Goal: Task Accomplishment & Management: Use online tool/utility

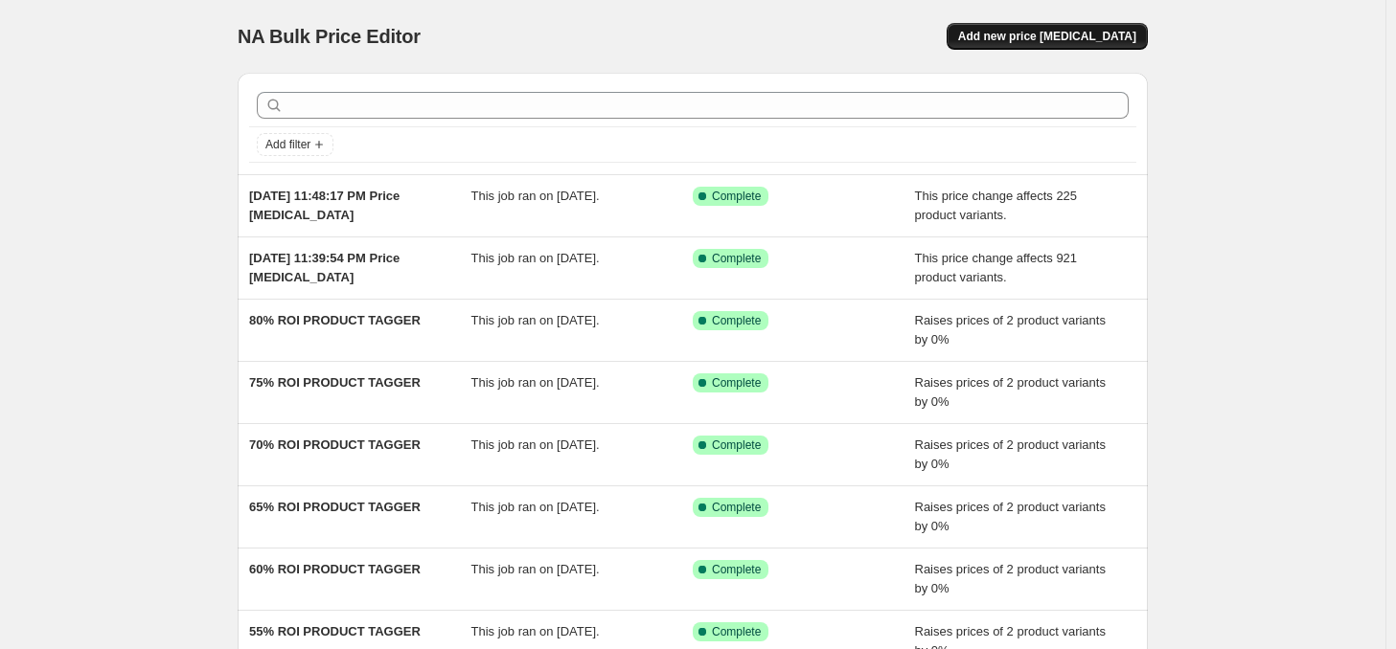
click at [1047, 33] on span "Add new price [MEDICAL_DATA]" at bounding box center [1047, 36] width 178 height 15
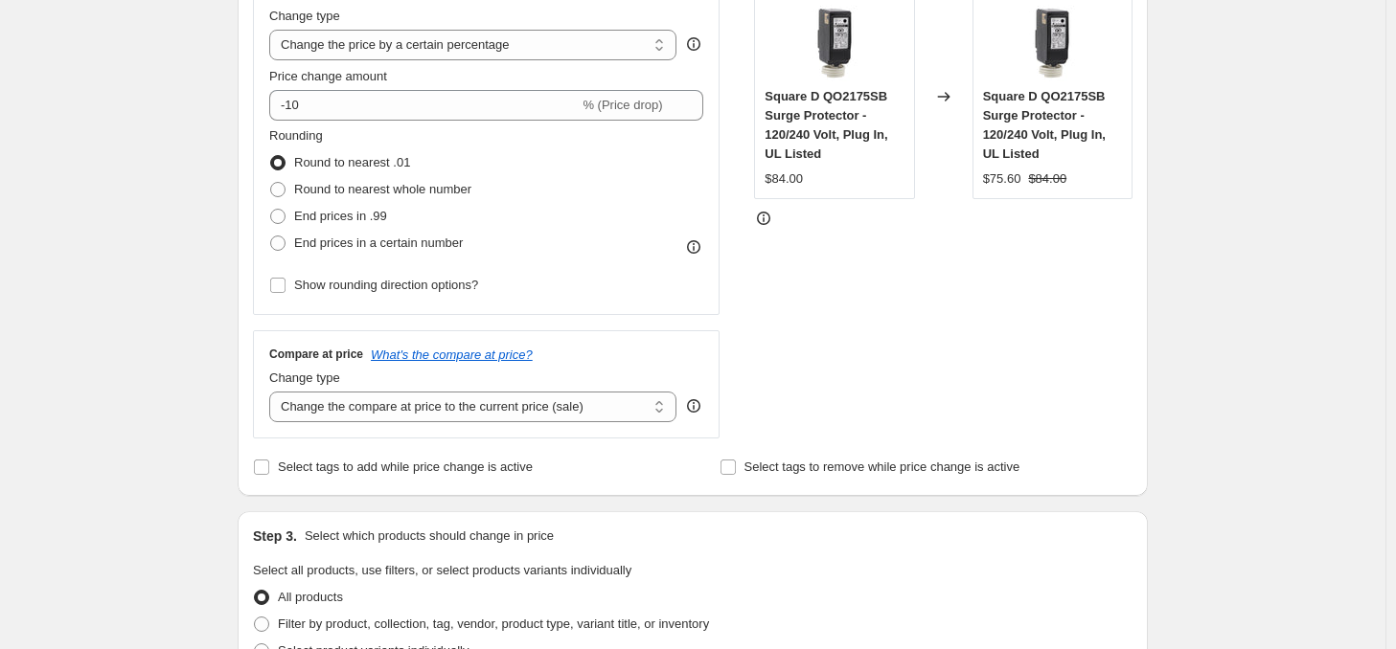
scroll to position [287, 0]
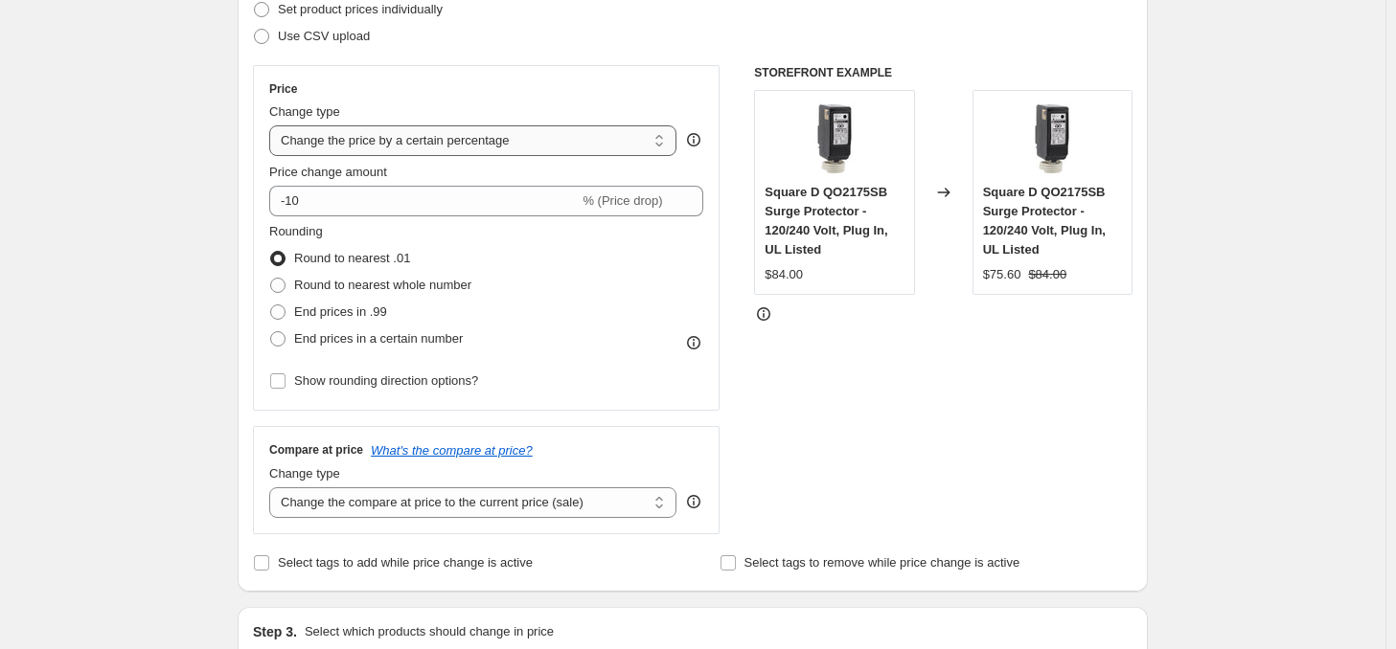
click at [405, 138] on select "Change the price to a certain amount Change the price by a certain amount Chang…" at bounding box center [472, 140] width 407 height 31
select select "to"
click at [273, 125] on select "Change the price to a certain amount Change the price by a certain amount Chang…" at bounding box center [472, 140] width 407 height 31
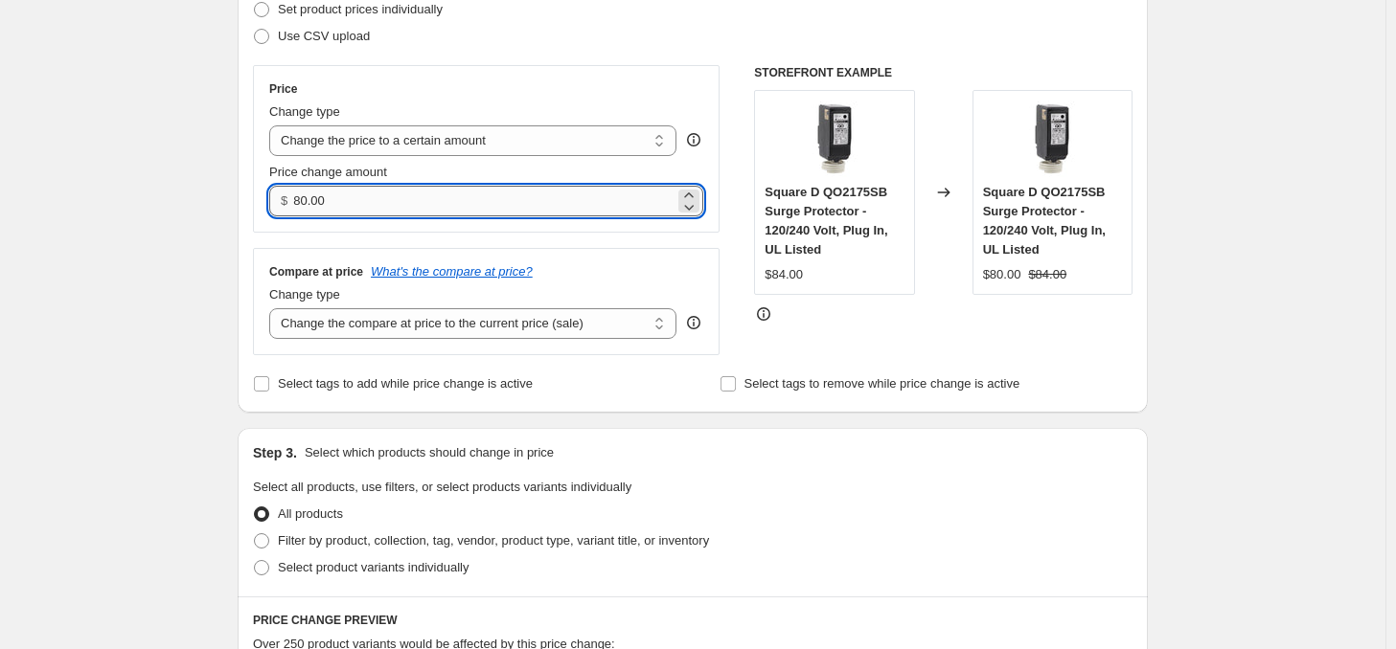
click at [321, 203] on input "80.00" at bounding box center [483, 201] width 380 height 31
type input "39.00"
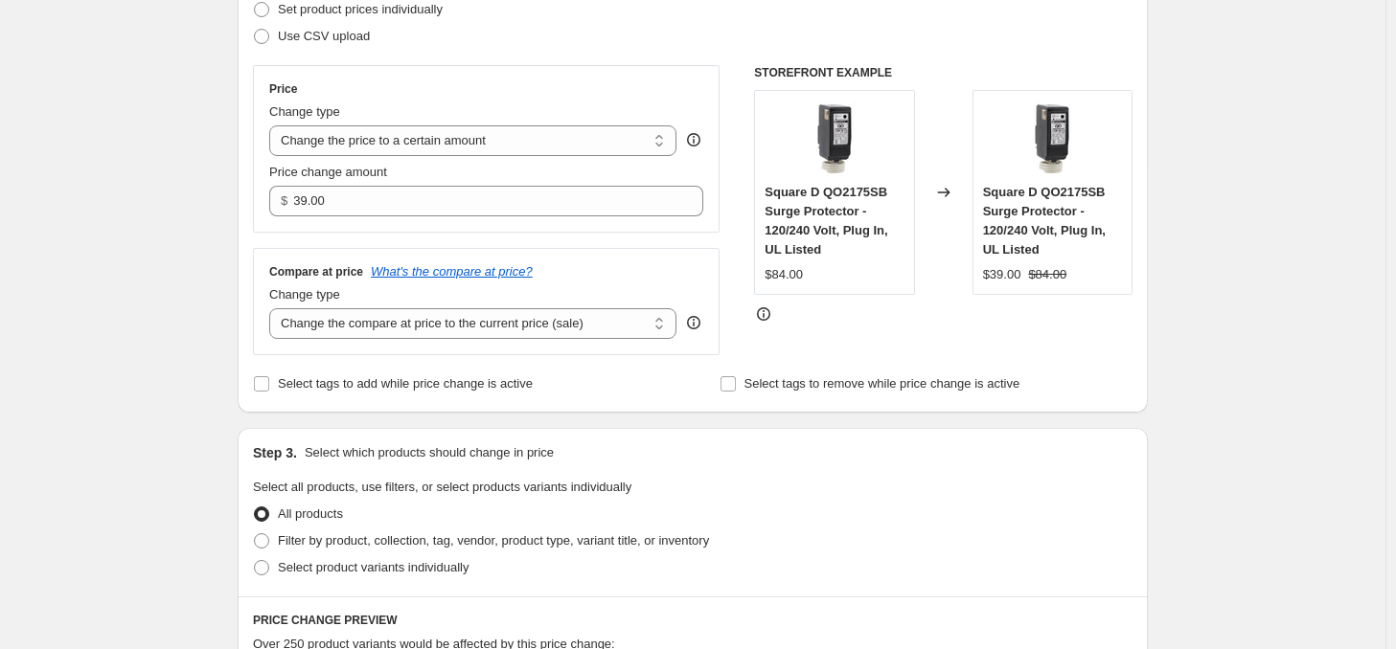
click at [226, 239] on div "Create new price change job. This page is ready Create new price change job Dra…" at bounding box center [693, 616] width 956 height 1806
click at [385, 329] on select "Change the compare at price to the current price (sale) Change the compare at p…" at bounding box center [472, 323] width 407 height 31
drag, startPoint x: 225, startPoint y: 265, endPoint x: 230, endPoint y: 229, distance: 36.7
click at [225, 265] on div "Create new price change job. This page is ready Create new price change job Dra…" at bounding box center [693, 616] width 956 height 1806
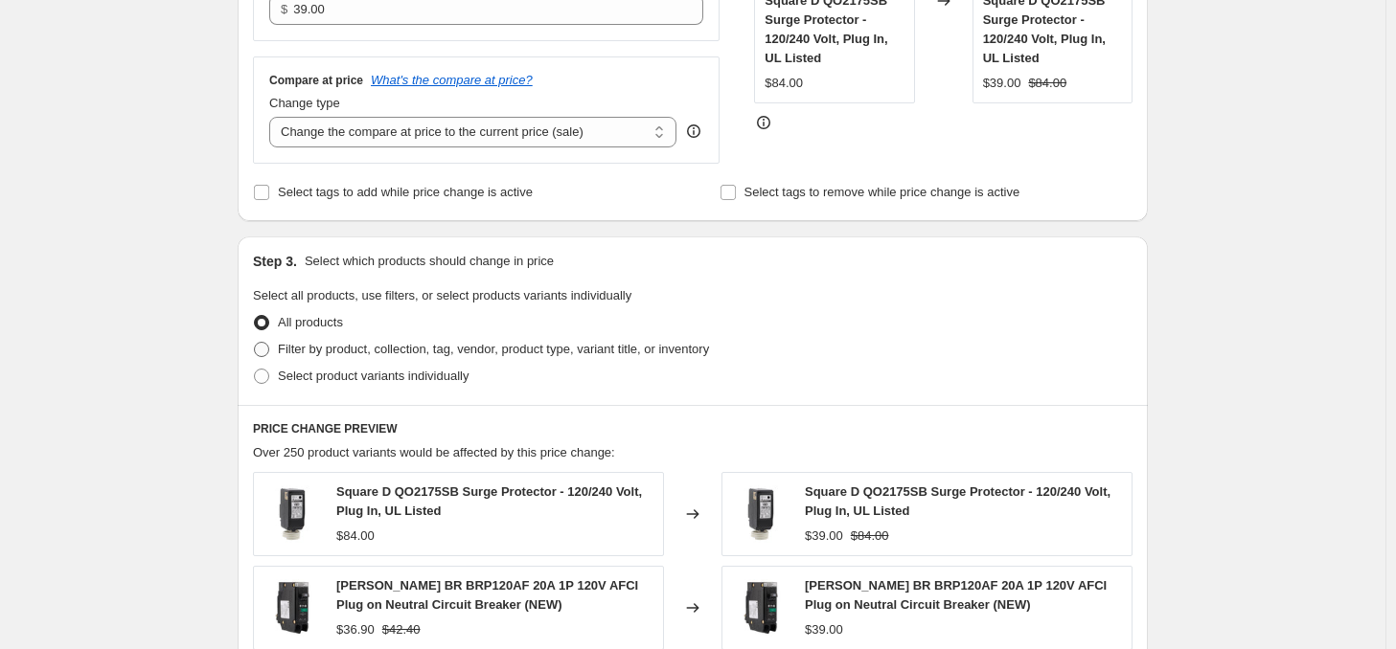
click at [396, 353] on span "Filter by product, collection, tag, vendor, product type, variant title, or inv…" at bounding box center [493, 349] width 431 height 14
click at [255, 343] on input "Filter by product, collection, tag, vendor, product type, variant title, or inv…" at bounding box center [254, 342] width 1 height 1
radio input "true"
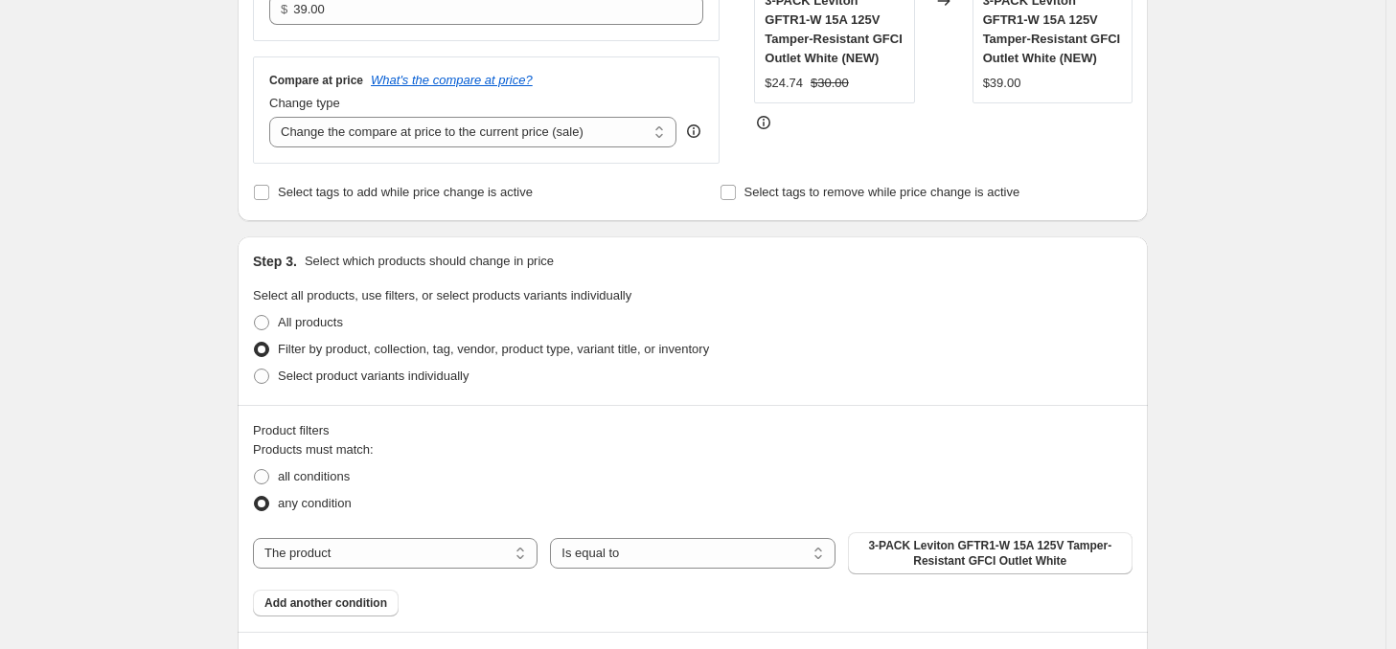
scroll to position [671, 0]
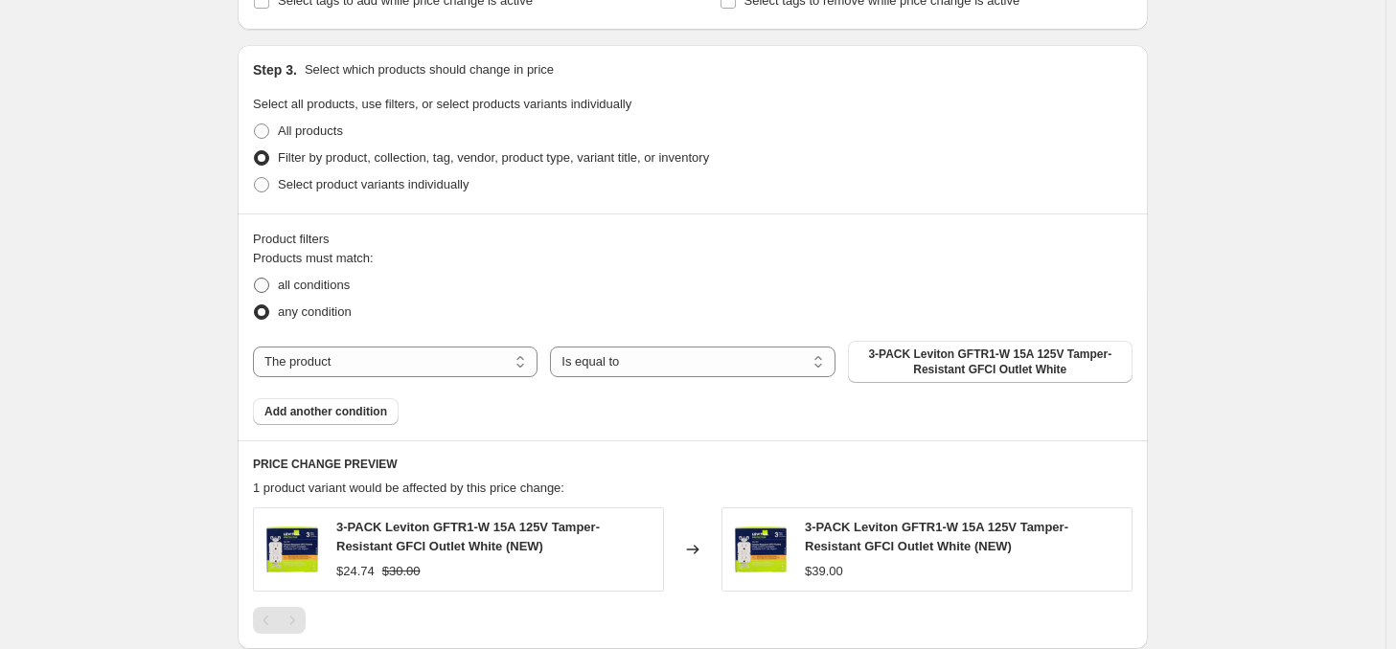
click at [303, 285] on span "all conditions" at bounding box center [314, 285] width 72 height 14
click at [255, 279] on input "all conditions" at bounding box center [254, 278] width 1 height 1
radio input "true"
click at [390, 365] on select "The product The product's collection The product's tag The product's vendor The…" at bounding box center [395, 362] width 285 height 31
select select "product_type"
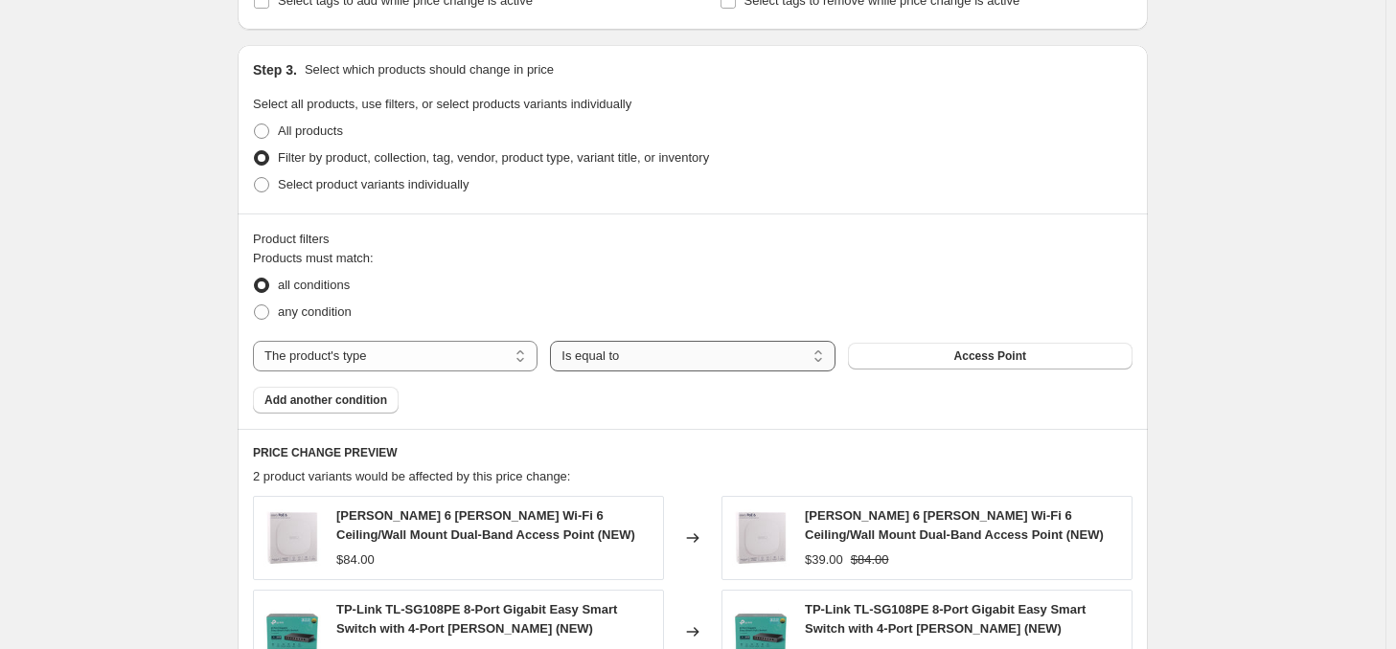
click at [620, 363] on select "Is equal to Is not equal to" at bounding box center [692, 356] width 285 height 31
click at [987, 367] on button "Access Point" at bounding box center [990, 356] width 285 height 27
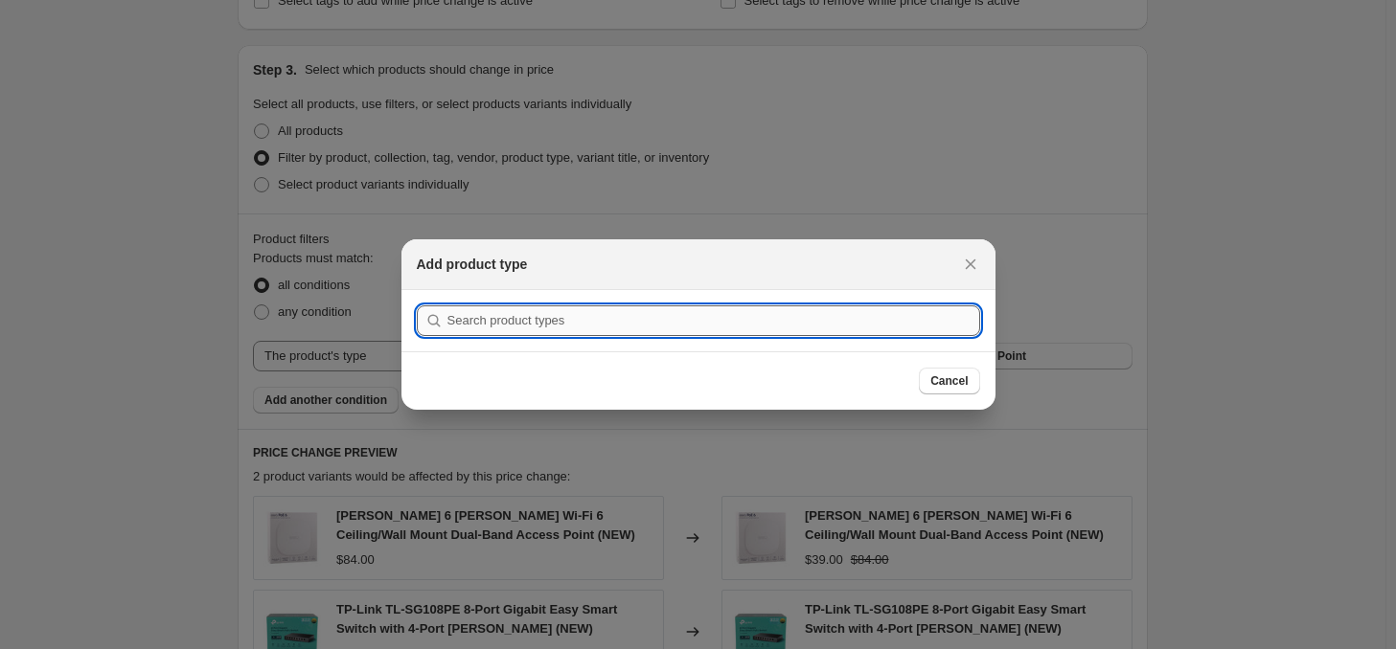
click at [671, 330] on input ":r2f:" at bounding box center [713, 321] width 533 height 31
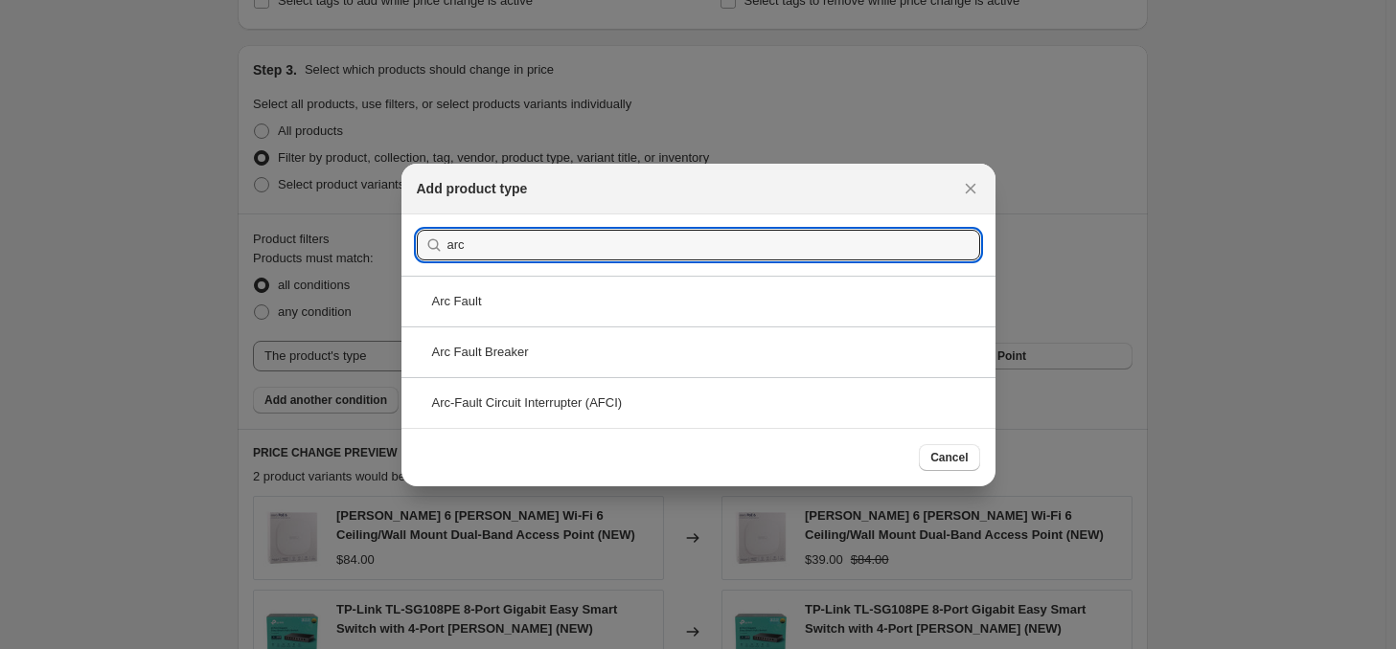
type input "arc"
click at [66, 91] on div at bounding box center [698, 324] width 1396 height 649
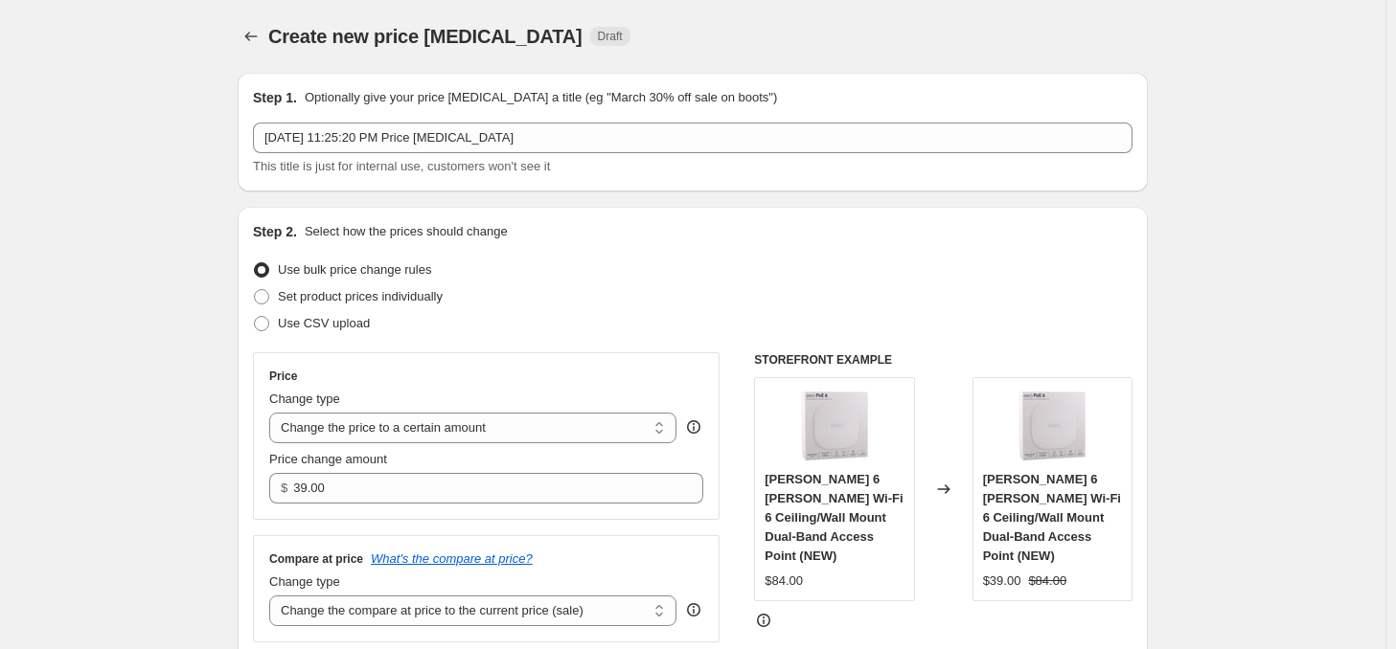
scroll to position [671, 0]
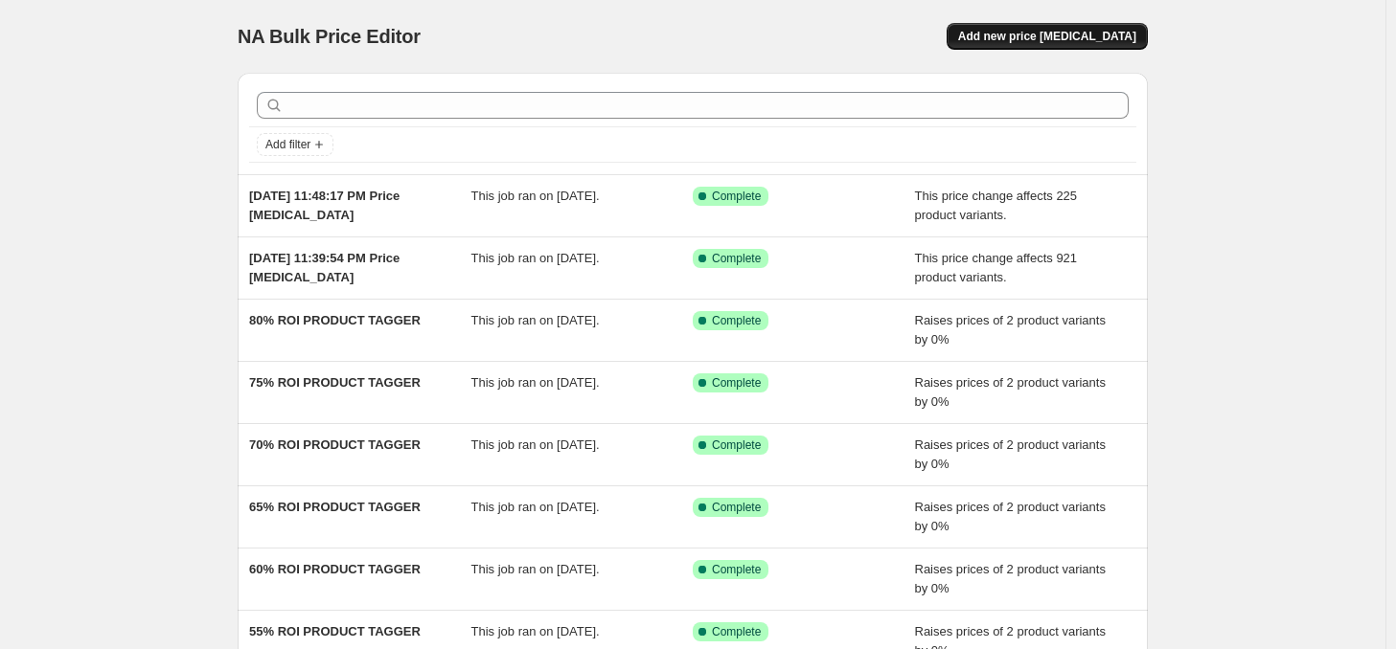
click at [1114, 26] on button "Add new price [MEDICAL_DATA]" at bounding box center [1046, 36] width 201 height 27
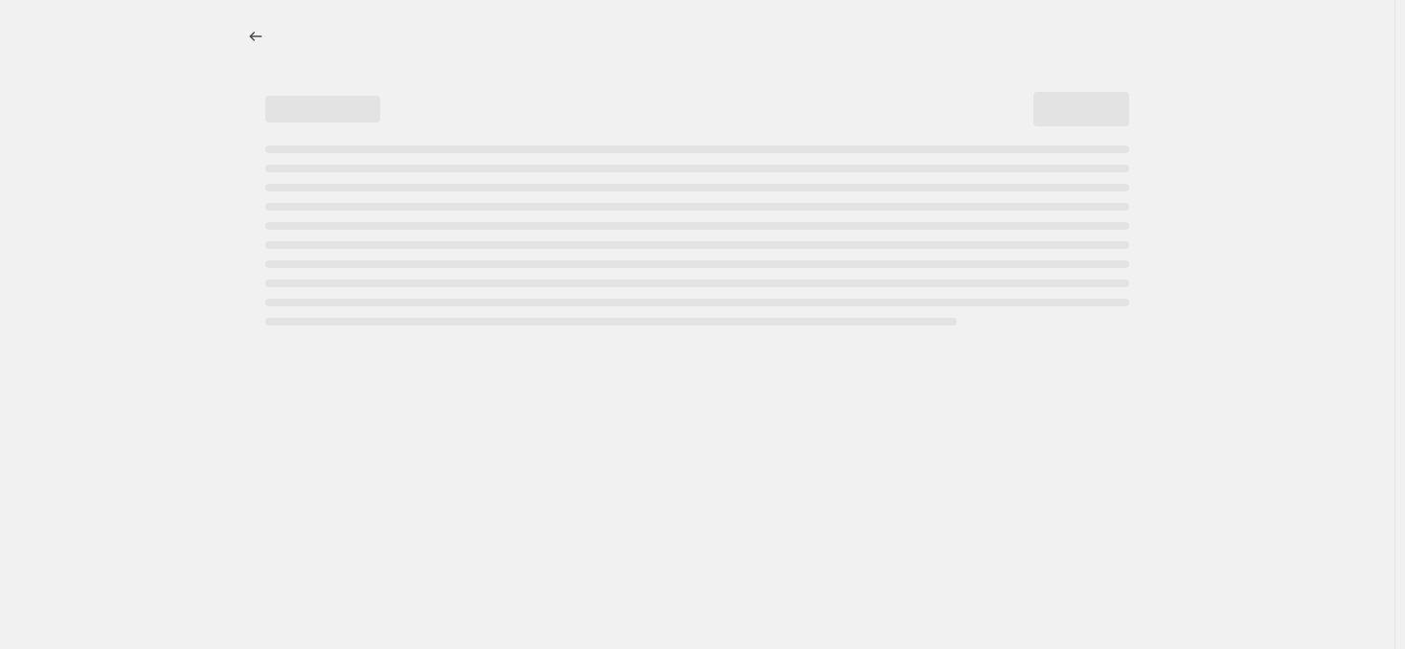
select select "percentage"
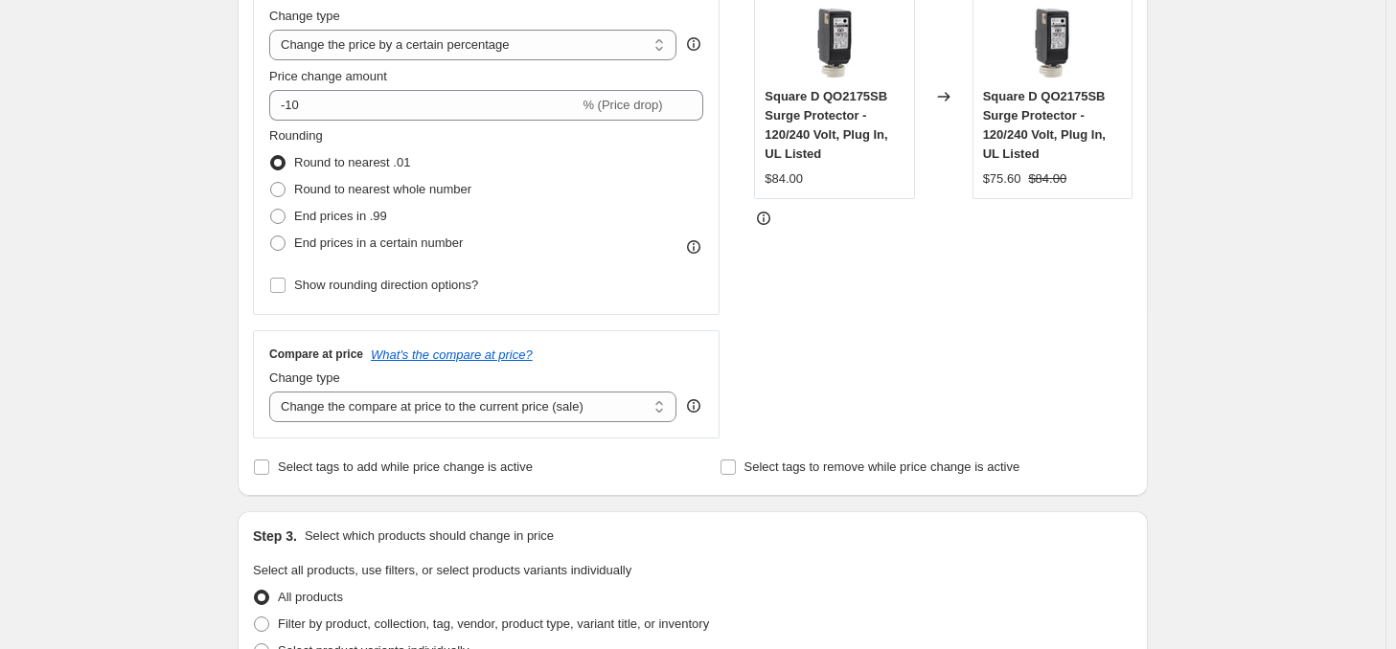
scroll to position [671, 0]
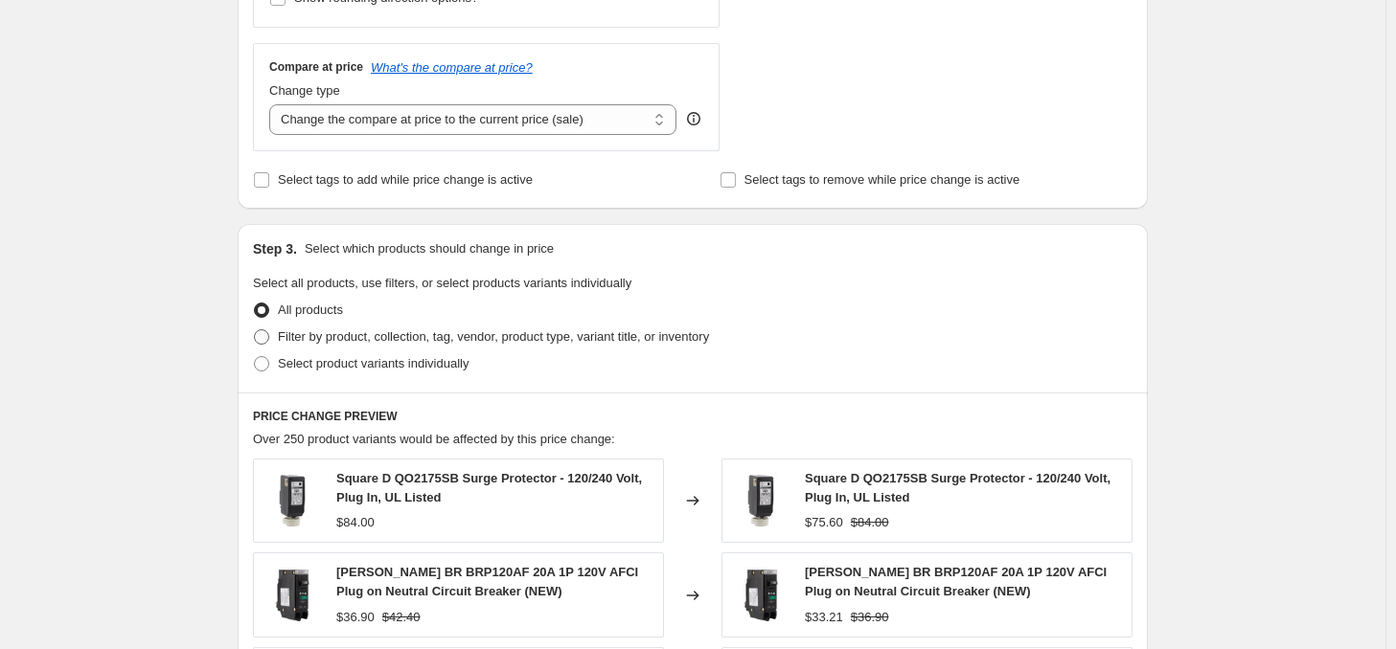
click at [294, 337] on span "Filter by product, collection, tag, vendor, product type, variant title, or inv…" at bounding box center [493, 337] width 431 height 14
click at [255, 330] on input "Filter by product, collection, tag, vendor, product type, variant title, or inv…" at bounding box center [254, 330] width 1 height 1
radio input "true"
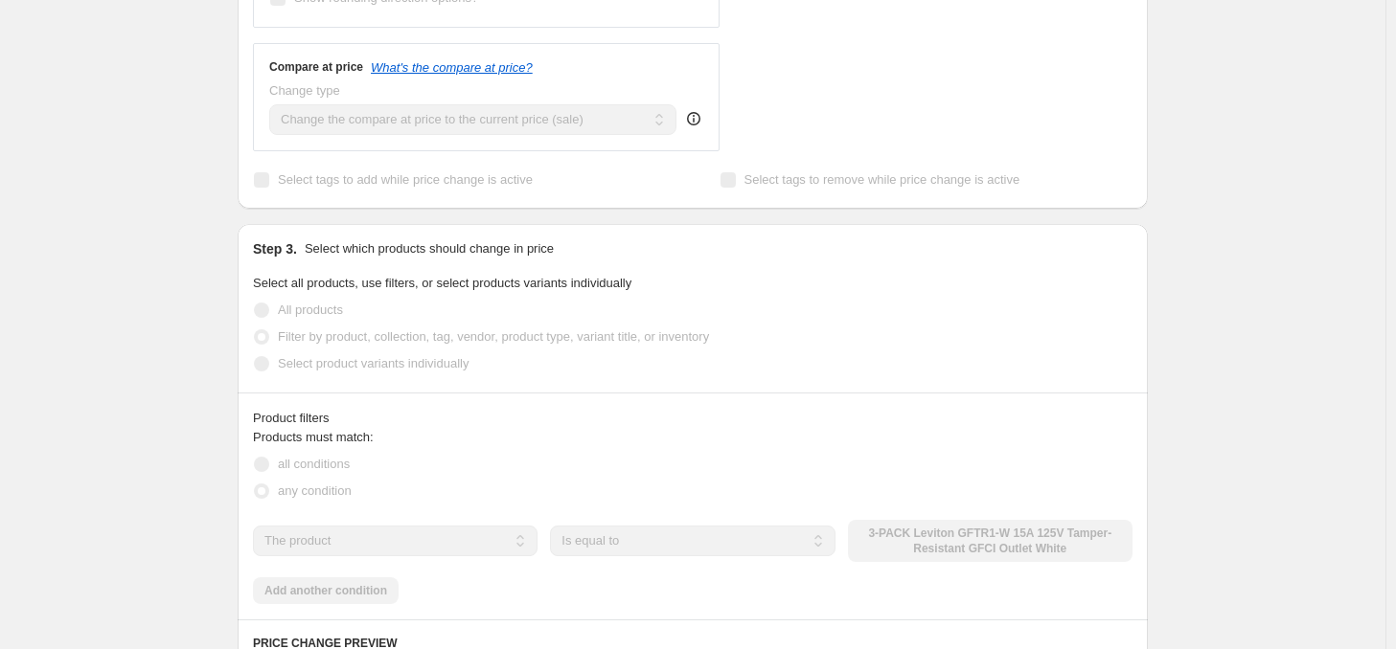
scroll to position [862, 0]
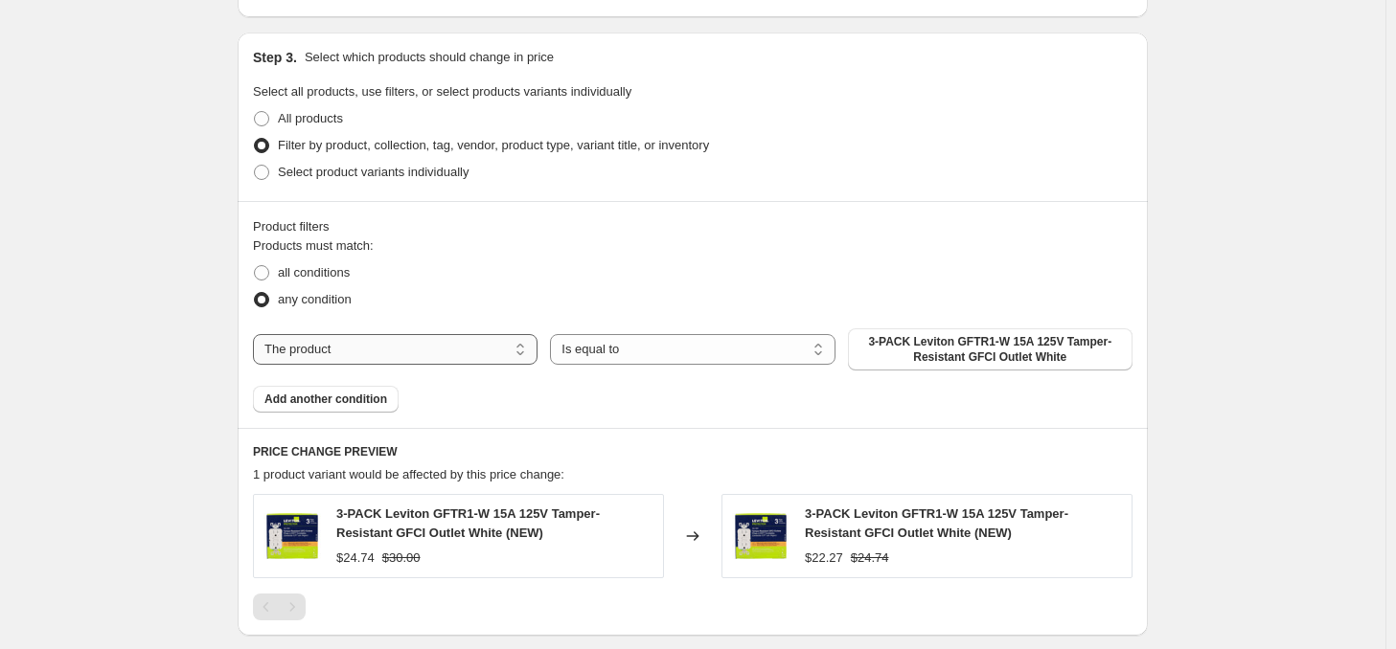
click at [376, 353] on select "The product The product's collection The product's tag The product's vendor The…" at bounding box center [395, 349] width 285 height 31
select select "product_type"
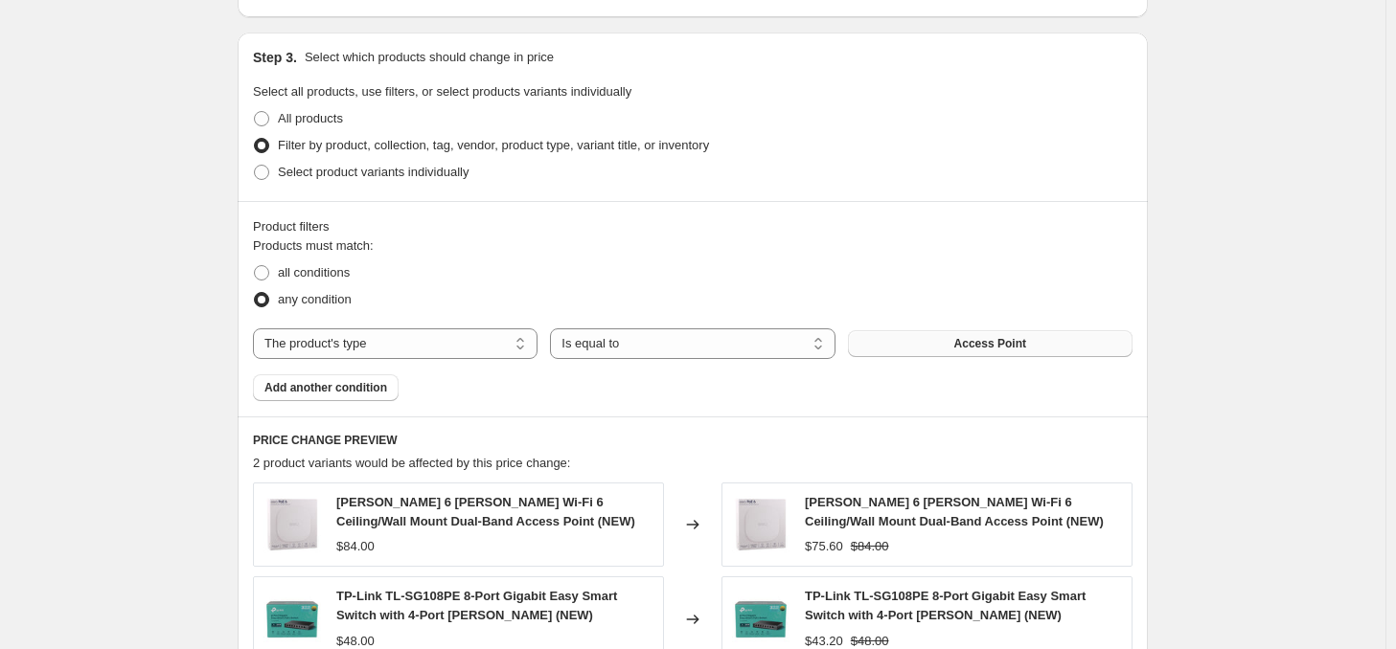
click at [989, 352] on span "Access Point" at bounding box center [990, 343] width 72 height 15
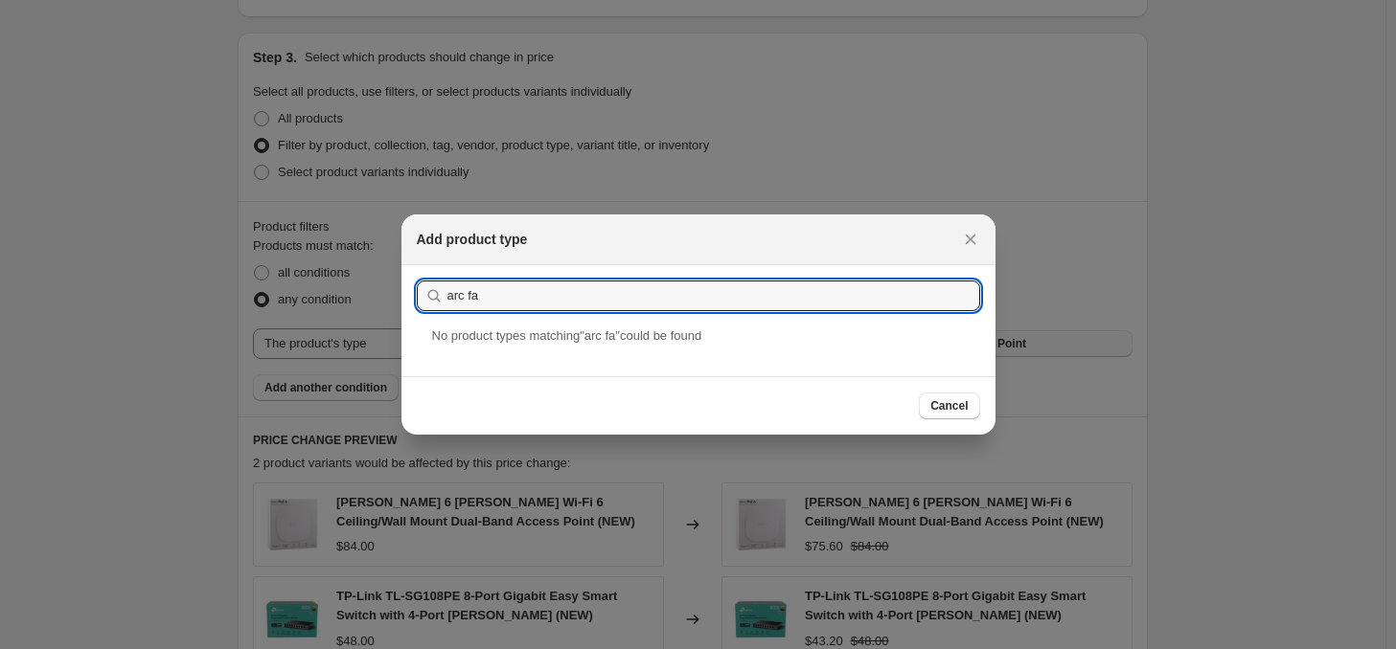
drag, startPoint x: 475, startPoint y: 300, endPoint x: 409, endPoint y: 297, distance: 66.2
click at [407, 297] on section "Submit arc fa" at bounding box center [698, 295] width 594 height 61
type input "Arc"
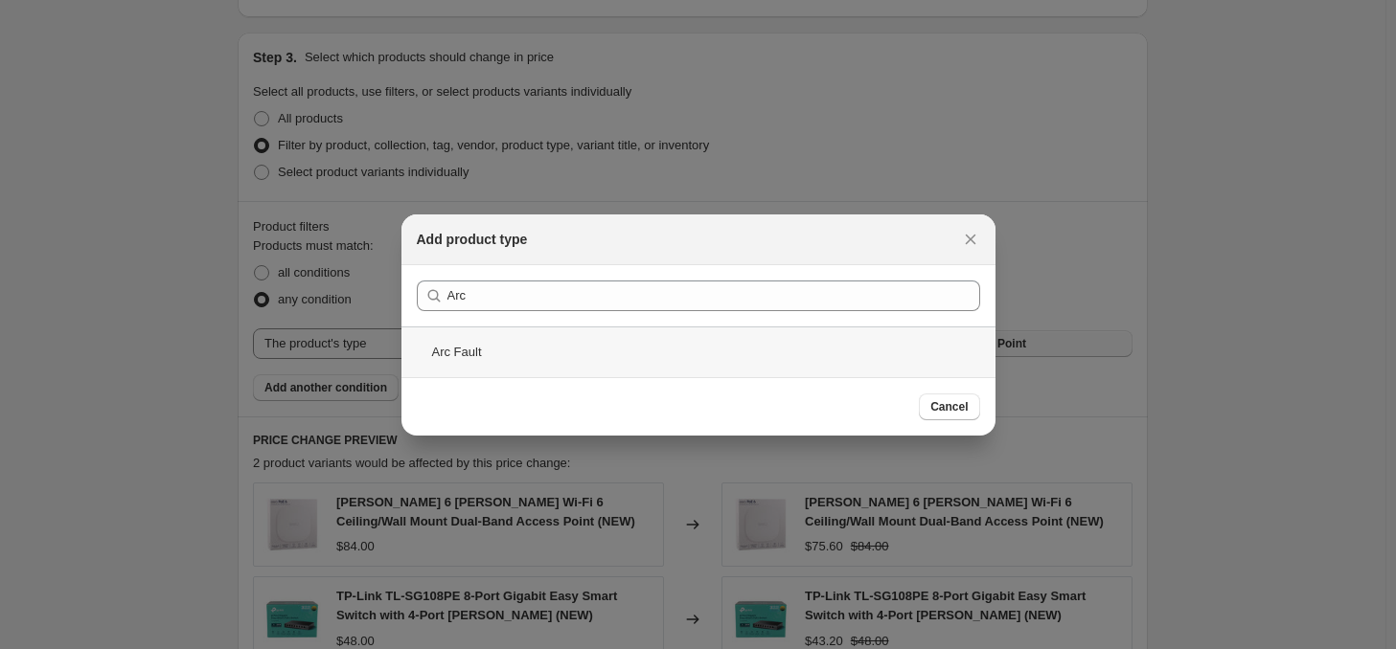
click at [474, 338] on div "Arc Fault" at bounding box center [698, 352] width 594 height 51
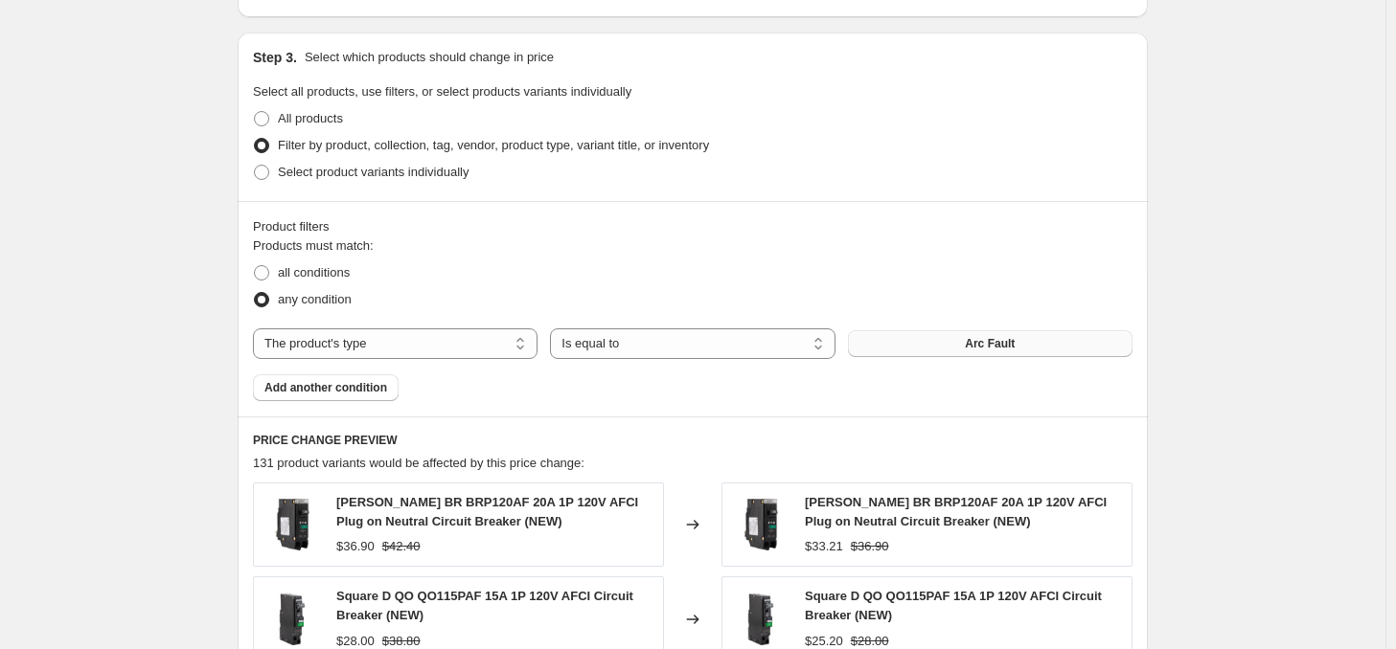
click at [1295, 298] on div "Create new price [MEDICAL_DATA]. This page is ready Create new price [MEDICAL_D…" at bounding box center [692, 218] width 1385 height 2161
click at [326, 280] on span "all conditions" at bounding box center [314, 272] width 72 height 14
click at [255, 266] on input "all conditions" at bounding box center [254, 265] width 1 height 1
radio input "true"
click at [284, 401] on div "Product filters Products must match: all conditions any condition The product T…" at bounding box center [693, 309] width 910 height 216
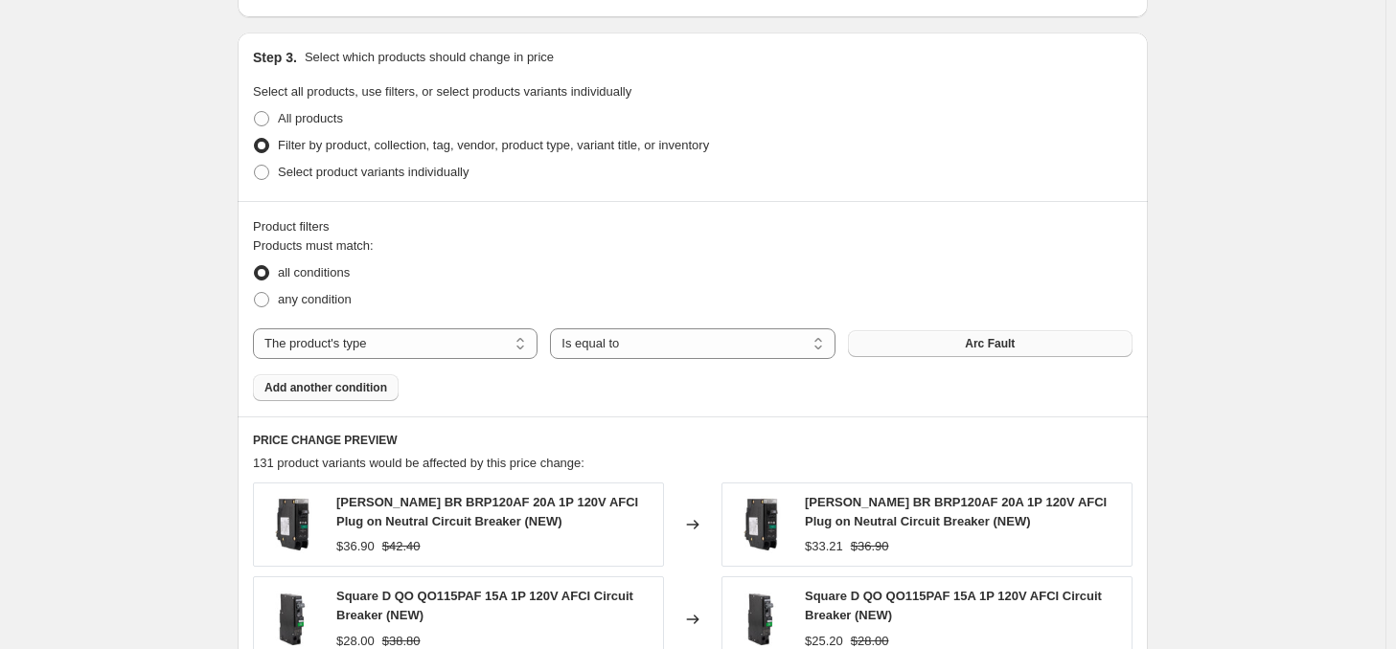
click at [284, 399] on button "Add another condition" at bounding box center [326, 388] width 146 height 27
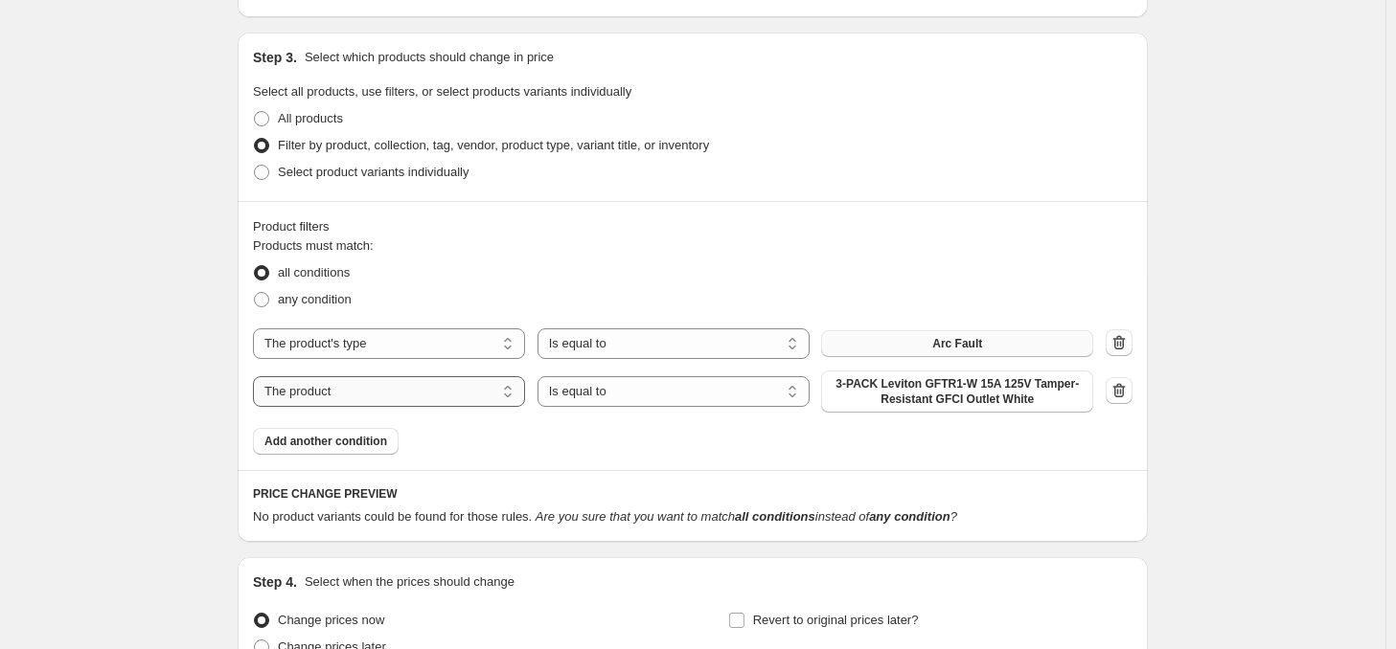
click at [356, 395] on select "The product The product's collection The product's tag The product's vendor The…" at bounding box center [389, 391] width 272 height 31
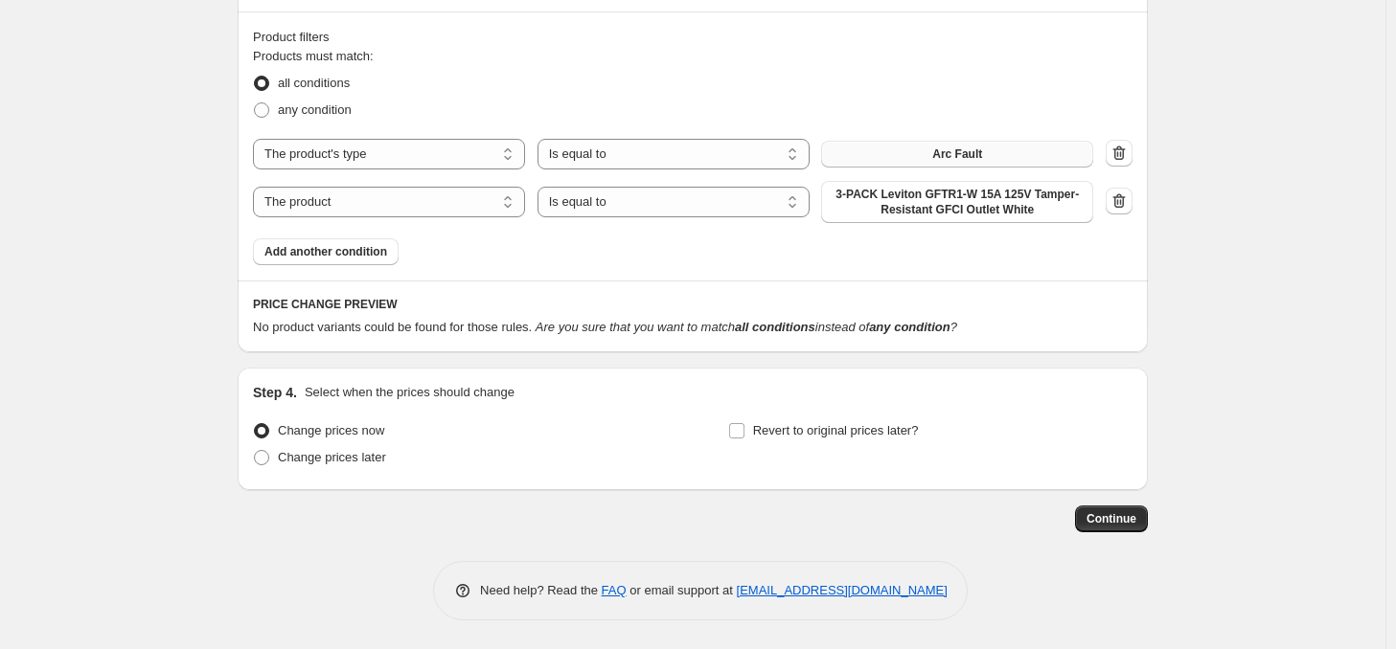
click at [1132, 188] on div at bounding box center [1118, 202] width 27 height 29
click at [1123, 194] on icon "button" at bounding box center [1118, 201] width 19 height 19
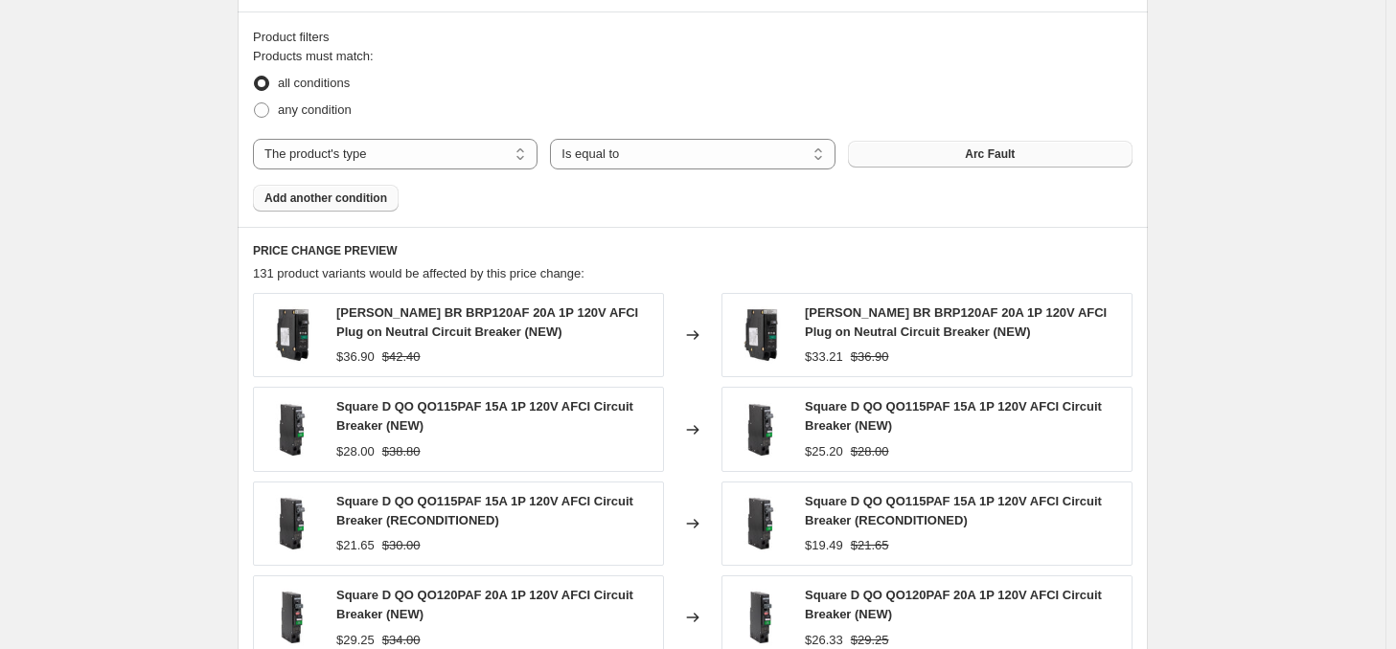
click at [368, 194] on span "Add another condition" at bounding box center [325, 198] width 123 height 15
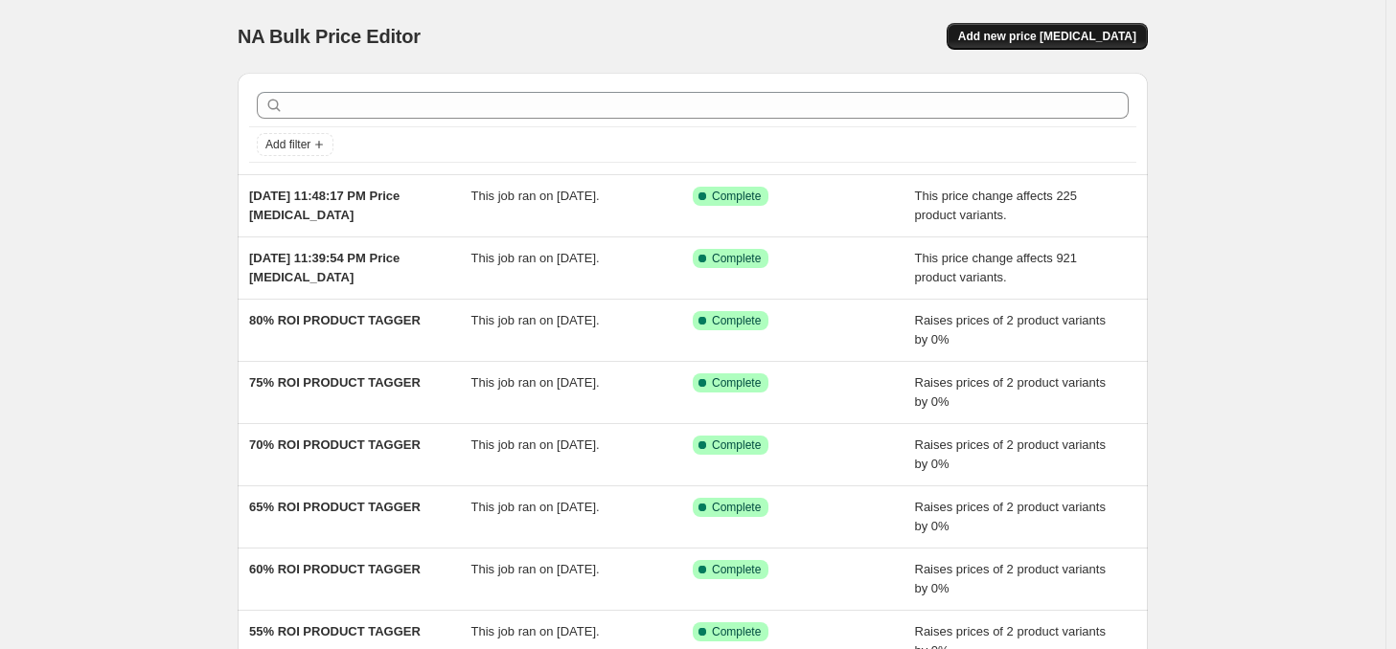
click at [1085, 31] on span "Add new price [MEDICAL_DATA]" at bounding box center [1047, 36] width 178 height 15
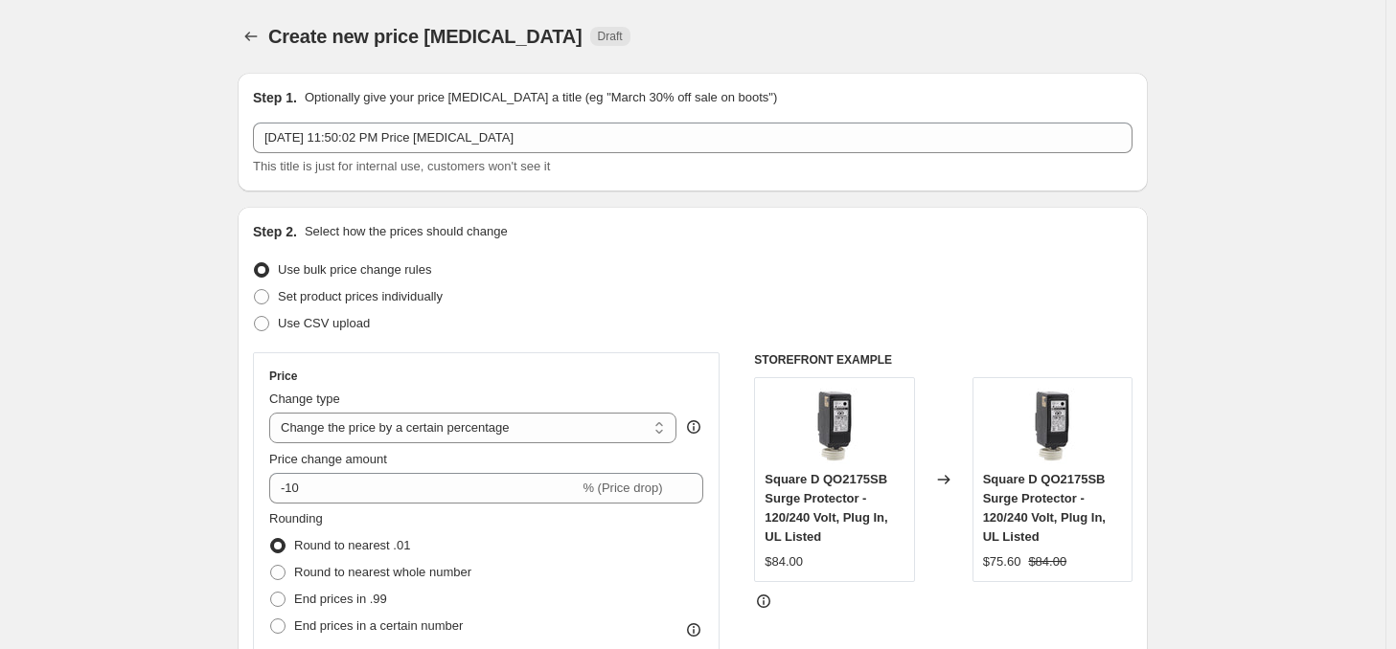
scroll to position [287, 0]
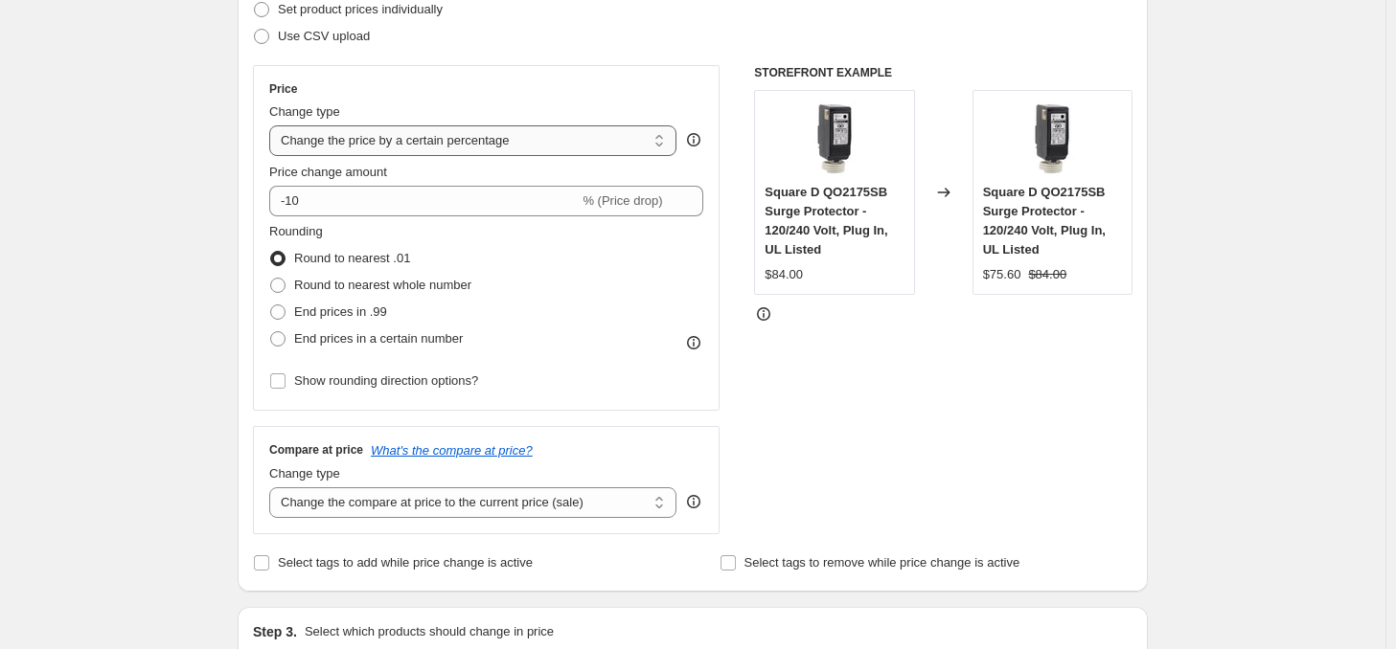
click at [416, 137] on select "Change the price to a certain amount Change the price by a certain amount Chang…" at bounding box center [472, 140] width 407 height 31
select select "no_change"
click at [273, 125] on select "Change the price to a certain amount Change the price by a certain amount Chang…" at bounding box center [472, 140] width 407 height 31
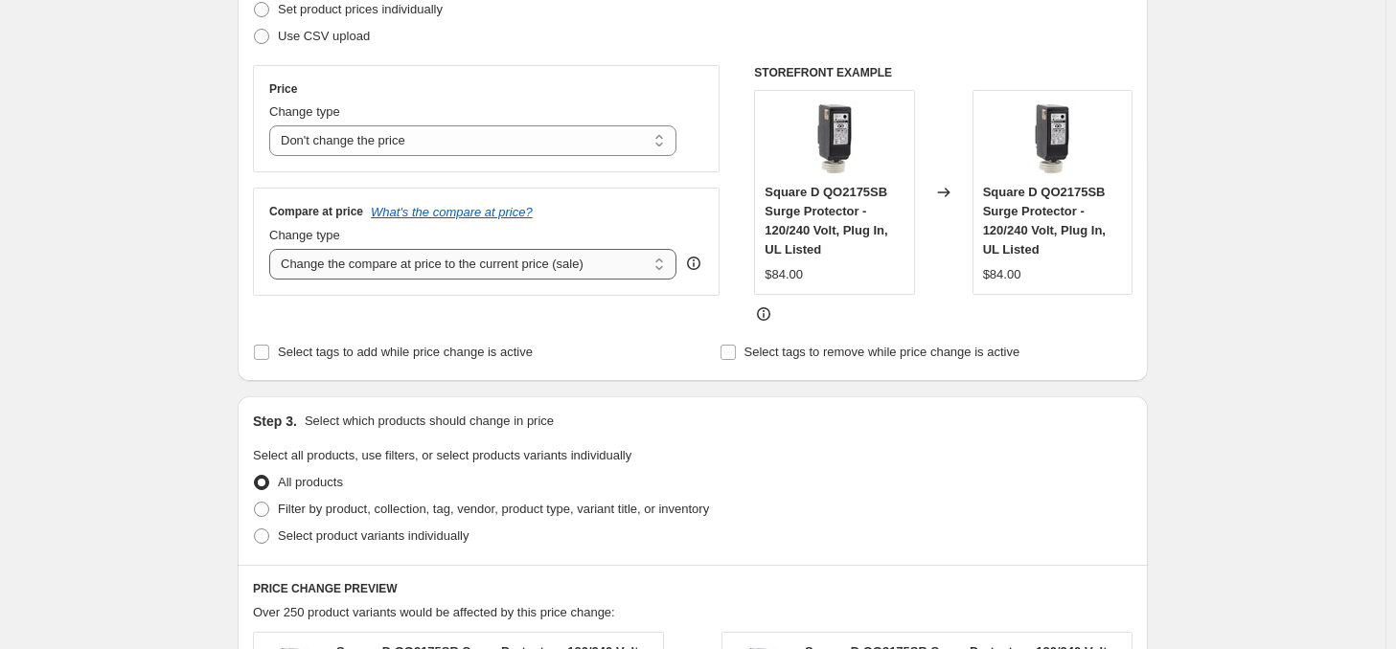
click at [399, 267] on select "Change the compare at price to the current price (sale) Change the compare at p…" at bounding box center [472, 264] width 407 height 31
select select "pp"
click at [273, 250] on select "Change the compare at price to the current price (sale) Change the compare at p…" at bounding box center [472, 264] width 407 height 31
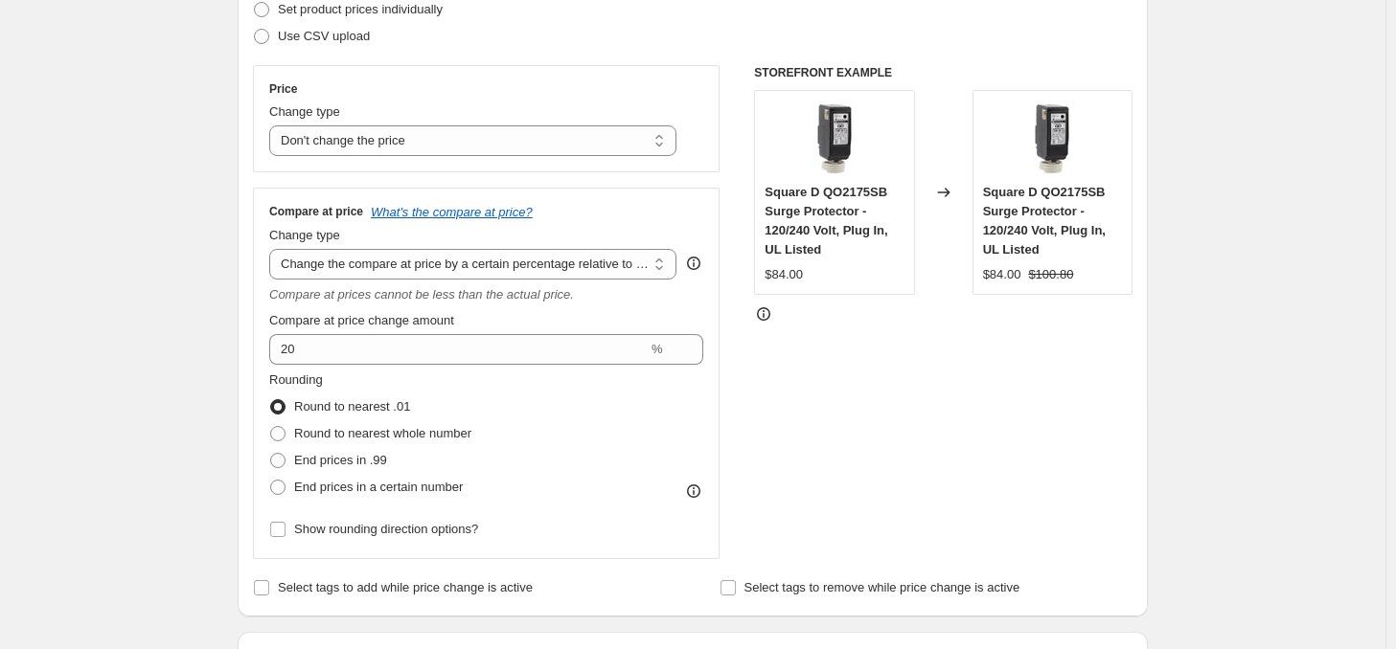
scroll to position [383, 0]
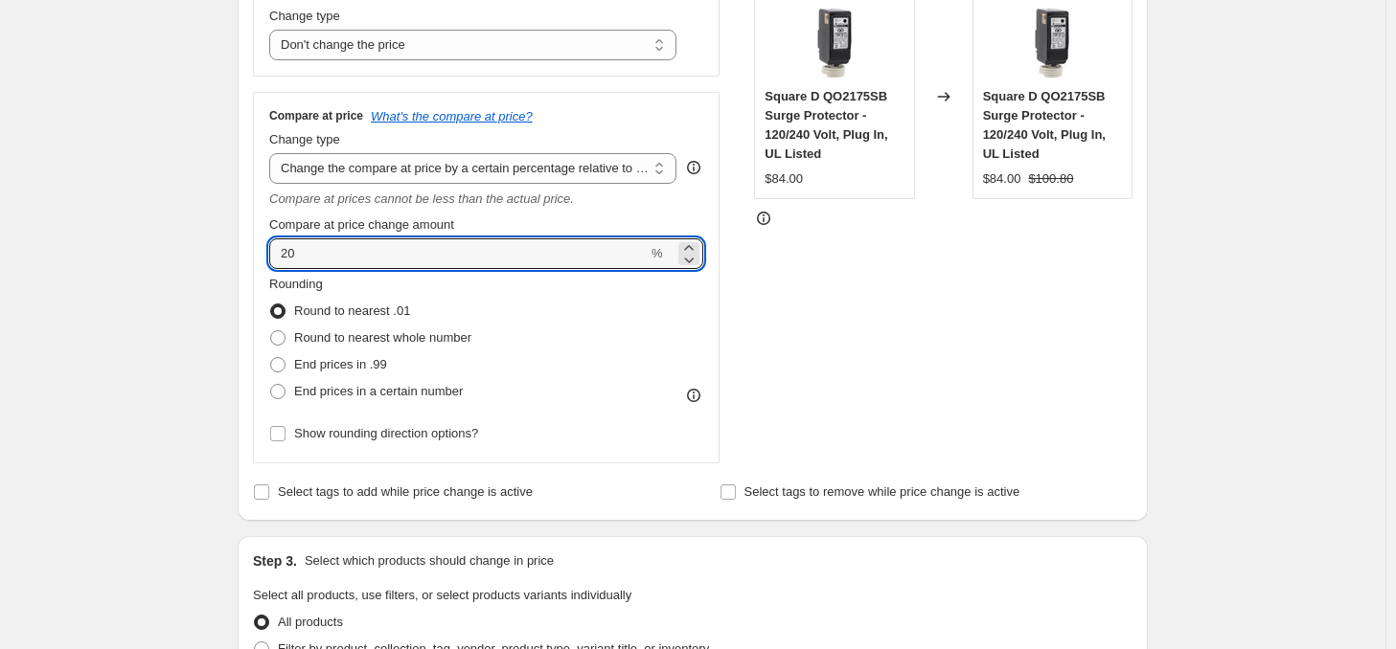
drag, startPoint x: 322, startPoint y: 253, endPoint x: 272, endPoint y: 253, distance: 49.8
click at [272, 253] on div "Compare at price What's the compare at price? Change type Change the compare at…" at bounding box center [486, 278] width 467 height 372
type input "25"
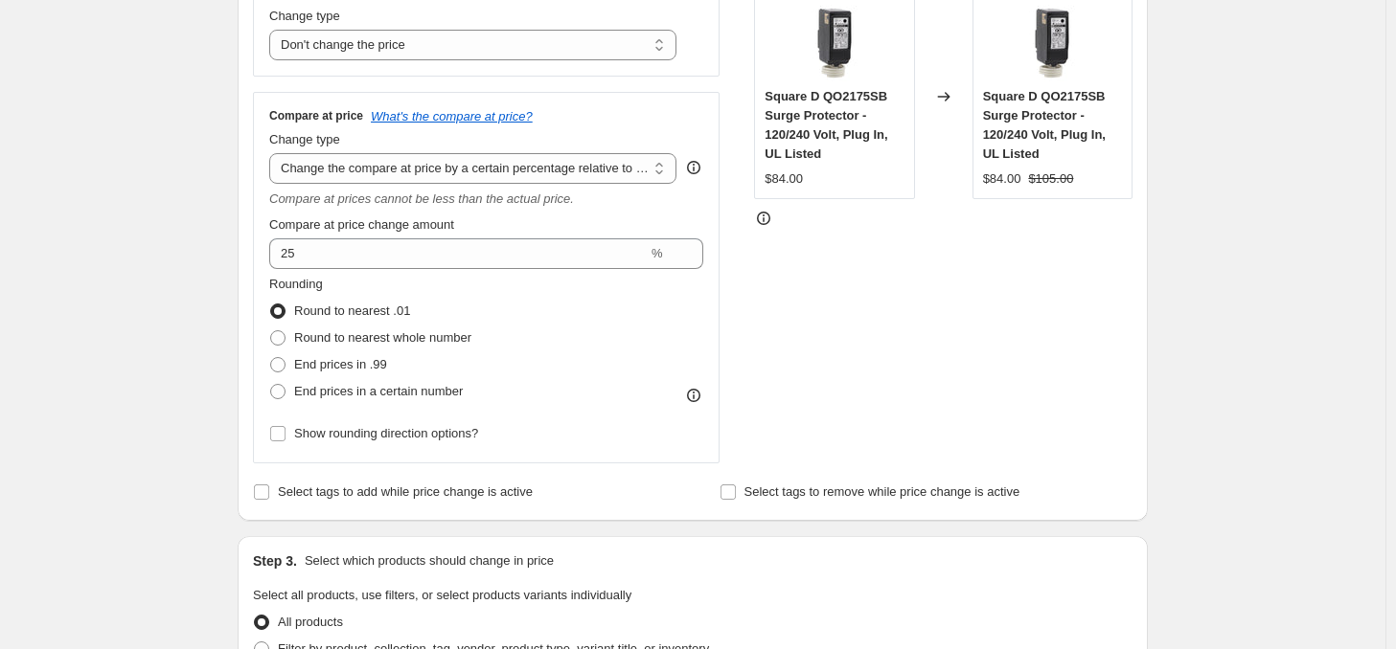
click at [157, 243] on div "Create new price change job. This page is ready Create new price change job Dra…" at bounding box center [692, 621] width 1385 height 2009
click at [334, 436] on span "Show rounding direction options?" at bounding box center [386, 433] width 184 height 14
click at [285, 436] on input "Show rounding direction options?" at bounding box center [277, 433] width 15 height 15
checkbox input "true"
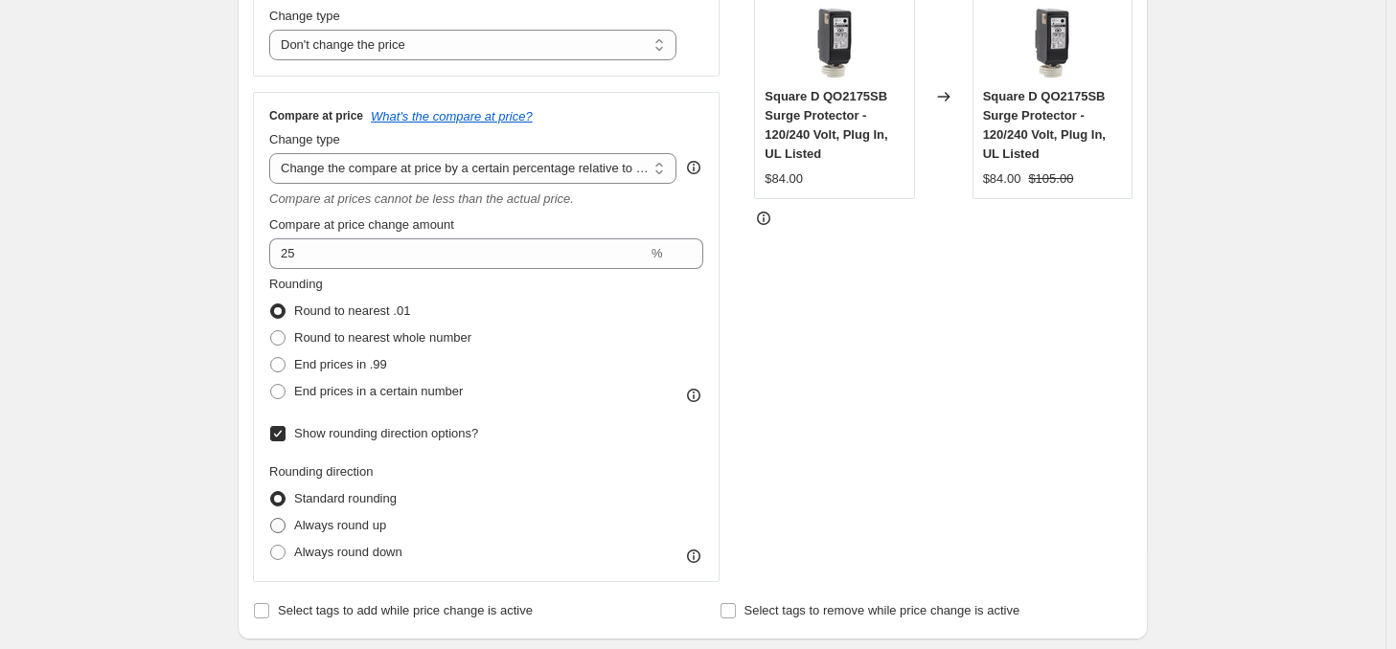
click at [338, 526] on span "Always round up" at bounding box center [340, 525] width 92 height 14
click at [271, 519] on input "Always round up" at bounding box center [270, 518] width 1 height 1
radio input "true"
click at [297, 332] on label "Round to nearest whole number" at bounding box center [370, 338] width 202 height 27
click at [271, 331] on input "Round to nearest whole number" at bounding box center [270, 330] width 1 height 1
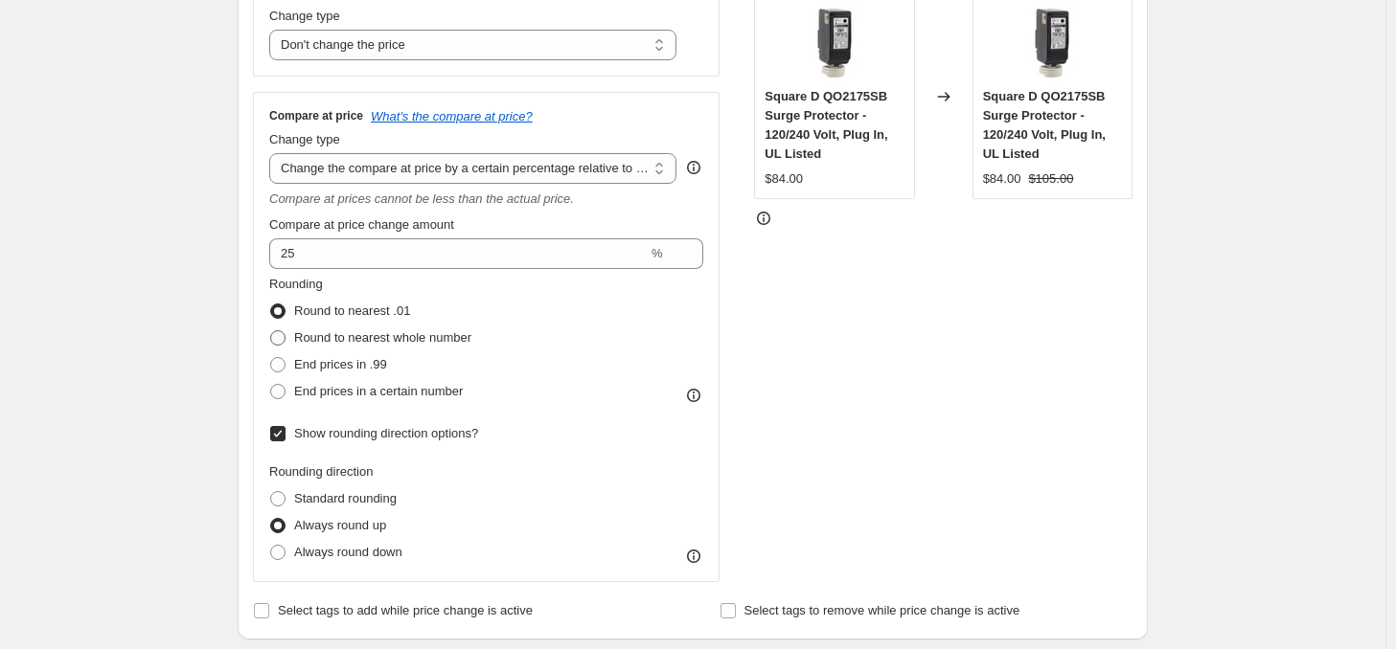
radio input "true"
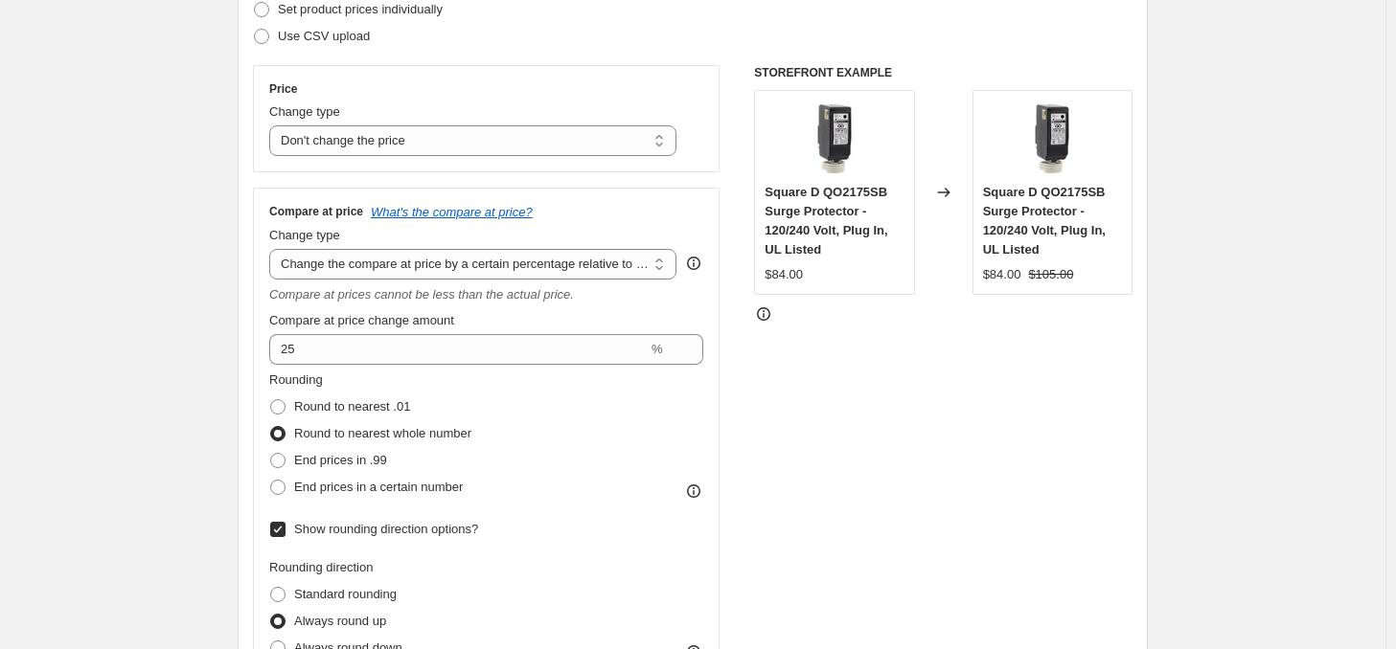
scroll to position [192, 0]
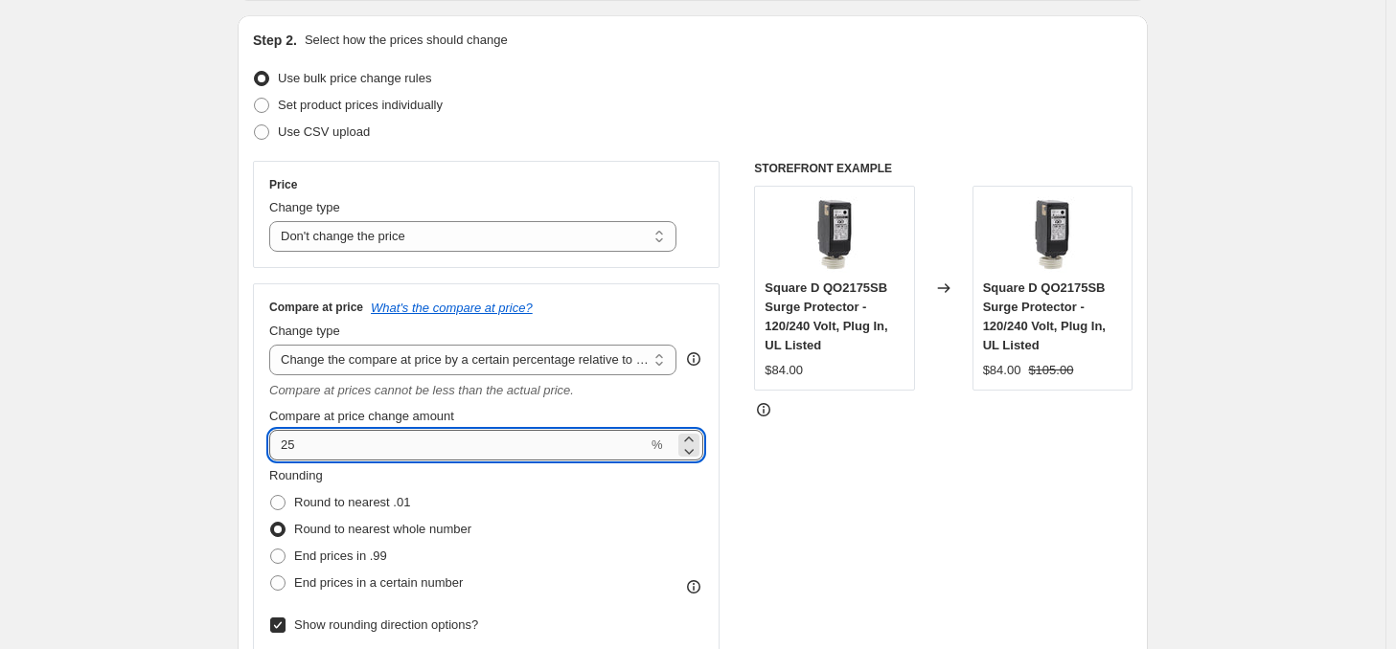
click at [318, 443] on input "25" at bounding box center [458, 445] width 378 height 31
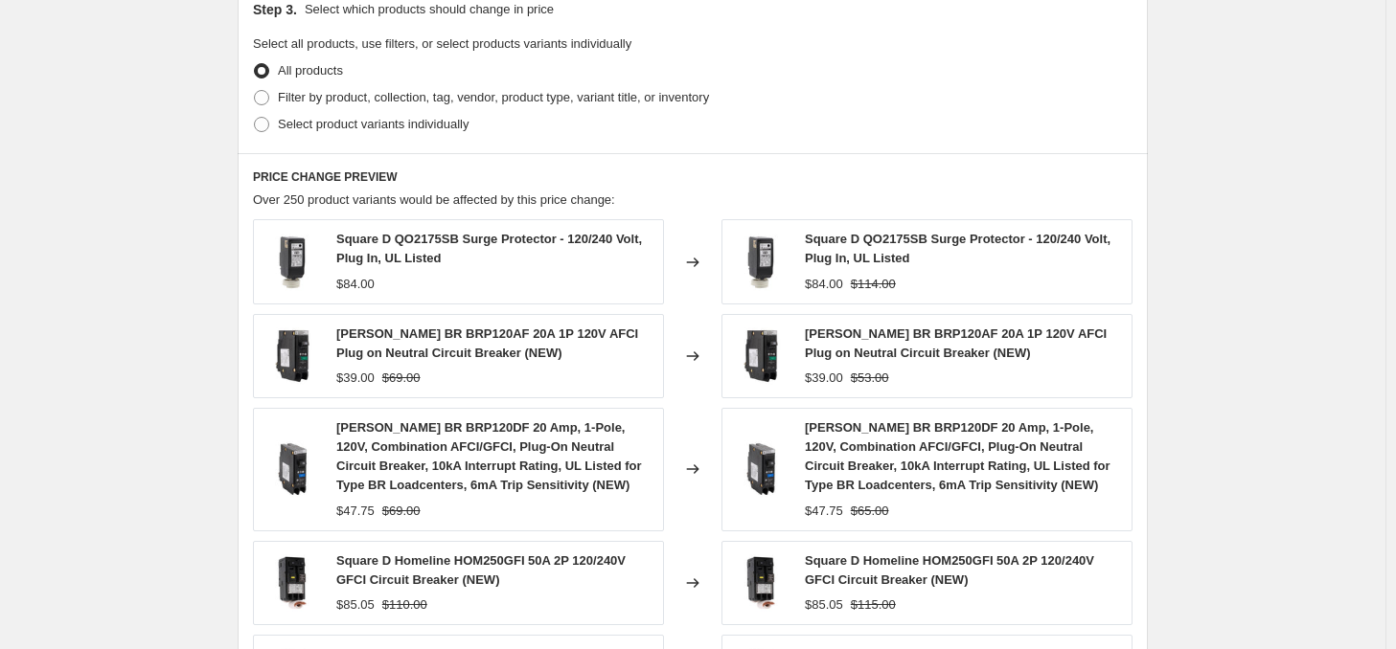
scroll to position [1341, 0]
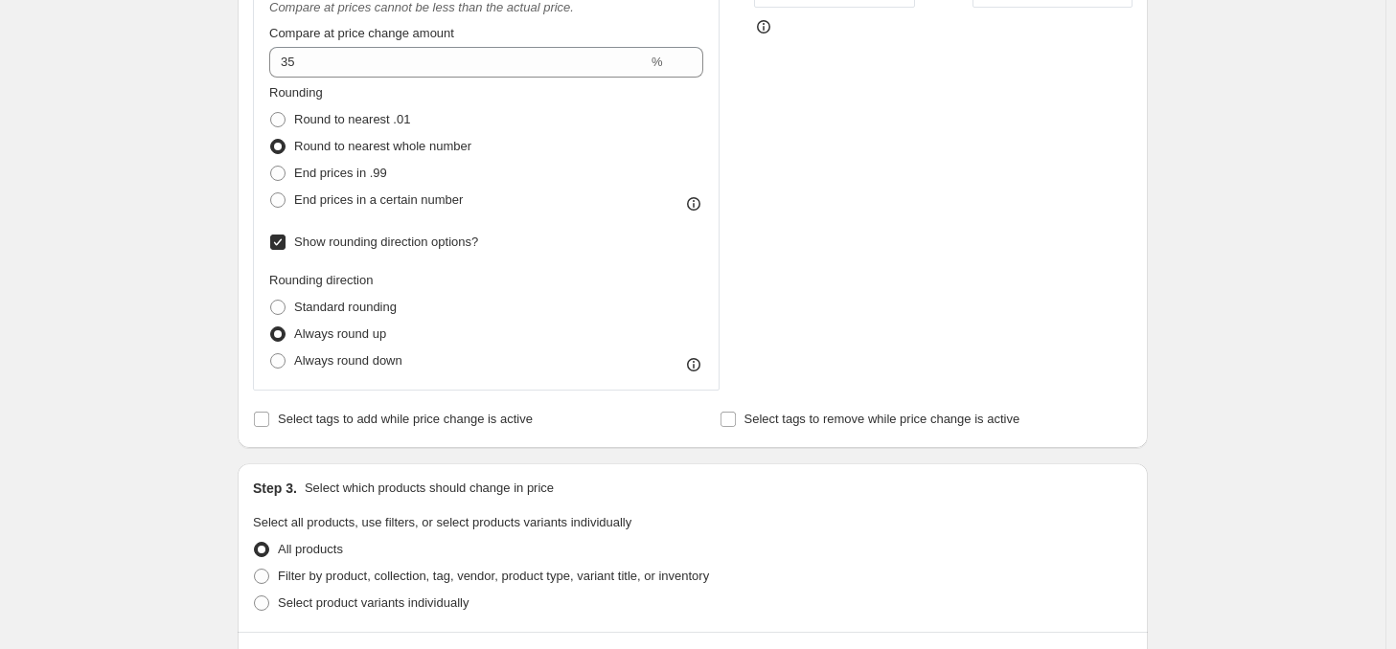
scroll to position [287, 0]
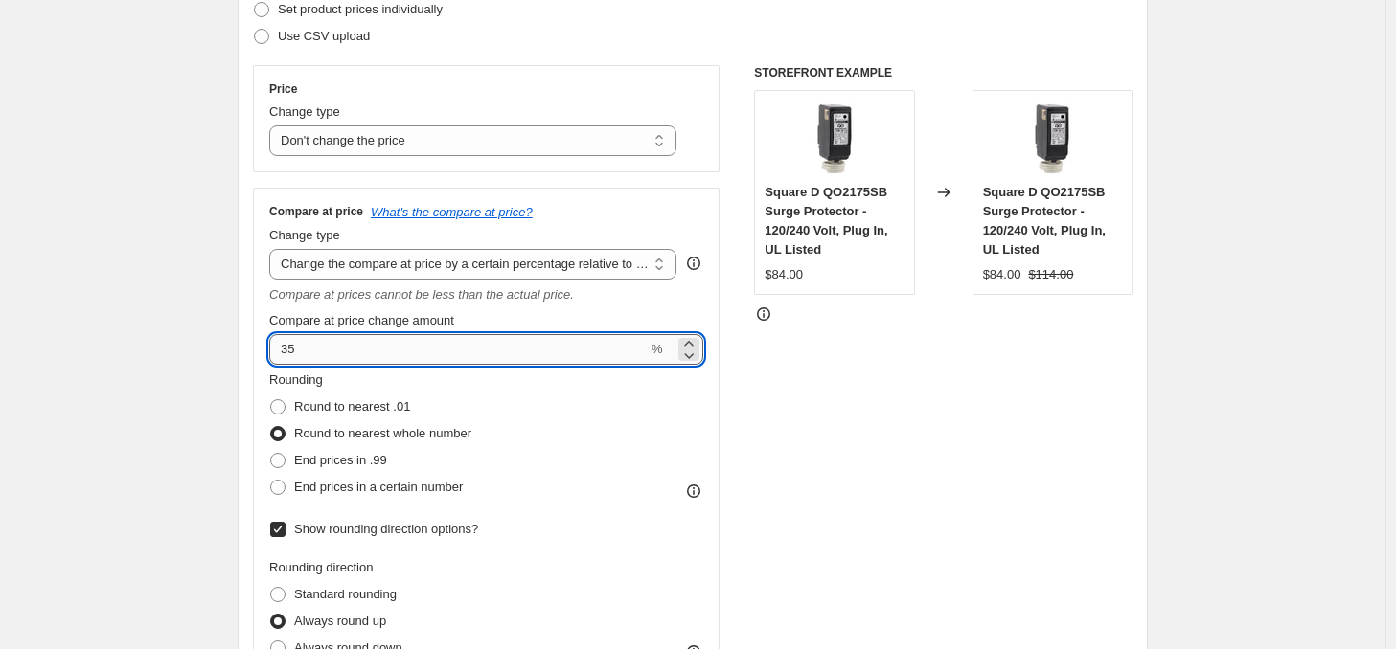
click at [293, 350] on input "35" at bounding box center [458, 349] width 378 height 31
type input "30"
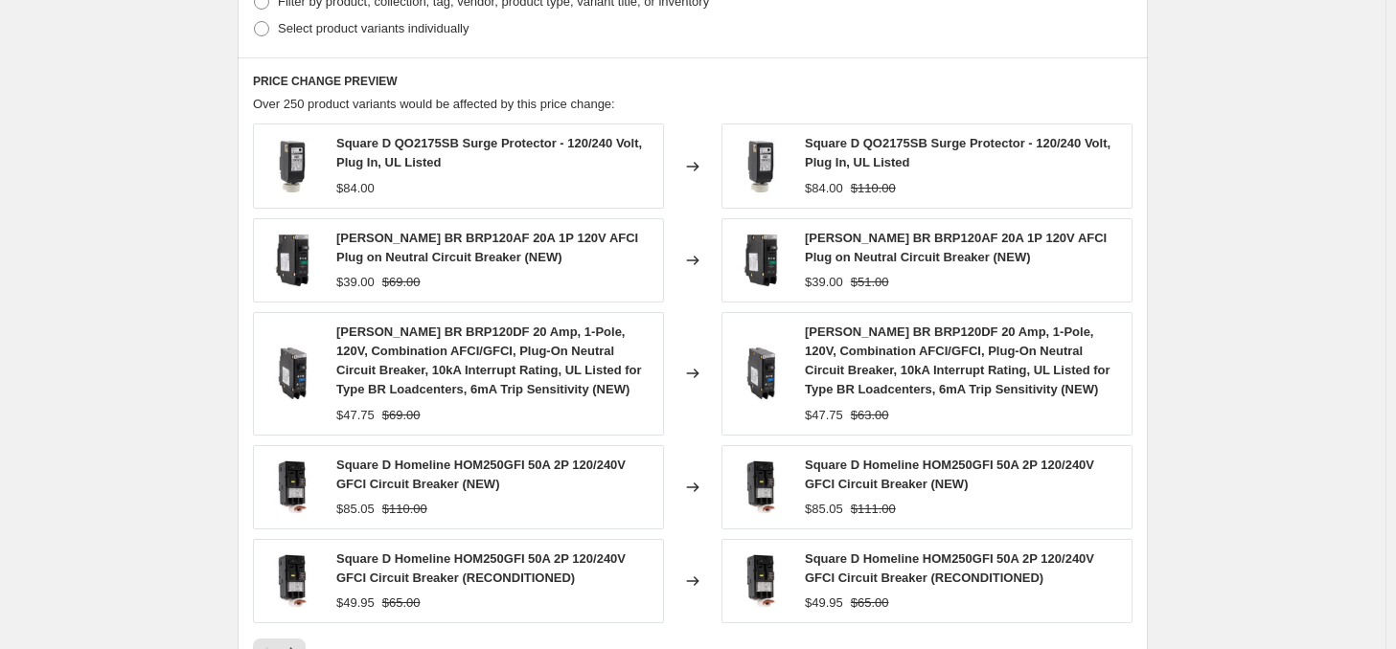
scroll to position [958, 0]
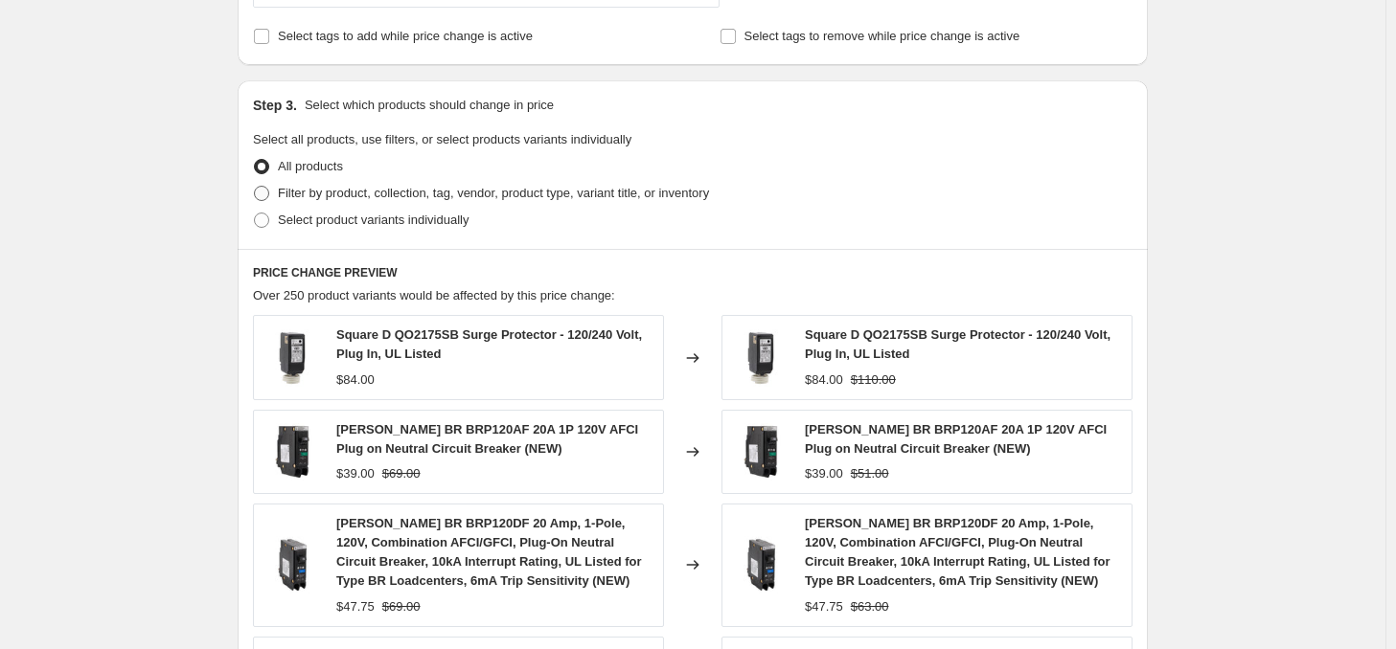
click at [344, 199] on span "Filter by product, collection, tag, vendor, product type, variant title, or inv…" at bounding box center [493, 193] width 431 height 14
click at [255, 187] on input "Filter by product, collection, tag, vendor, product type, variant title, or inv…" at bounding box center [254, 186] width 1 height 1
radio input "true"
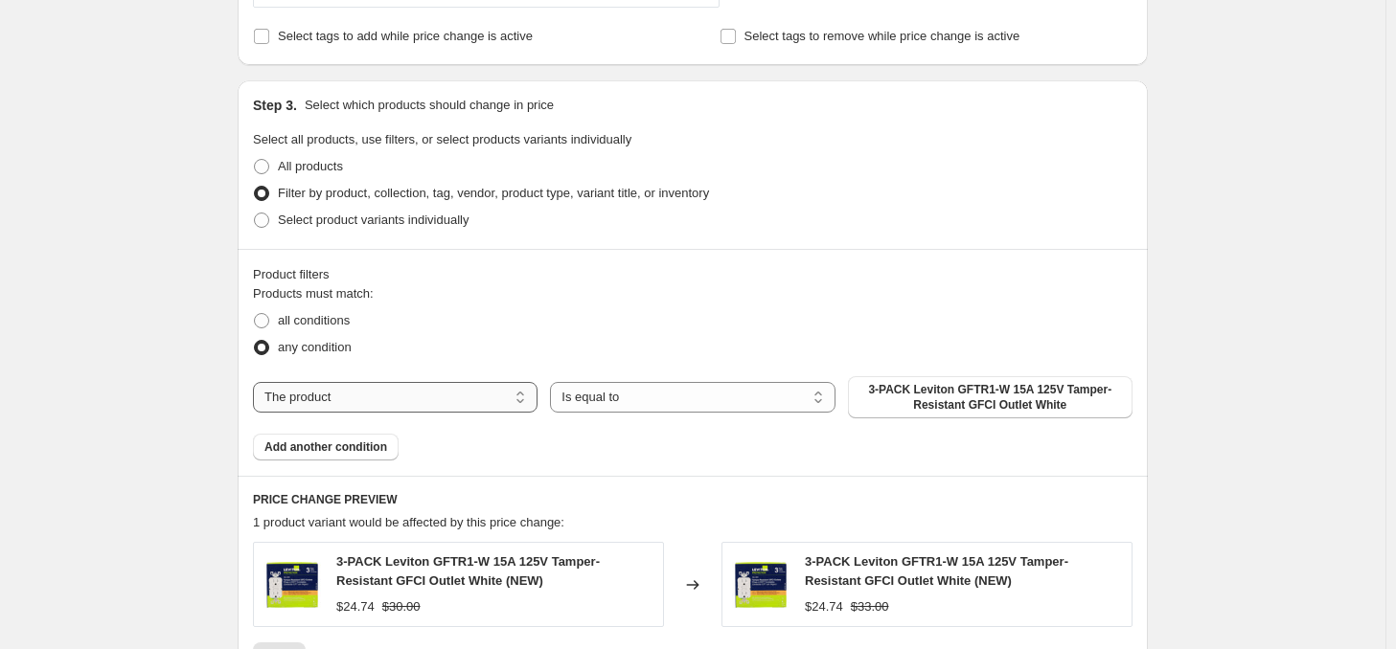
click at [422, 382] on select "The product The product's collection The product's tag The product's vendor The…" at bounding box center [395, 397] width 285 height 31
select select "product_type"
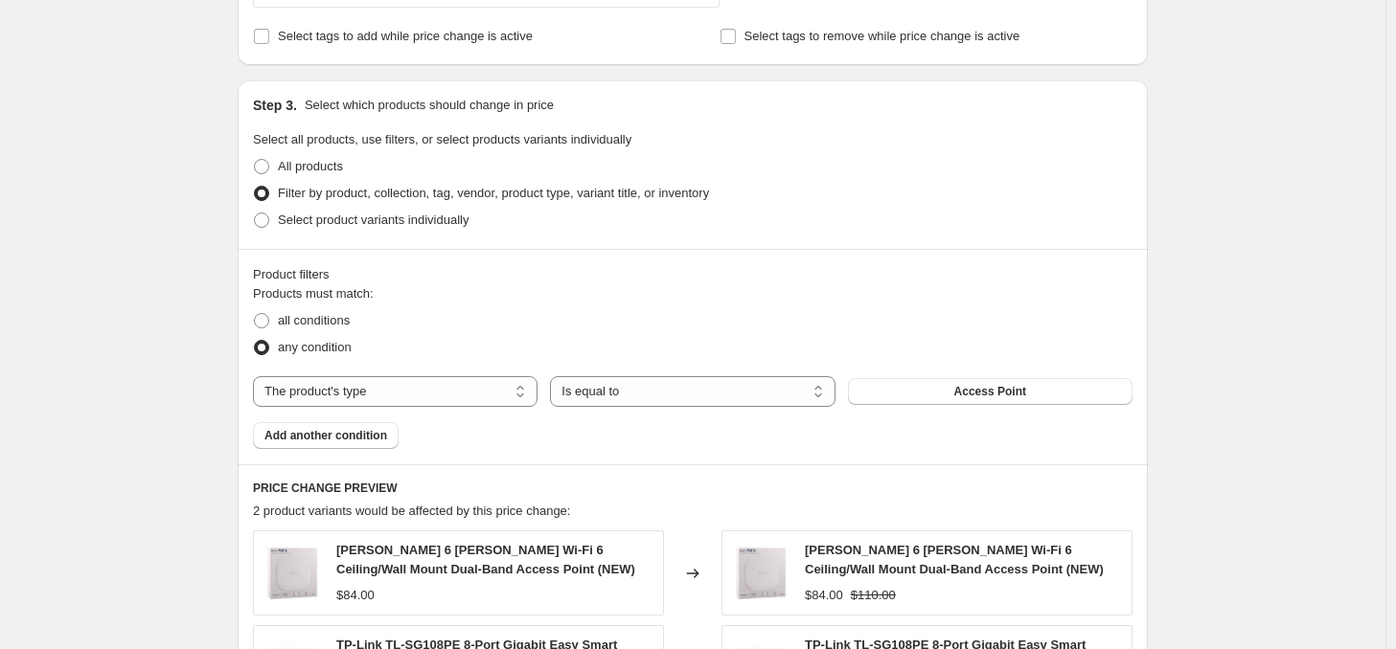
click at [343, 438] on span "Add another condition" at bounding box center [325, 435] width 123 height 15
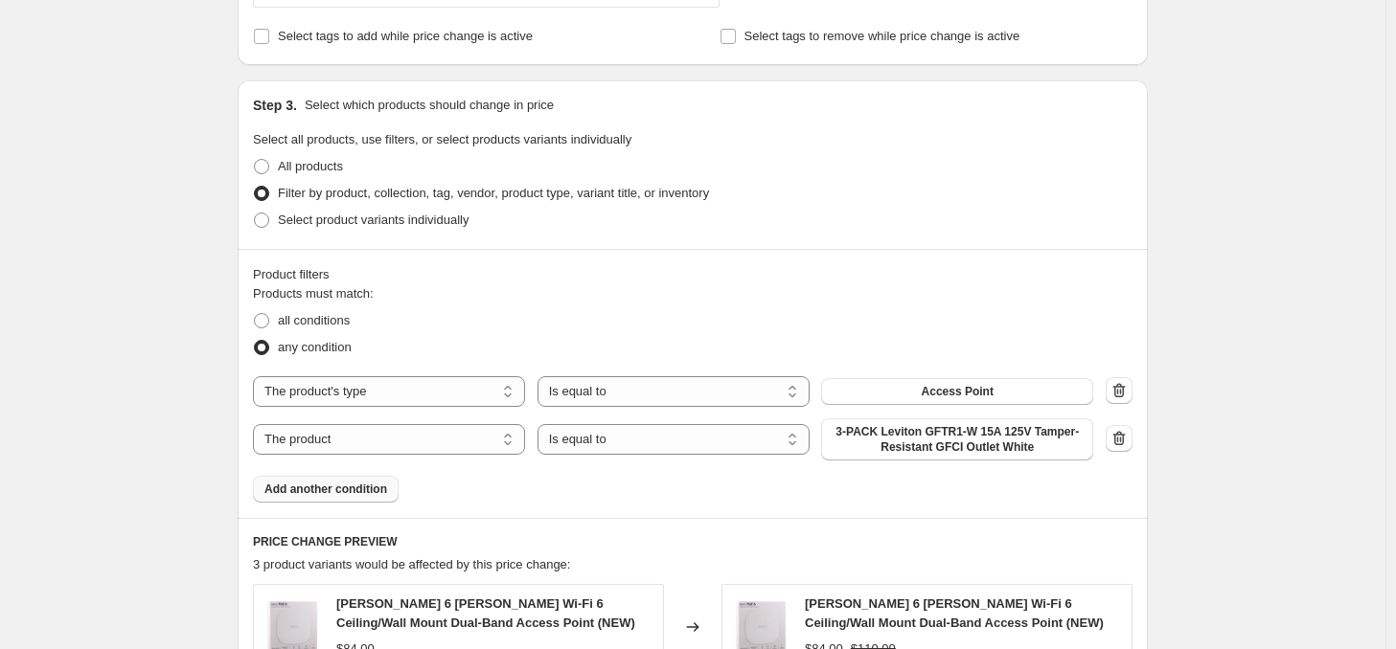
click at [343, 487] on span "Add another condition" at bounding box center [325, 489] width 123 height 15
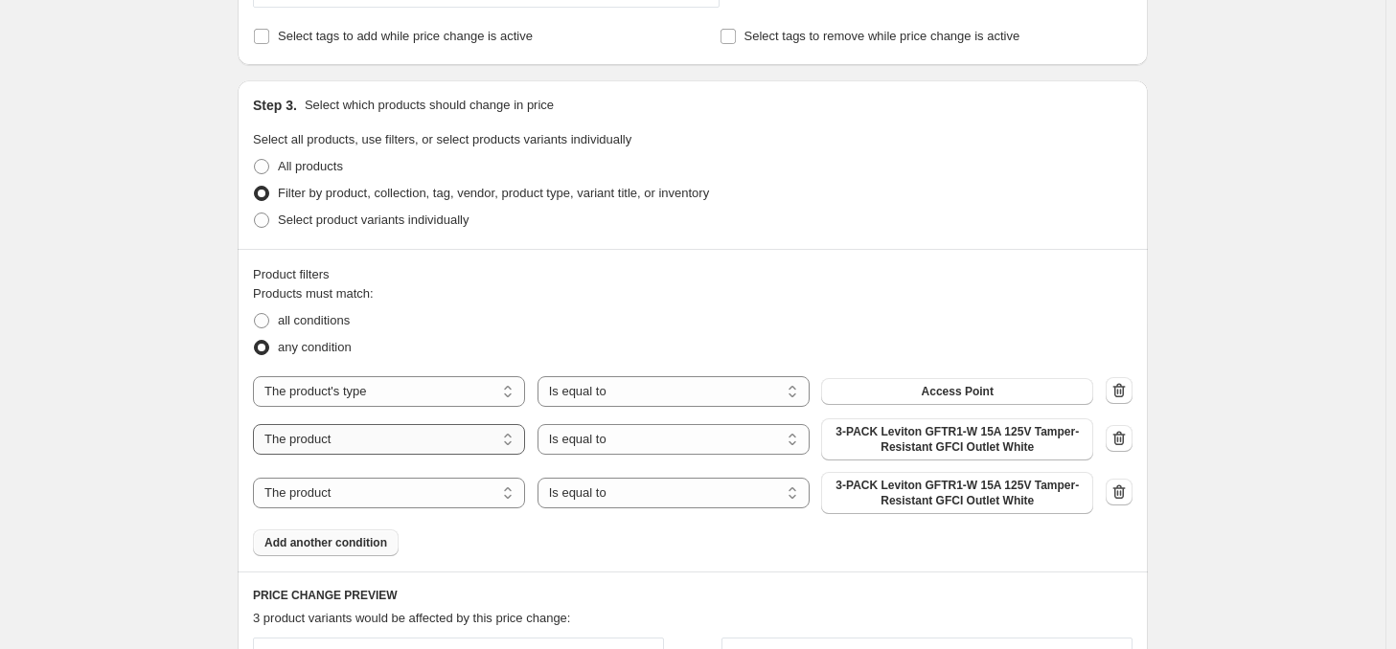
click at [360, 440] on select "The product The product's collection The product's tag The product's vendor The…" at bounding box center [389, 439] width 272 height 31
select select "product_type"
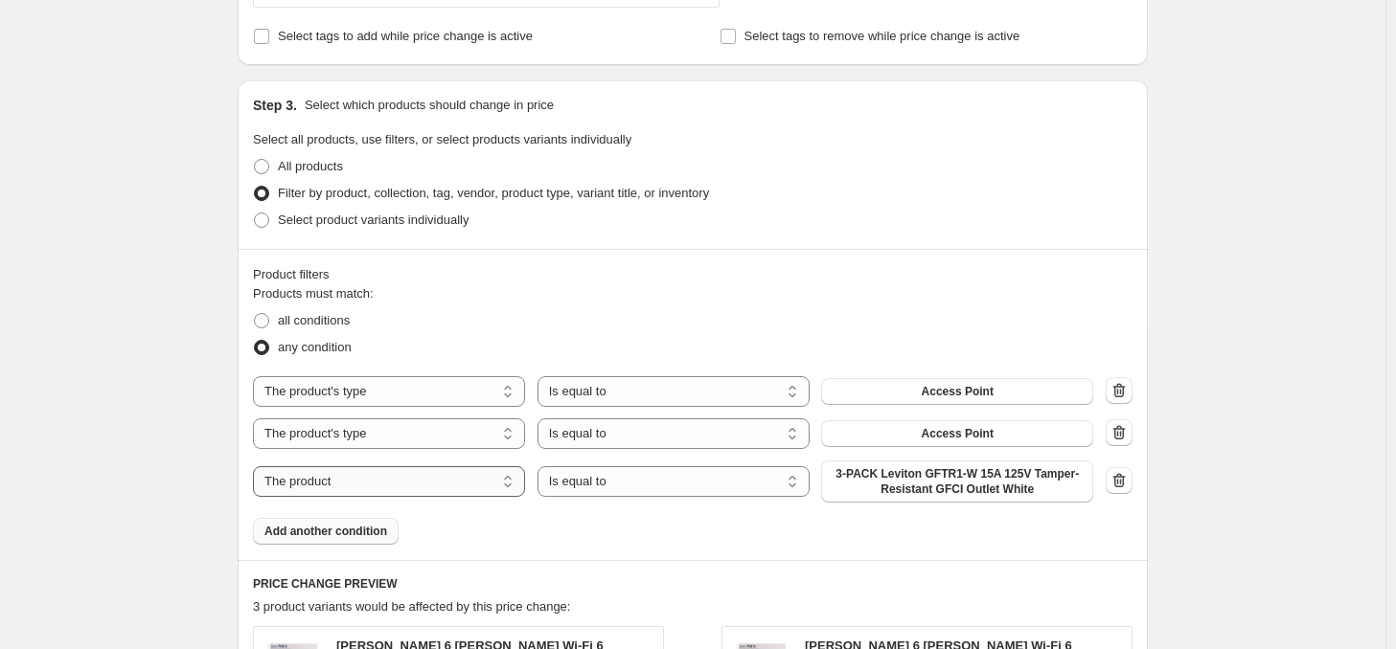
click at [353, 485] on select "The product The product's collection The product's tag The product's vendor The…" at bounding box center [389, 482] width 272 height 31
select select "product_type"
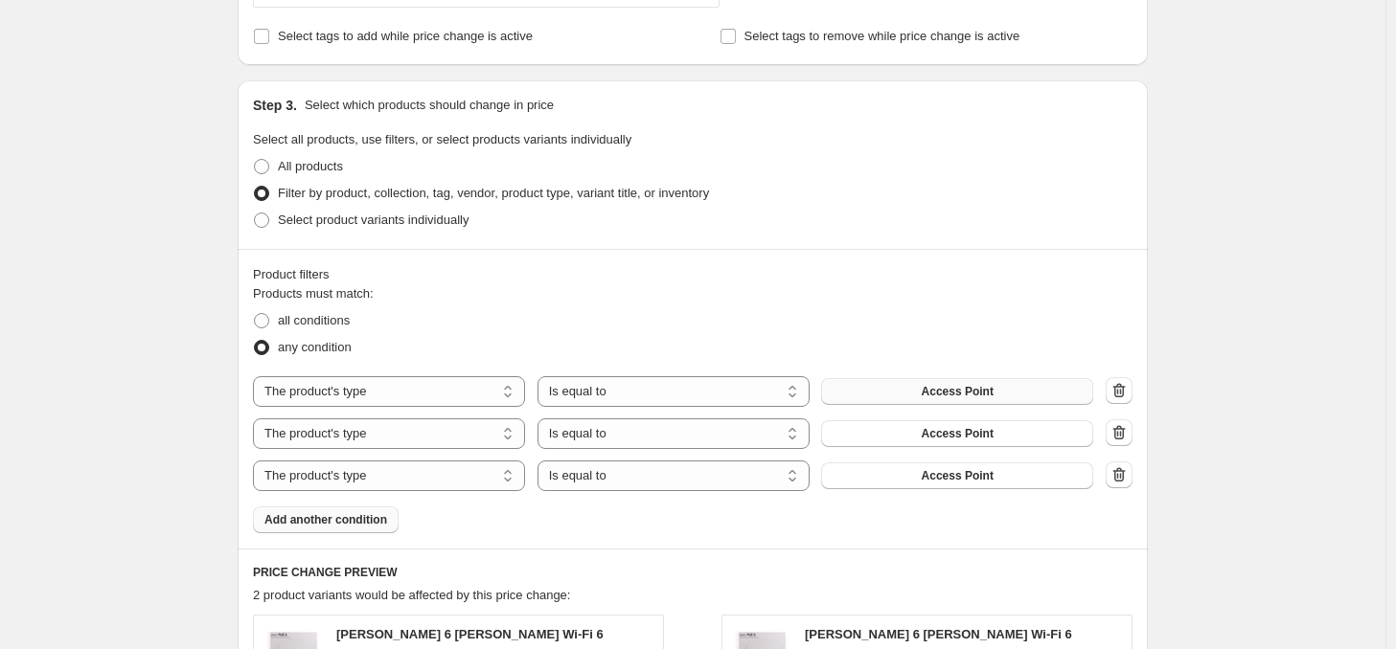
click at [916, 393] on button "Access Point" at bounding box center [957, 391] width 272 height 27
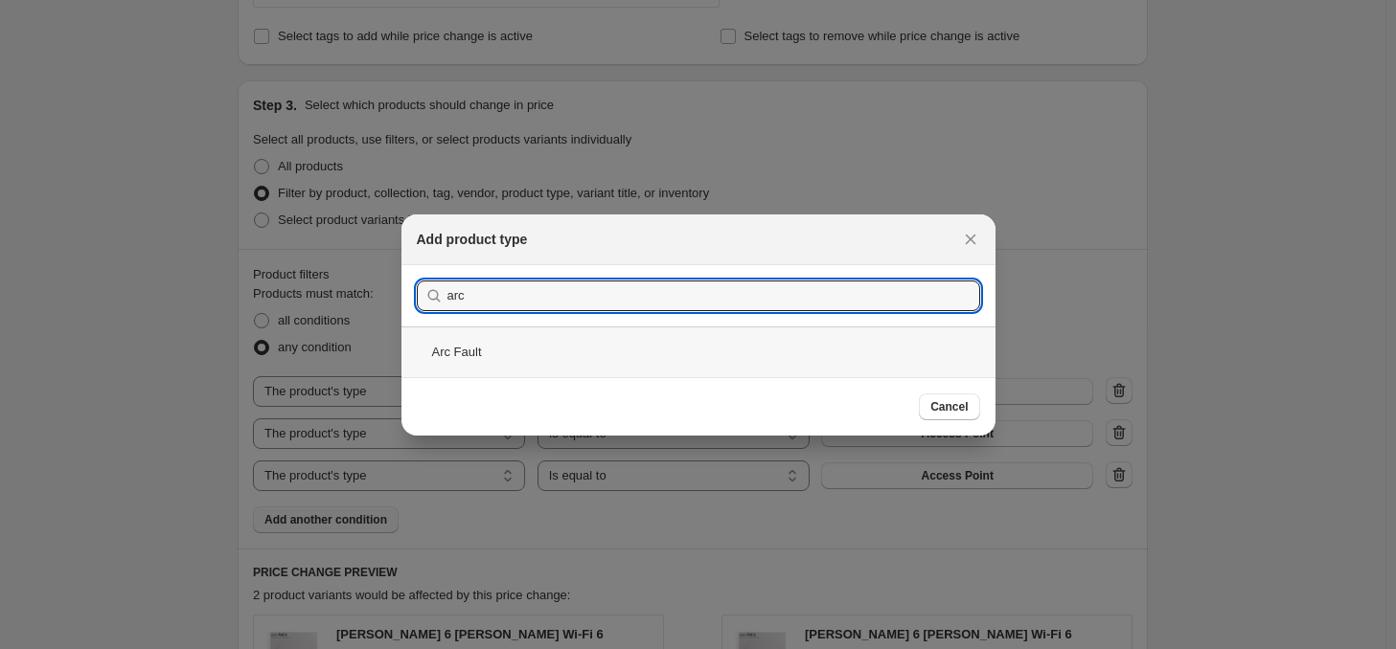
type input "arc"
click at [481, 346] on div "Arc Fault" at bounding box center [698, 352] width 594 height 51
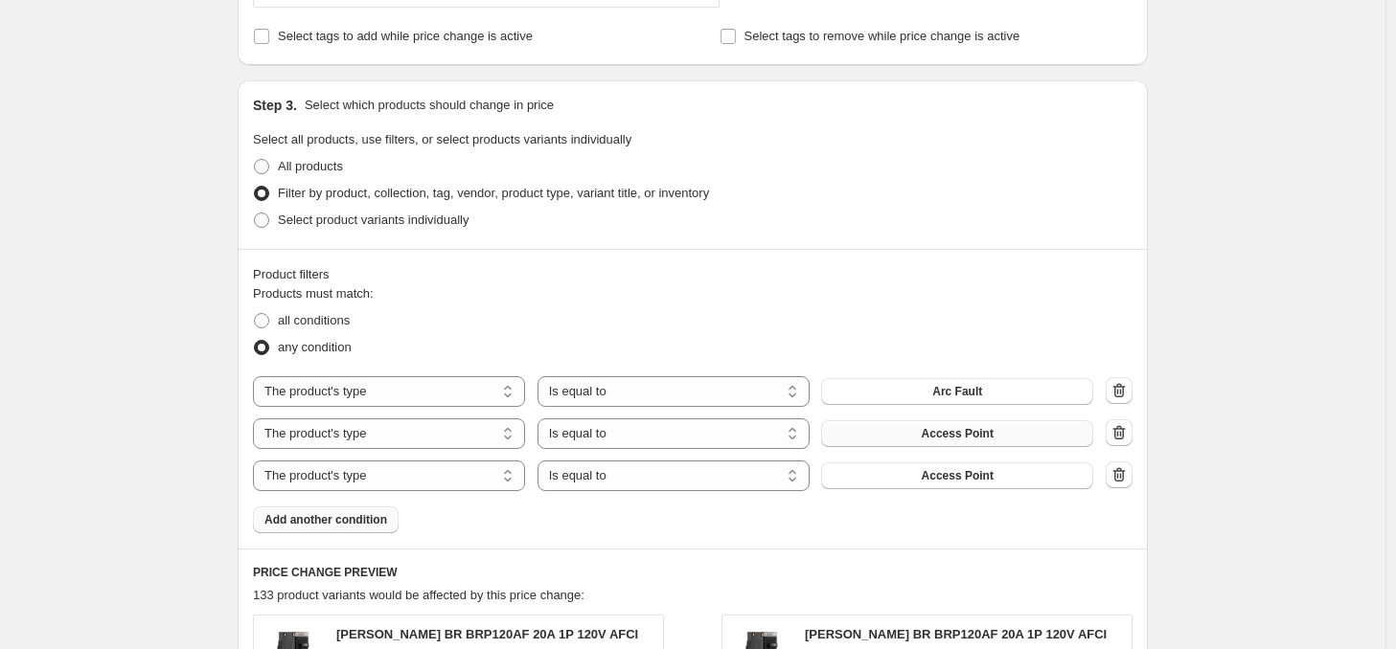
click at [960, 441] on span "Access Point" at bounding box center [958, 433] width 72 height 15
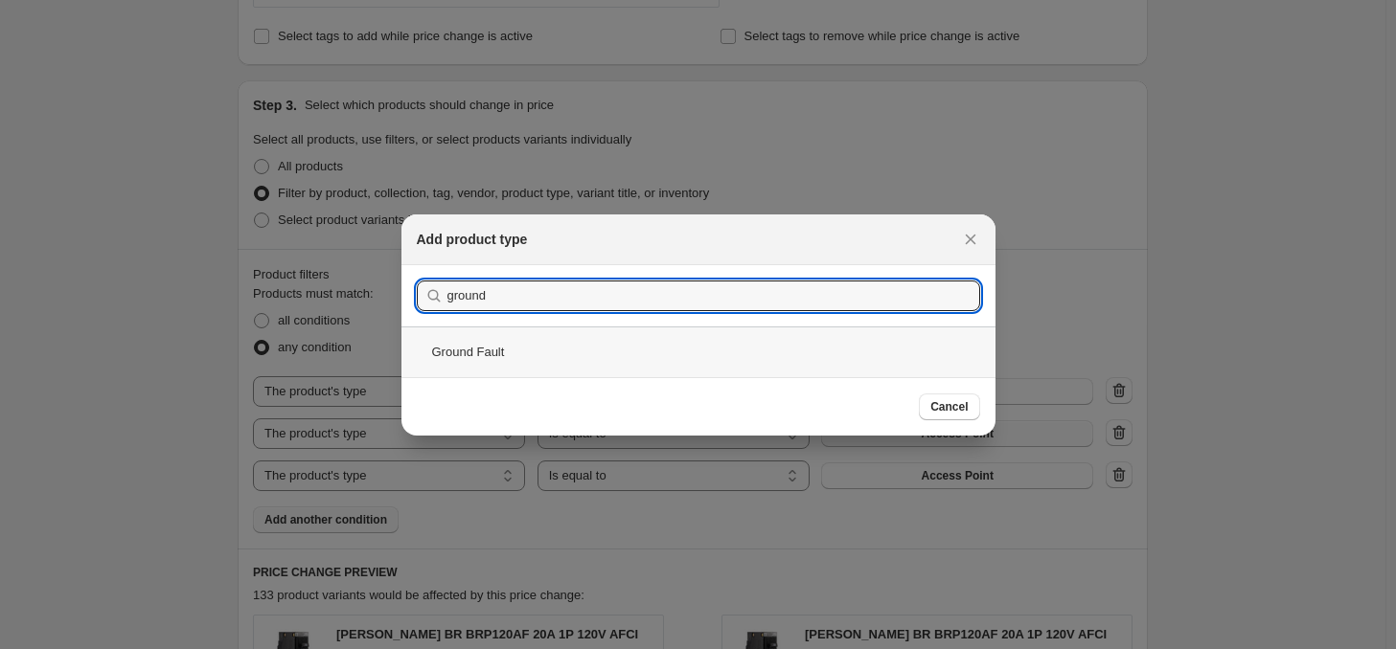
type input "ground"
click at [529, 357] on div "Ground Fault" at bounding box center [698, 352] width 594 height 51
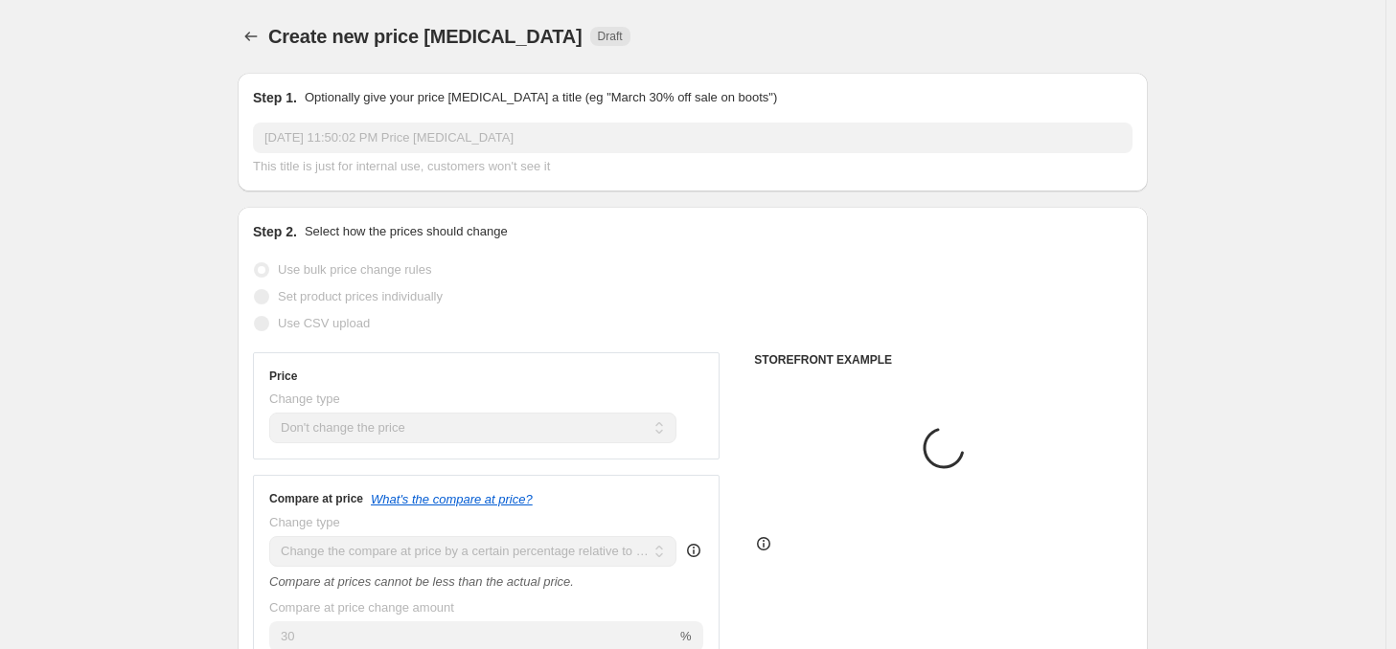
scroll to position [958, 0]
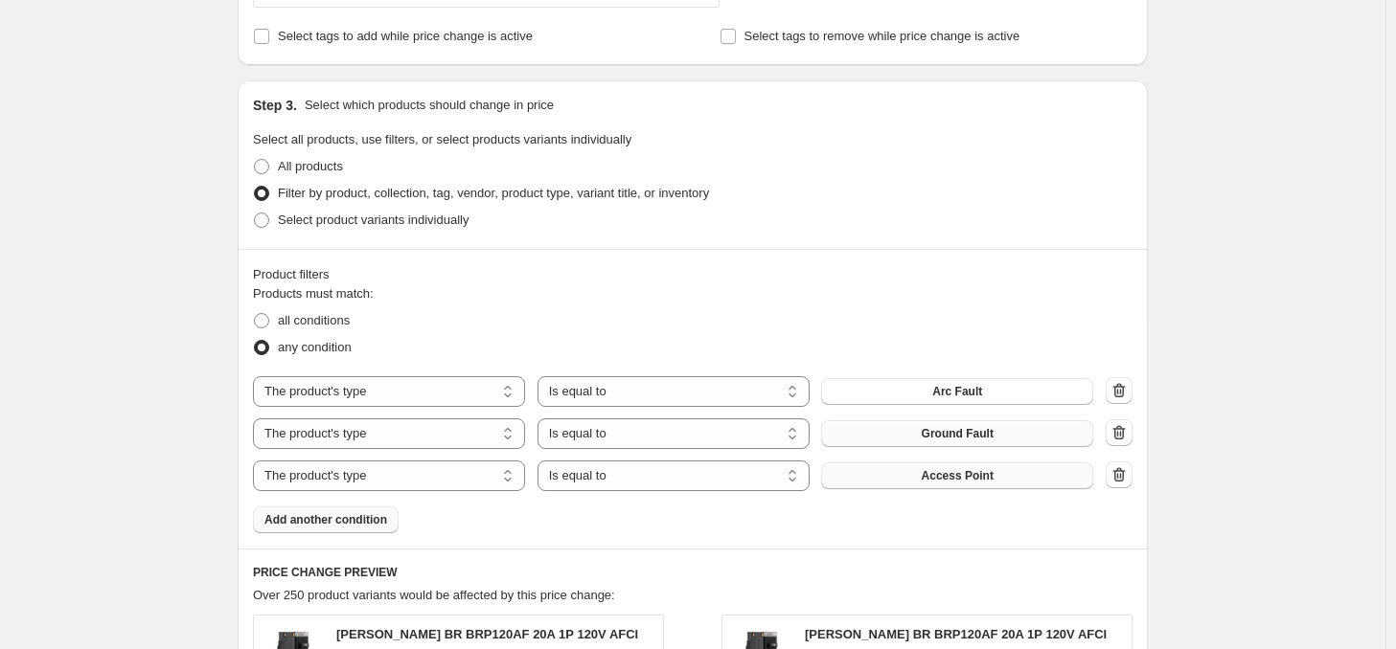
click at [957, 474] on span "Access Point" at bounding box center [958, 475] width 72 height 15
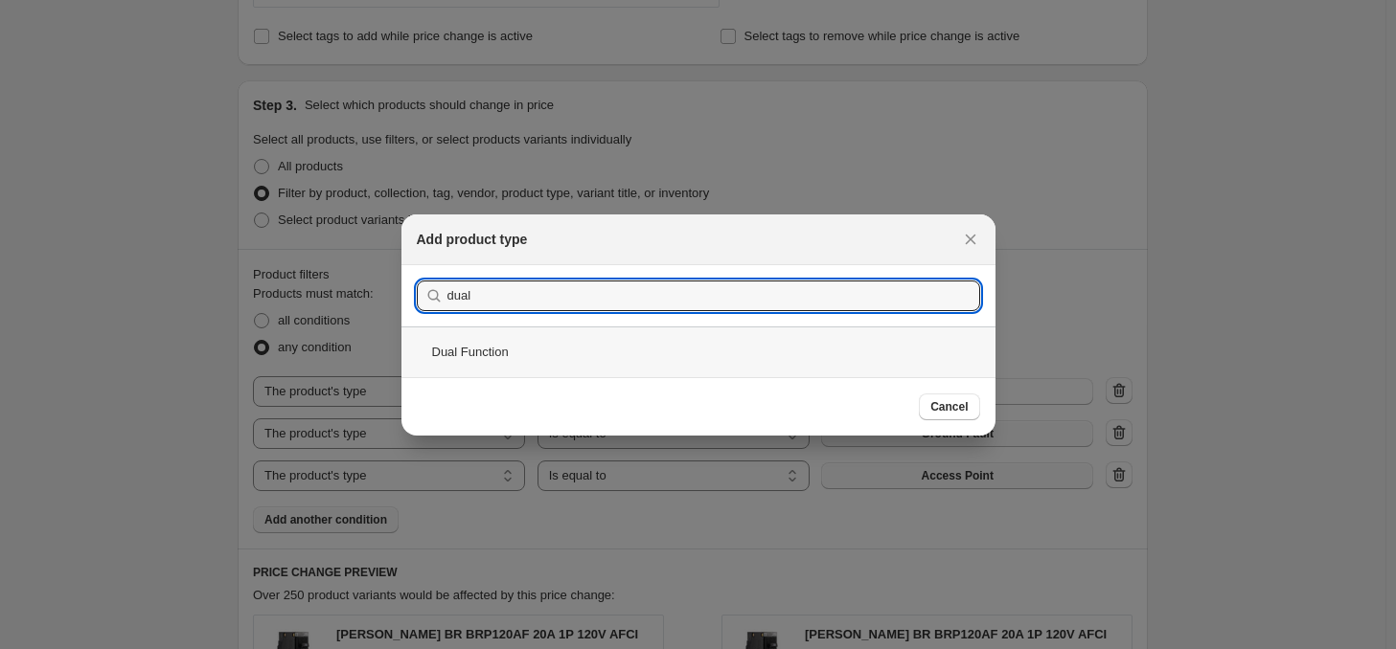
type input "dual"
click at [500, 366] on div "Dual Function" at bounding box center [698, 352] width 594 height 51
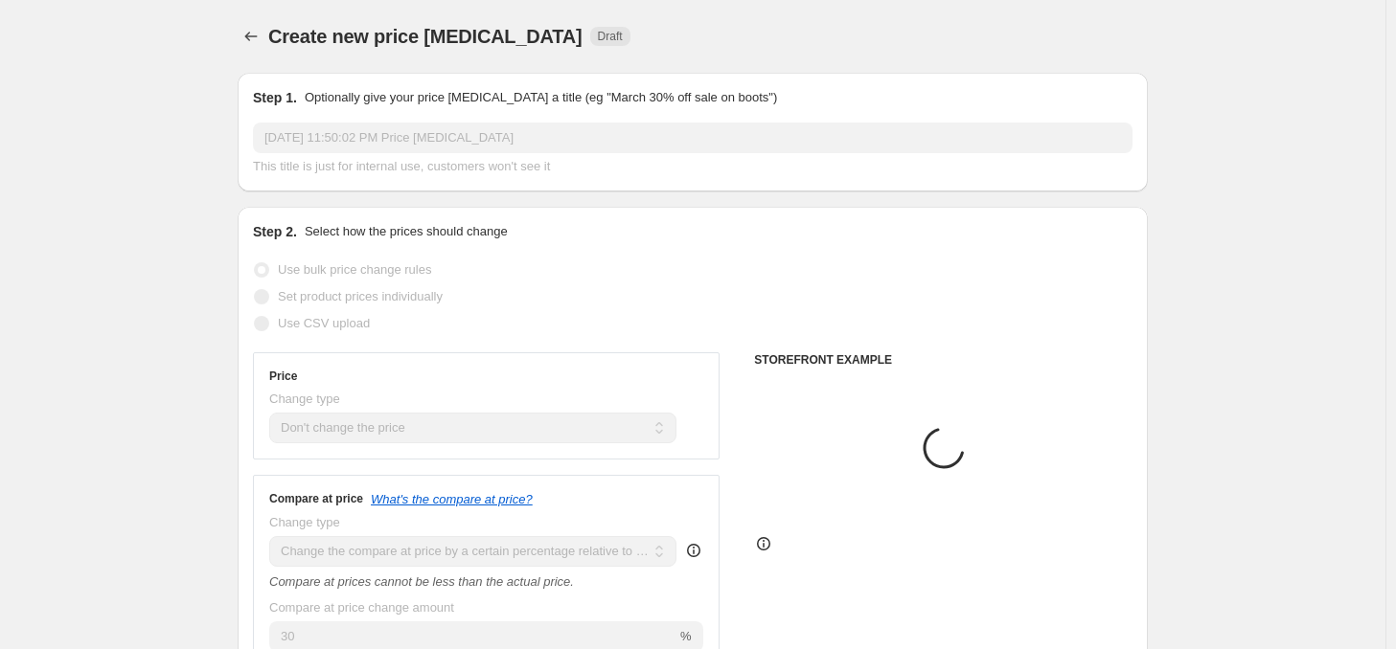
scroll to position [958, 0]
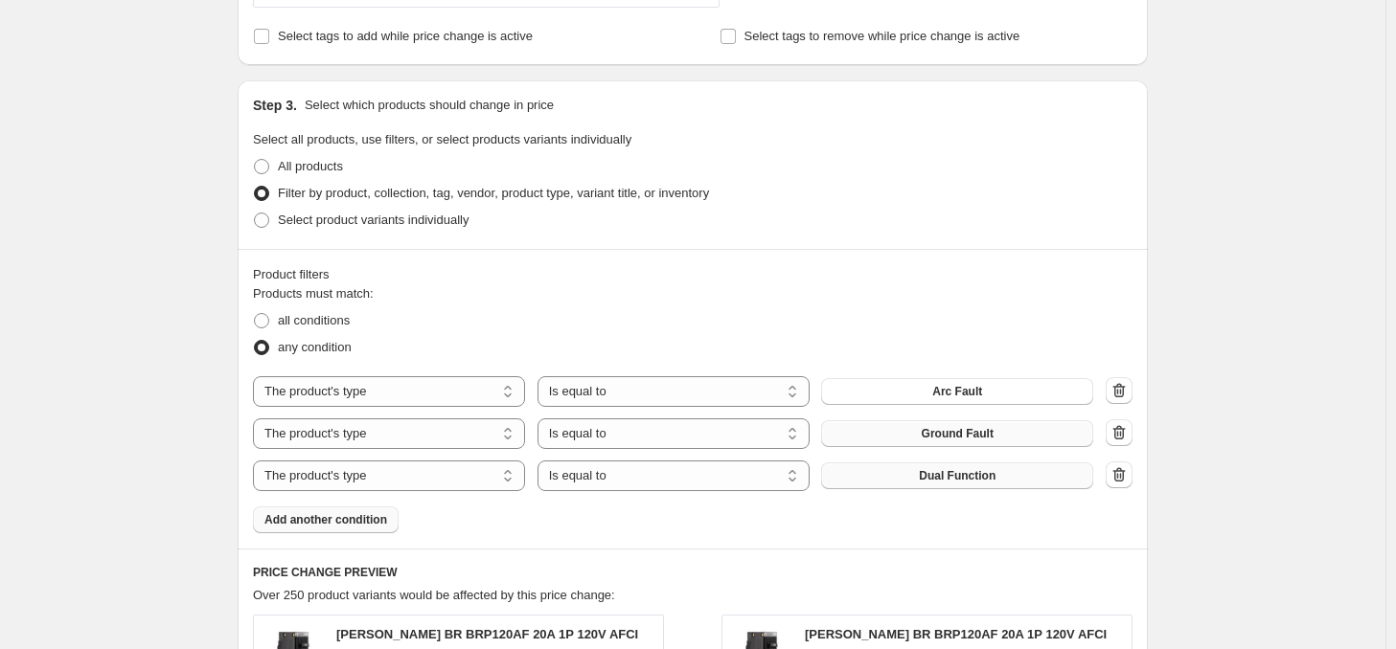
click at [134, 281] on div "Create new price change job. This page is ready Create new price change job Dra…" at bounding box center [692, 255] width 1385 height 2427
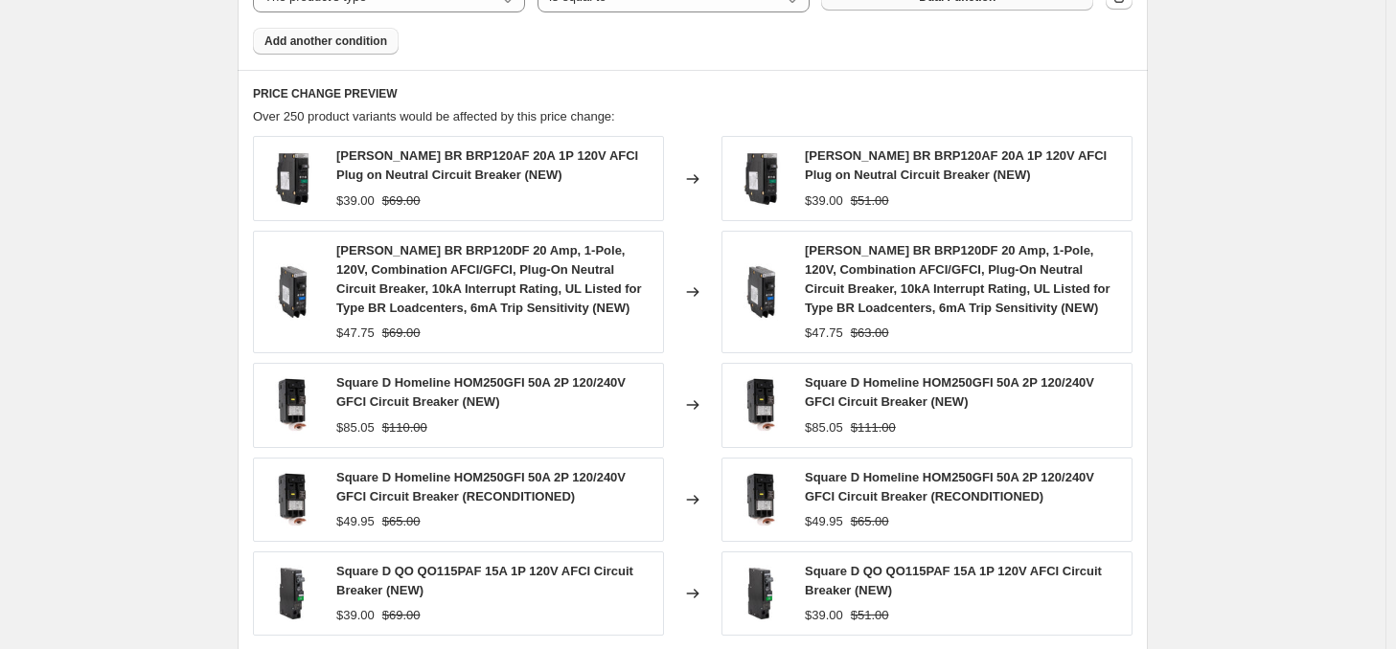
scroll to position [1533, 0]
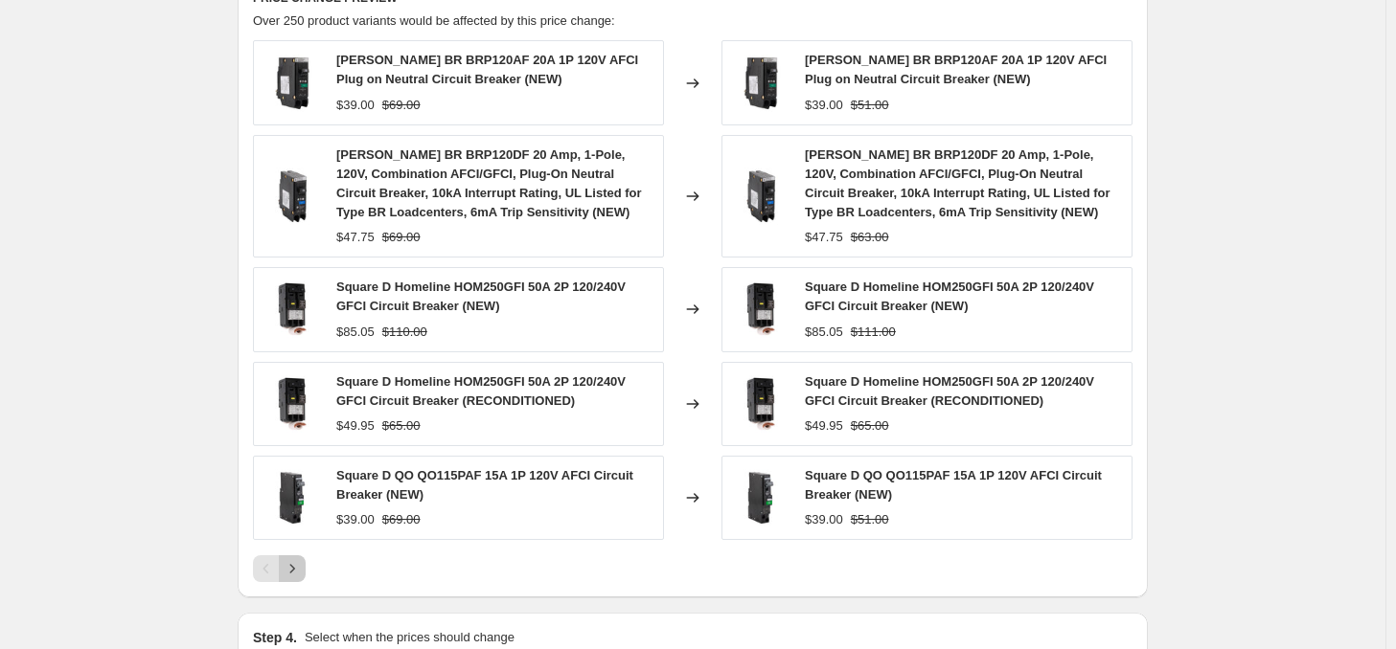
click at [292, 574] on icon "Next" at bounding box center [292, 568] width 19 height 19
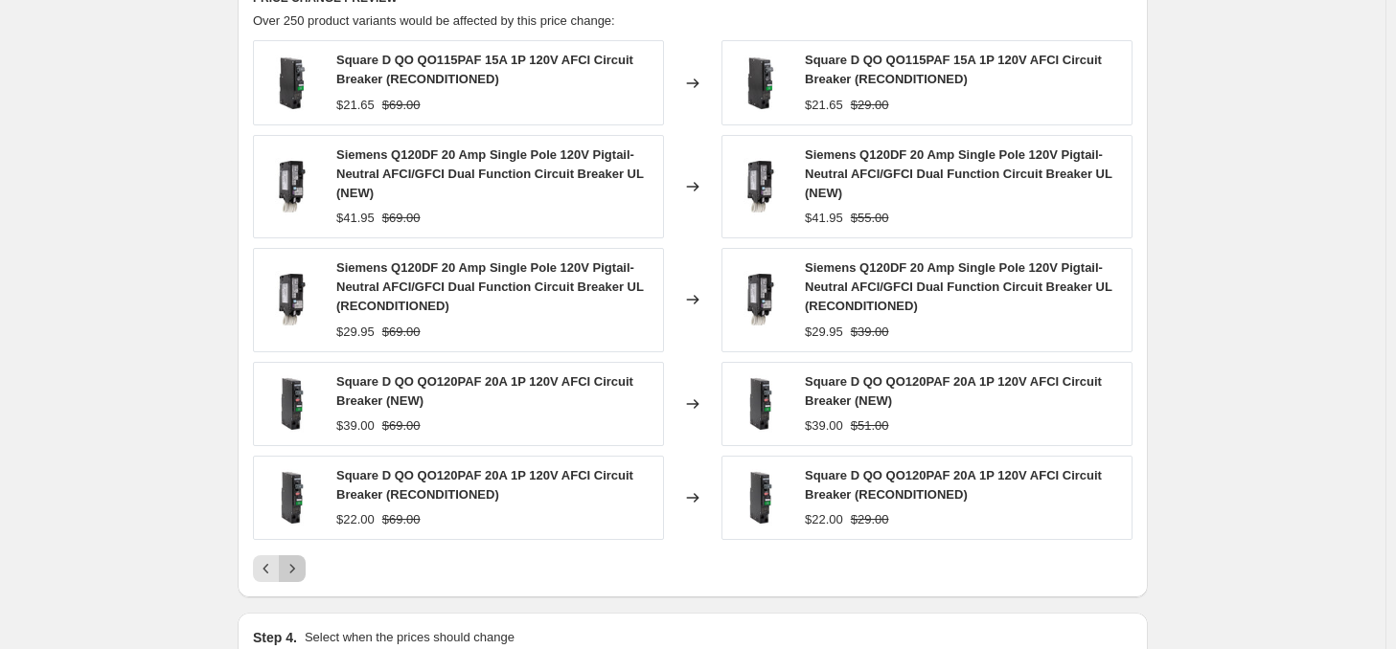
click at [299, 562] on icon "Next" at bounding box center [292, 568] width 19 height 19
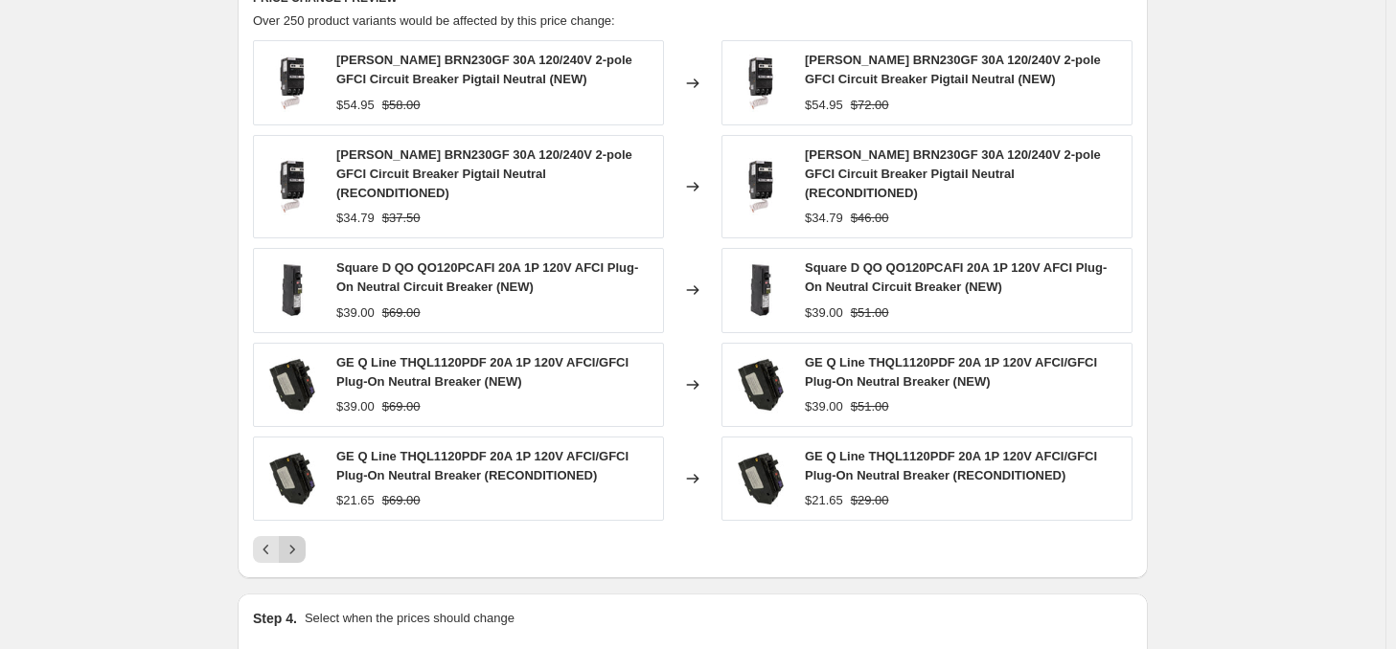
click at [302, 540] on icon "Next" at bounding box center [292, 549] width 19 height 19
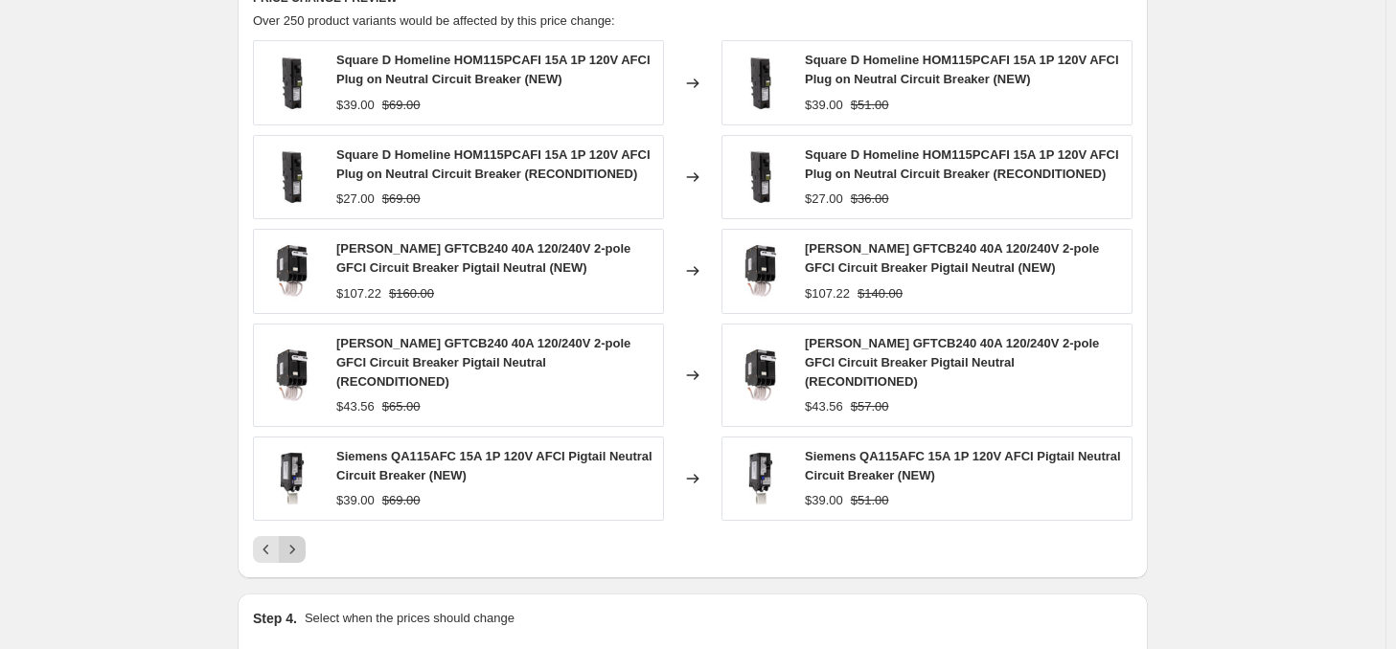
click at [301, 540] on icon "Next" at bounding box center [292, 549] width 19 height 19
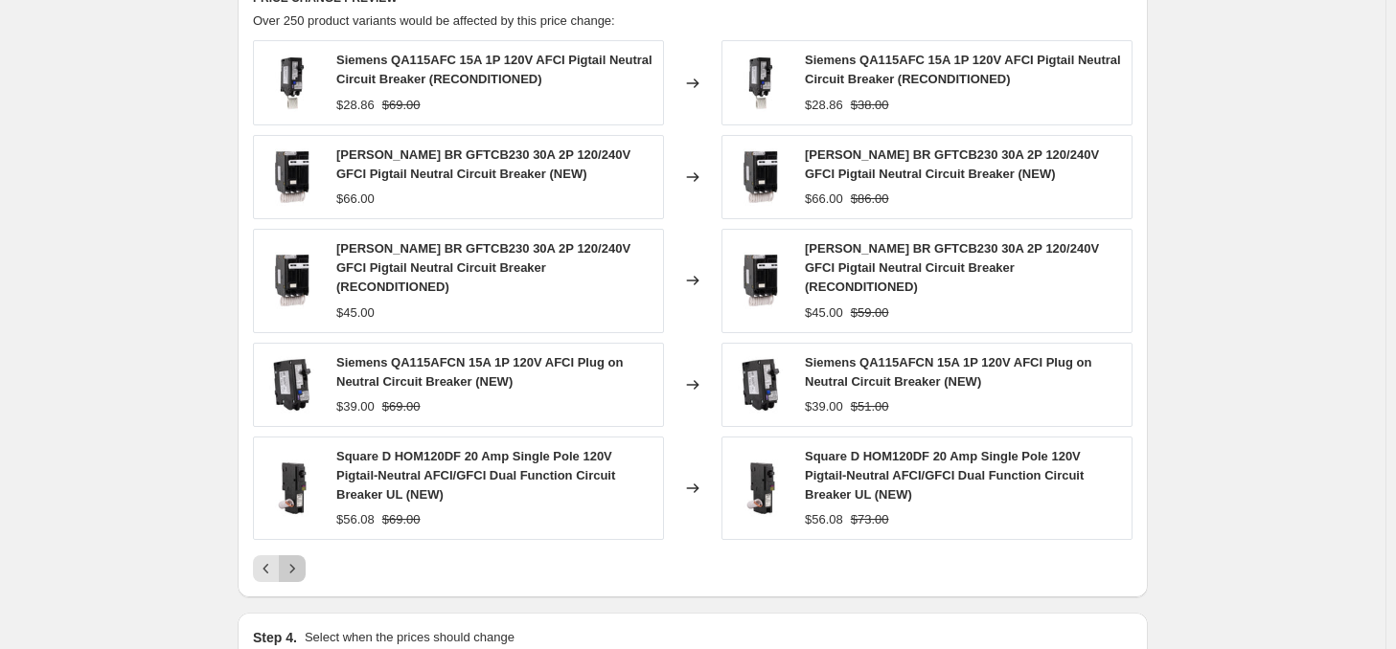
click at [296, 559] on icon "Next" at bounding box center [292, 568] width 19 height 19
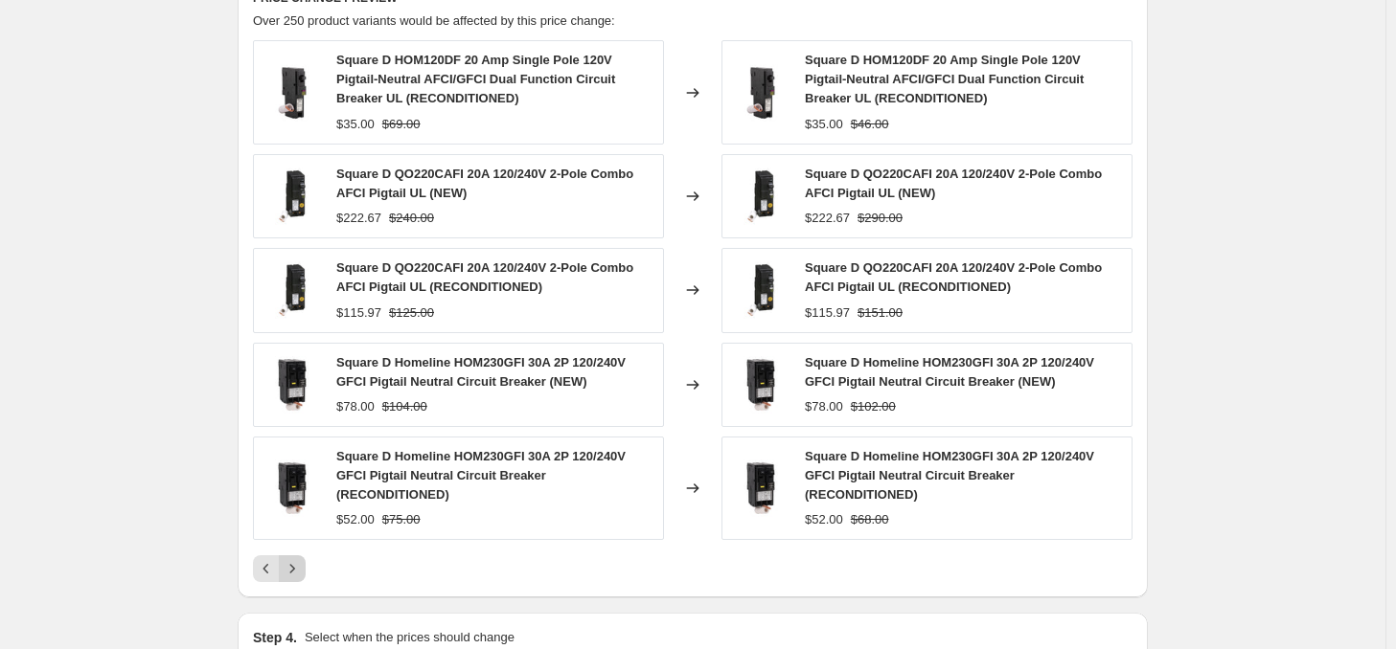
click at [302, 569] on icon "Next" at bounding box center [292, 568] width 19 height 19
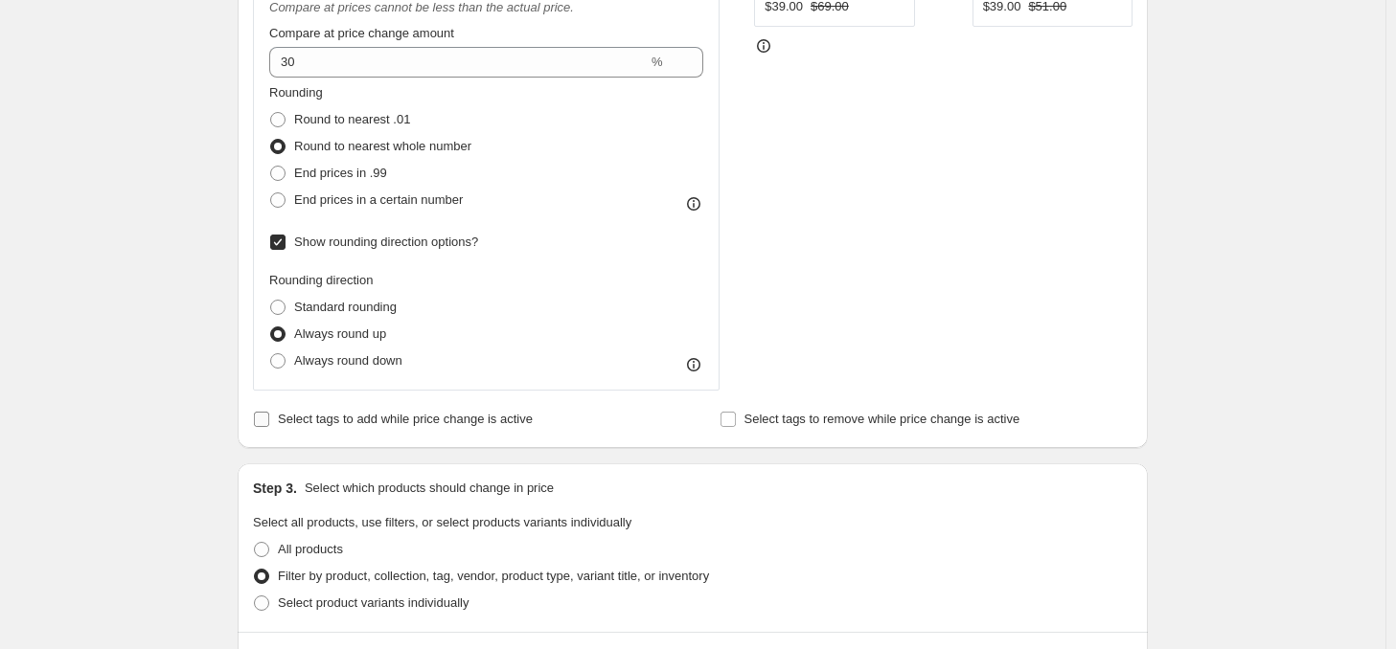
scroll to position [287, 0]
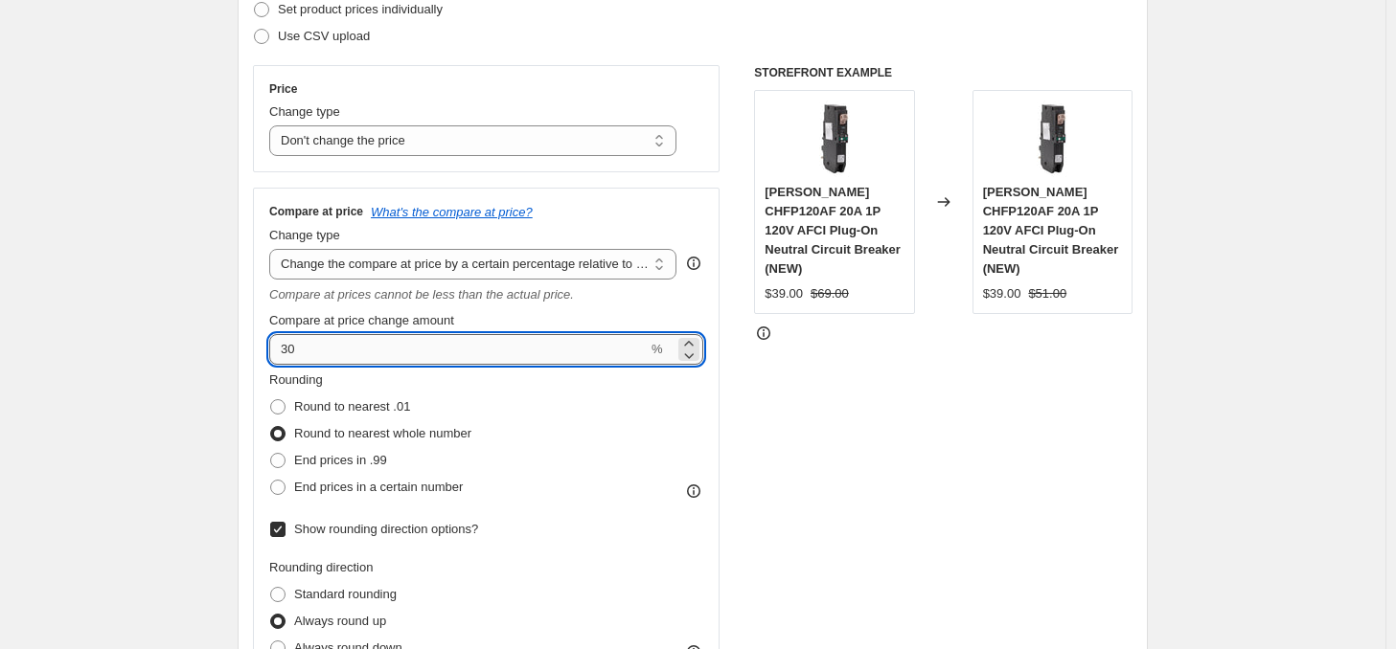
click at [351, 352] on input "30" at bounding box center [458, 349] width 378 height 31
drag, startPoint x: 337, startPoint y: 352, endPoint x: 284, endPoint y: 352, distance: 53.6
click at [284, 352] on input "30" at bounding box center [458, 349] width 378 height 31
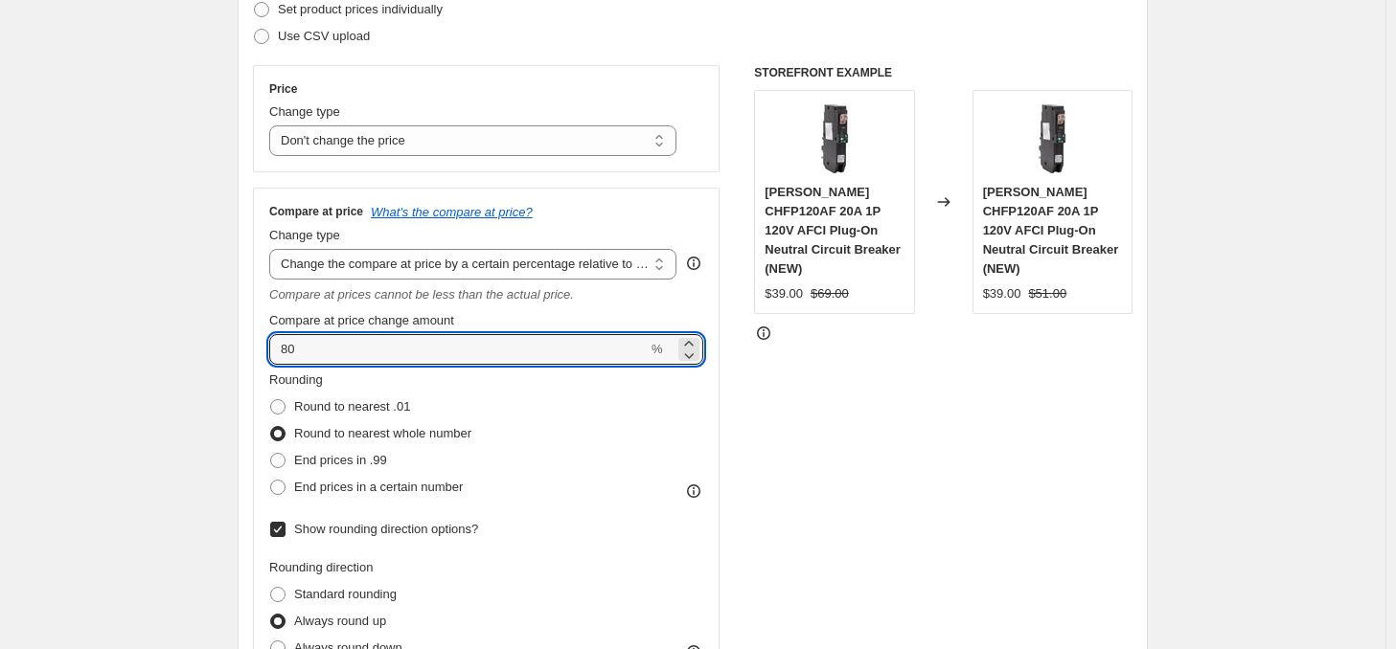
click at [789, 377] on div "STOREFRONT EXAMPLE Eaton CH CHFP120AF 20A 1P 120V AFCI Plug-On Neutral Circuit …" at bounding box center [943, 371] width 378 height 613
drag, startPoint x: 267, startPoint y: 348, endPoint x: 215, endPoint y: 342, distance: 53.0
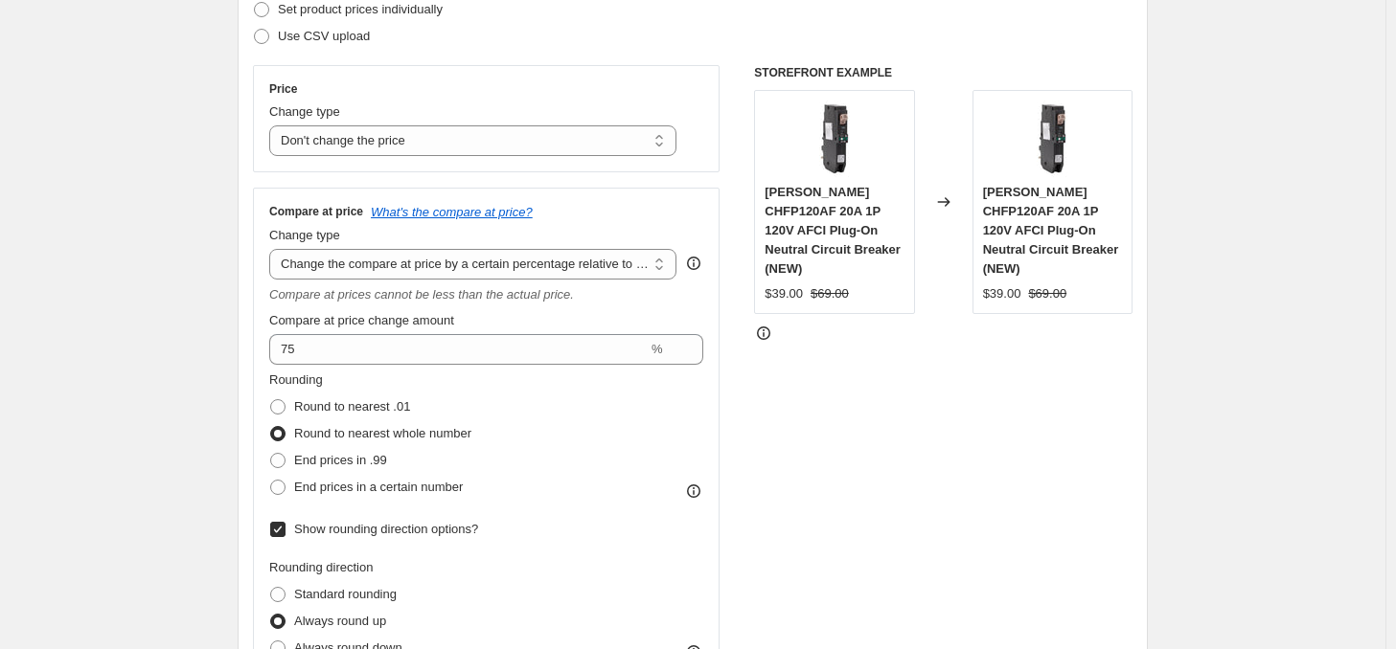
click at [945, 417] on div "STOREFRONT EXAMPLE Eaton CH CHFP120AF 20A 1P 120V AFCI Plug-On Neutral Circuit …" at bounding box center [943, 371] width 378 height 613
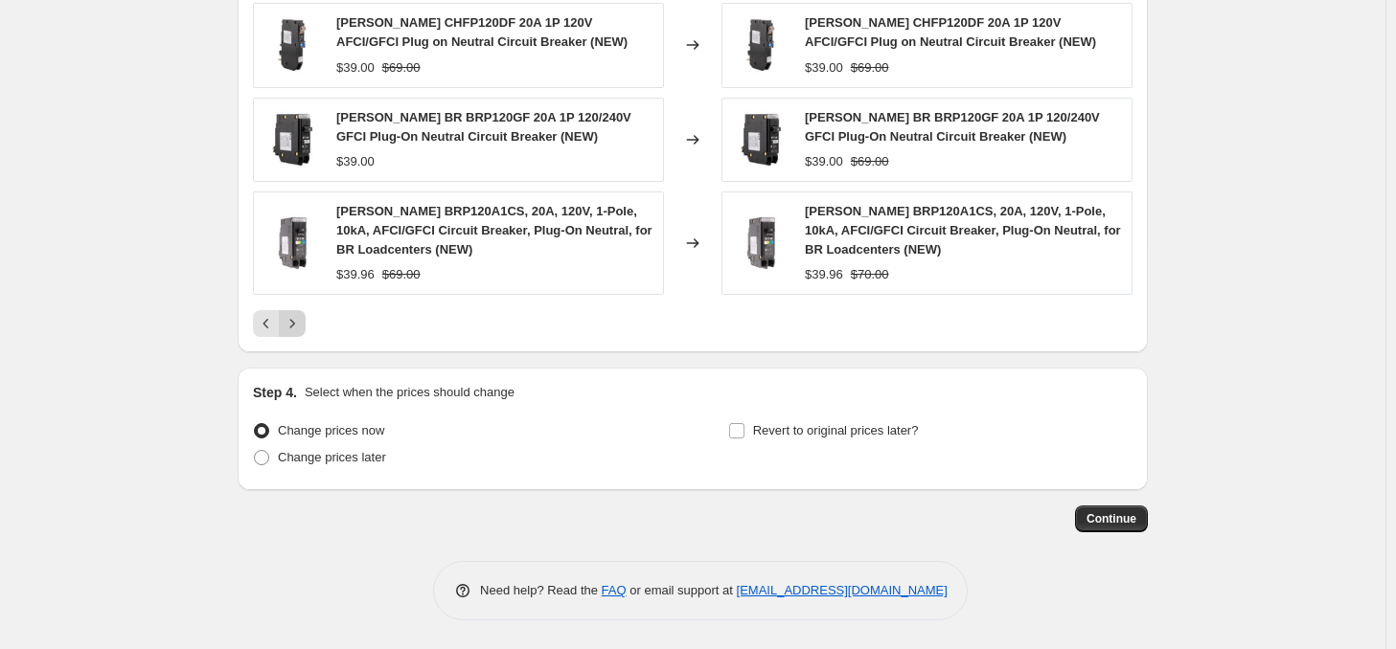
click at [306, 326] on button "Next" at bounding box center [292, 323] width 27 height 27
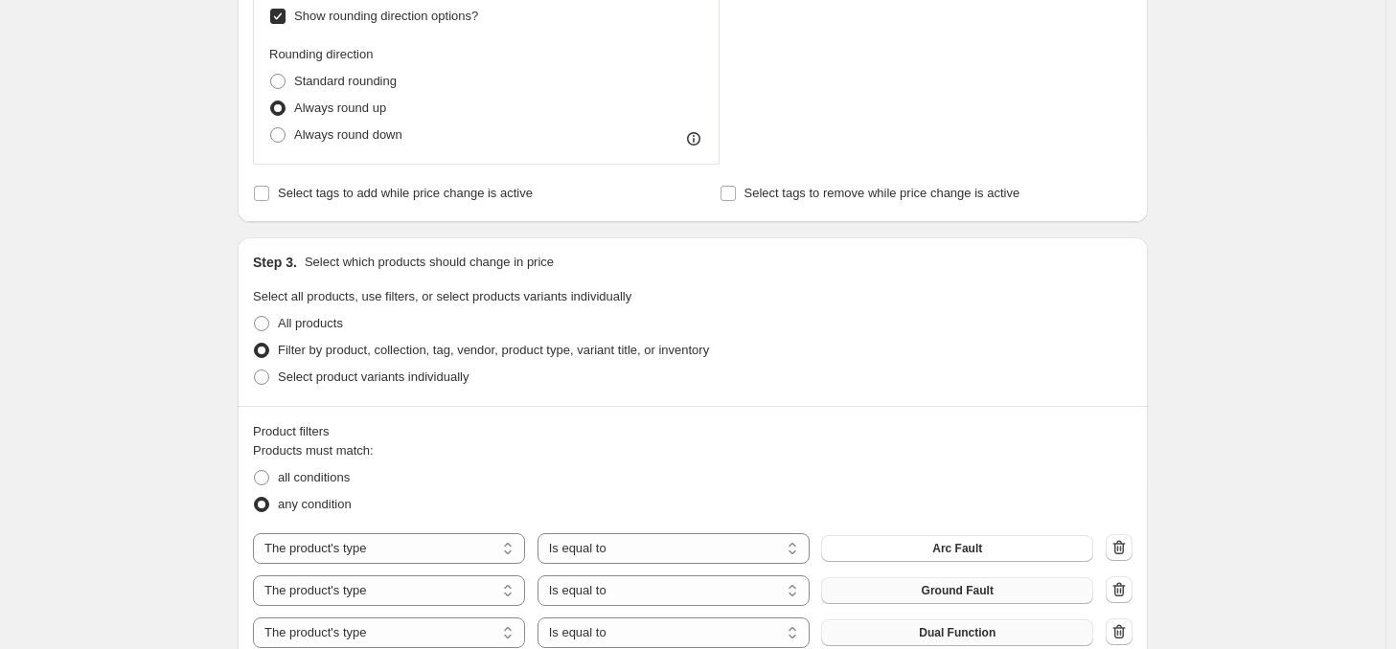
scroll to position [418, 0]
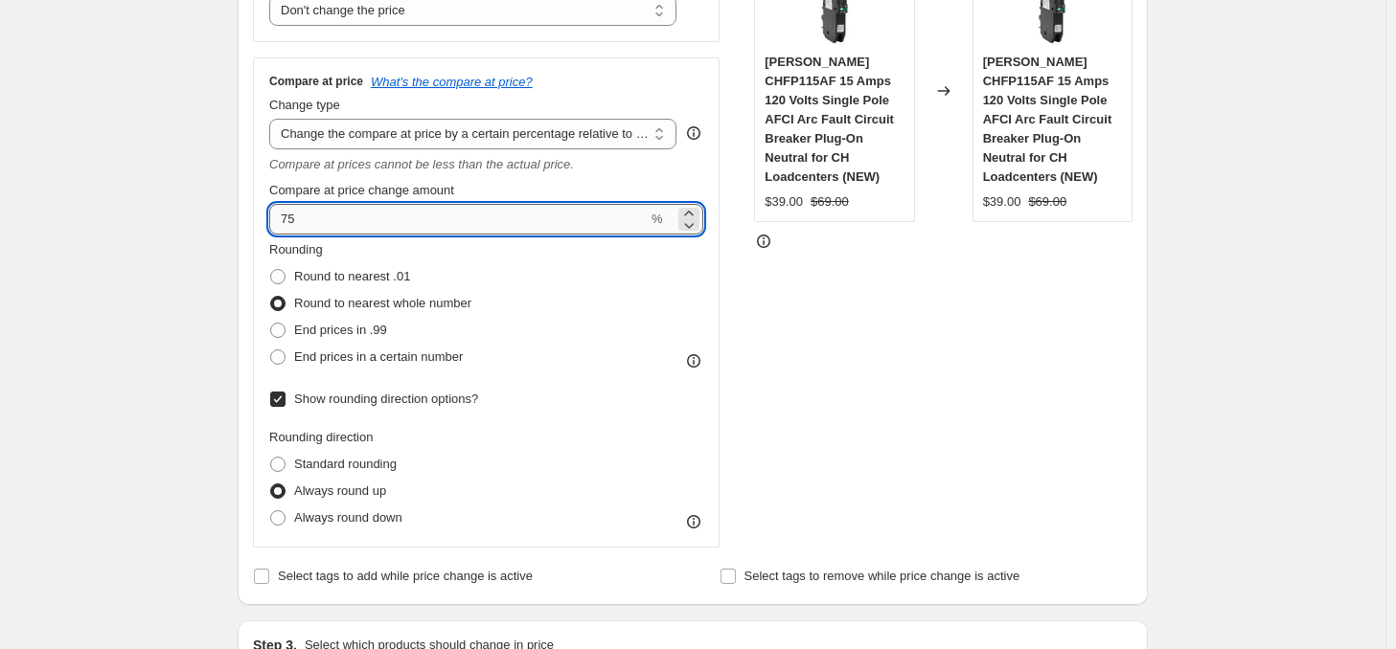
click at [329, 220] on input "75" at bounding box center [458, 219] width 378 height 31
click at [330, 220] on input "75" at bounding box center [458, 219] width 378 height 31
type input "50"
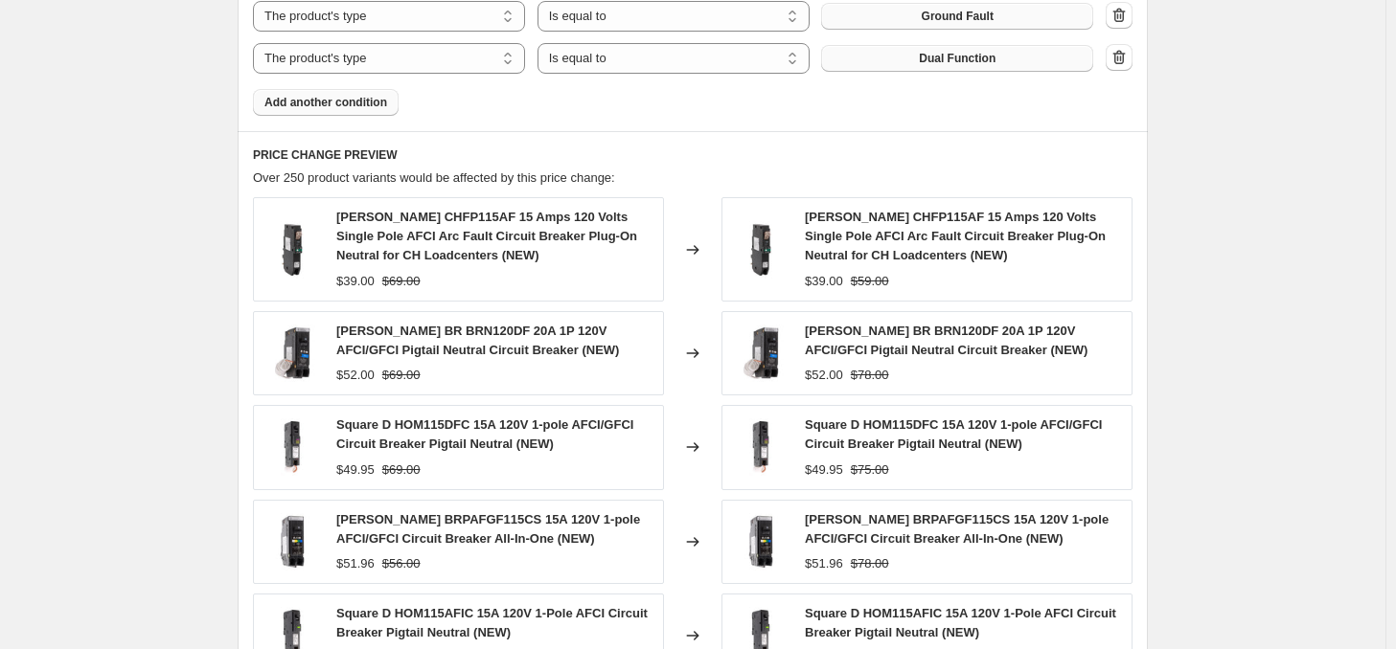
scroll to position [1663, 0]
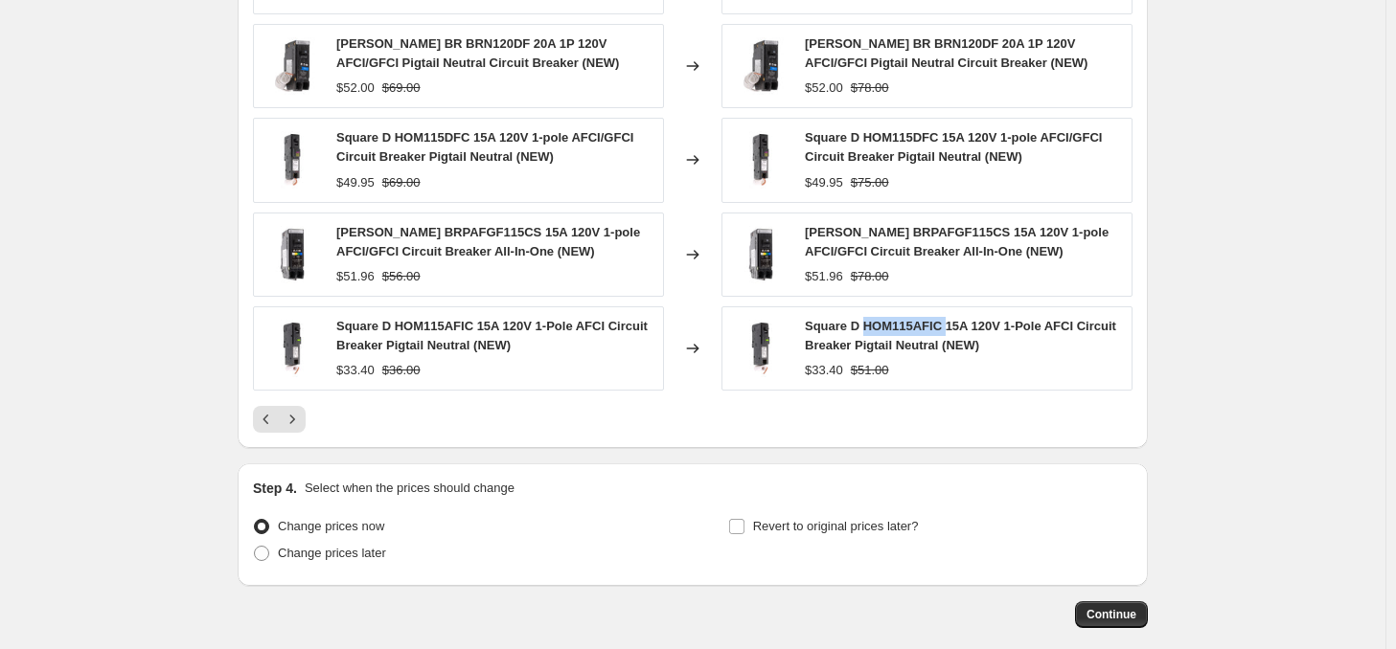
drag, startPoint x: 866, startPoint y: 330, endPoint x: 947, endPoint y: 322, distance: 81.8
click at [947, 322] on span "Square D HOM115AFIC 15A 120V 1-Pole AFCI Circuit Breaker Pigtail Neutral (NEW)" at bounding box center [960, 336] width 311 height 34
copy span "HOM115AFIC"
click at [1112, 612] on span "Continue" at bounding box center [1111, 614] width 50 height 15
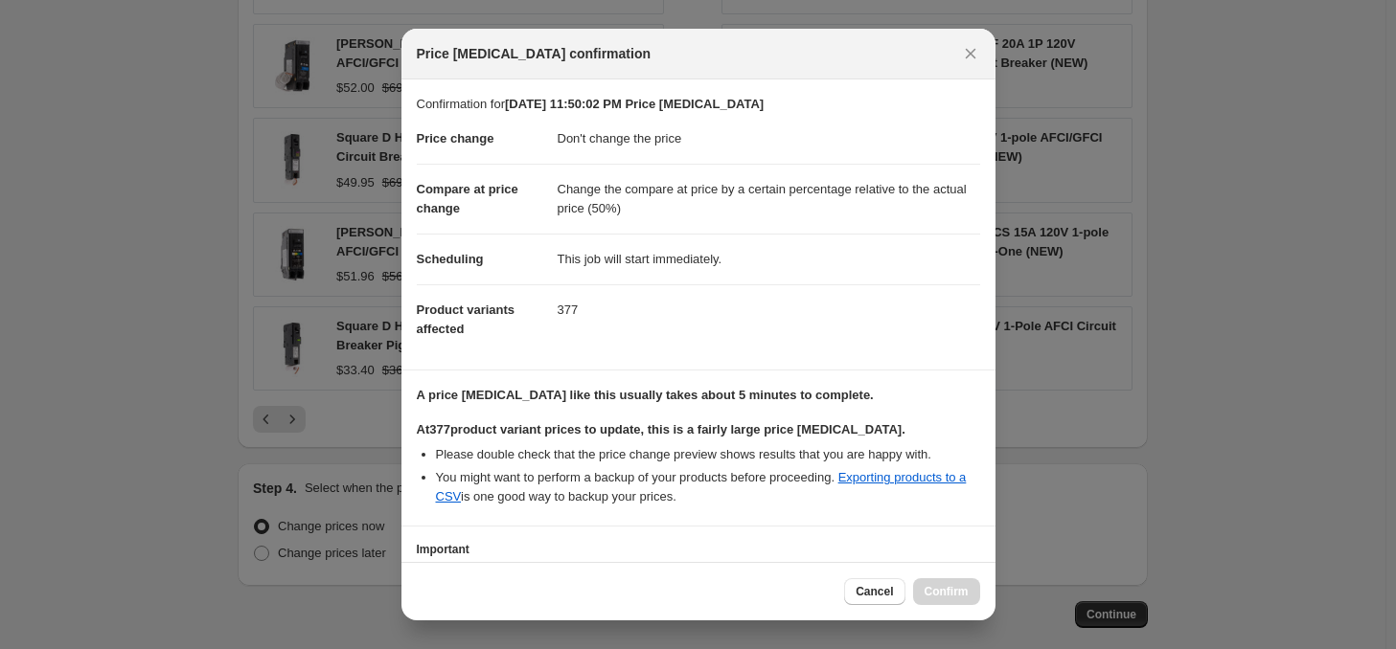
scroll to position [143, 0]
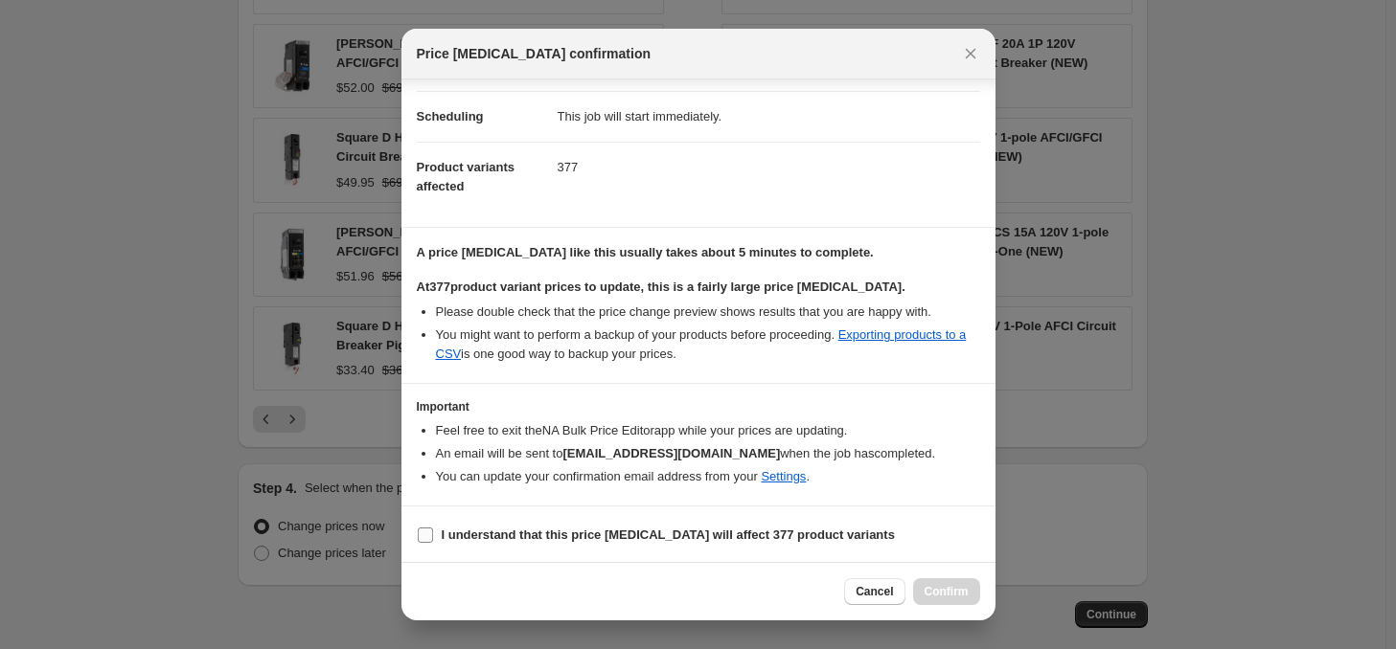
click at [506, 534] on b "I understand that this price change job will affect 377 product variants" at bounding box center [668, 535] width 453 height 14
click at [433, 534] on input "I understand that this price change job will affect 377 product variants" at bounding box center [425, 535] width 15 height 15
checkbox input "true"
click at [965, 598] on span "Confirm" at bounding box center [946, 591] width 44 height 15
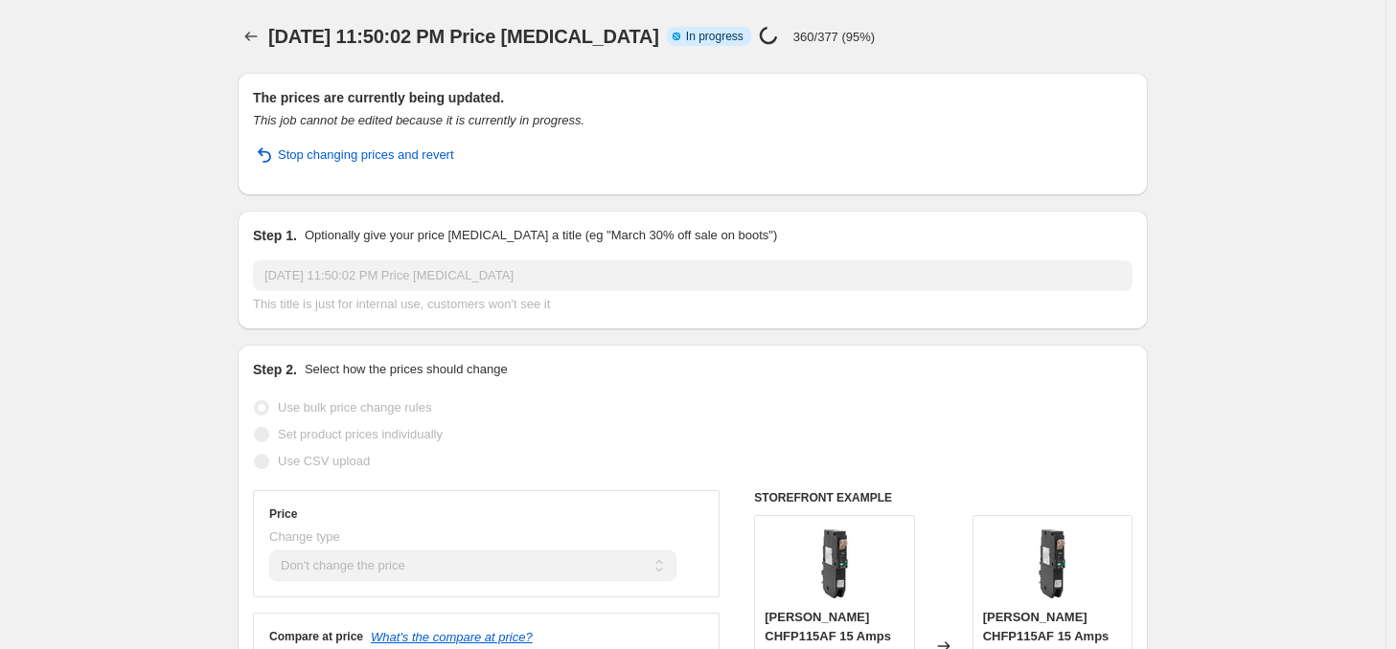
select select "no_change"
select select "pp"
select select "product_type"
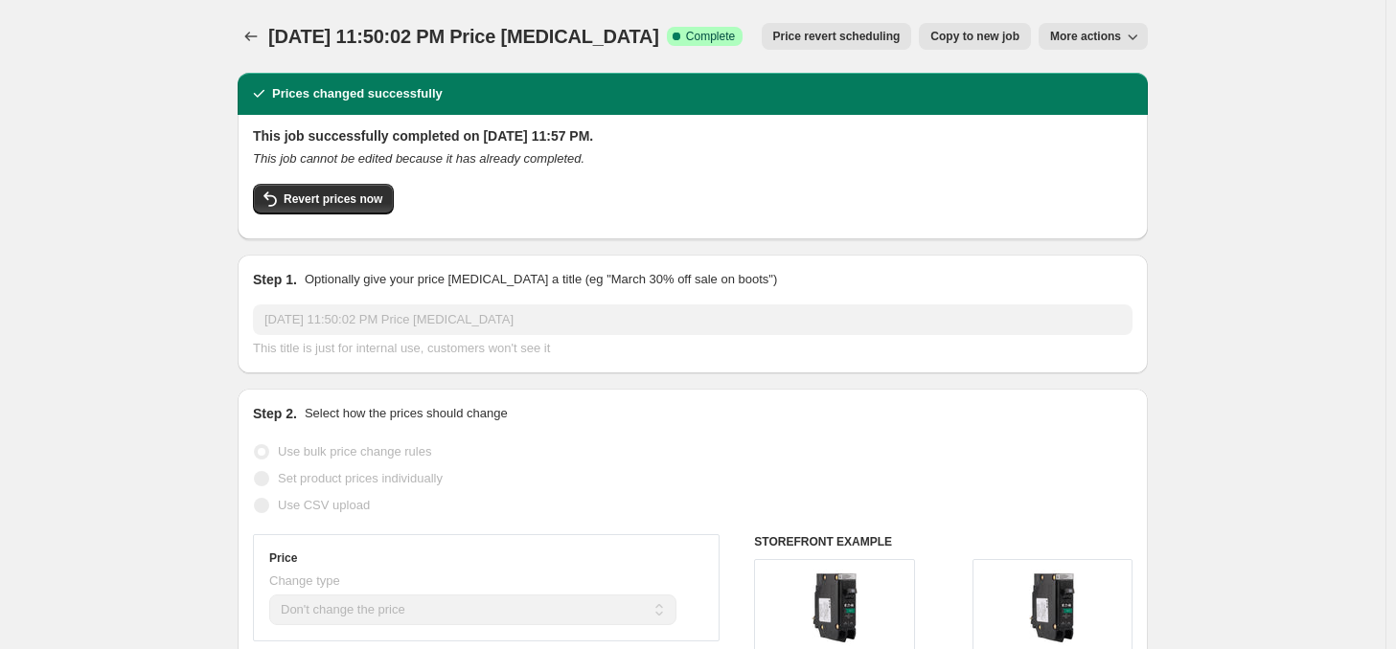
scroll to position [287, 0]
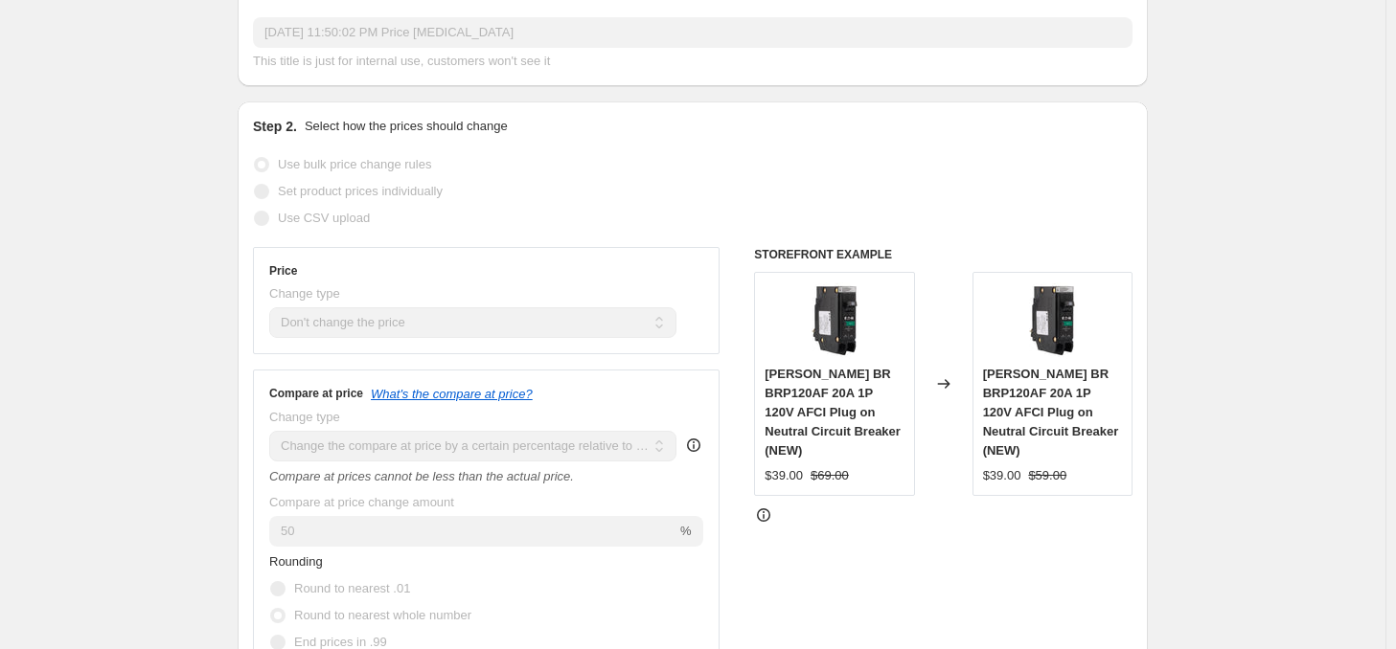
click at [1062, 376] on span "[PERSON_NAME] BR BRP120AF 20A 1P 120V AFCI Plug on Neutral Circuit Breaker (NEW)" at bounding box center [1051, 412] width 136 height 91
copy span "BRP120AF"
